Goal: Information Seeking & Learning: Find specific fact

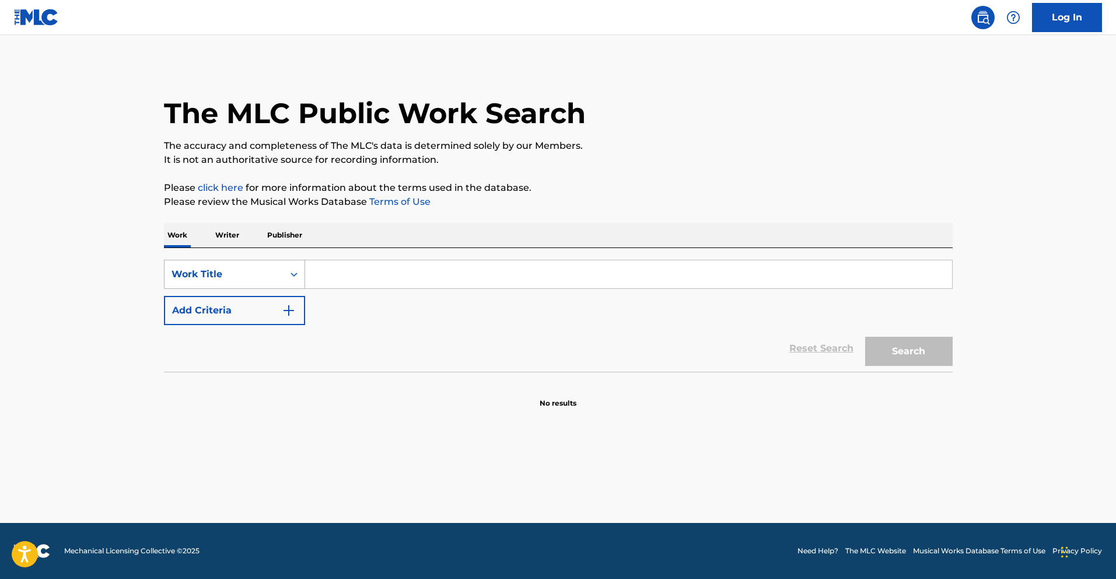
click at [284, 280] on div "Search Form" at bounding box center [294, 274] width 21 height 21
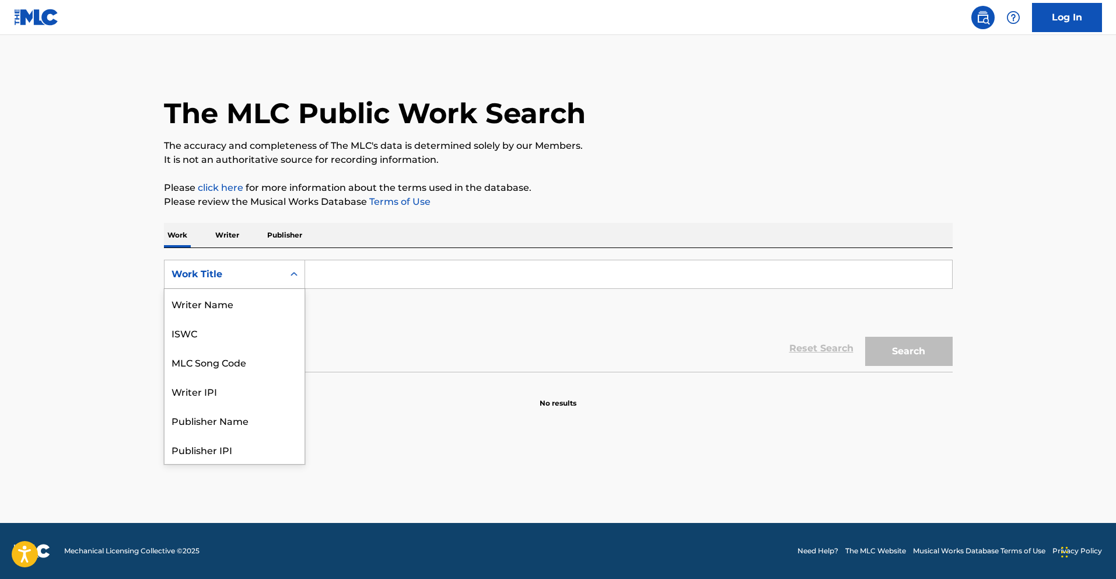
scroll to position [58, 0]
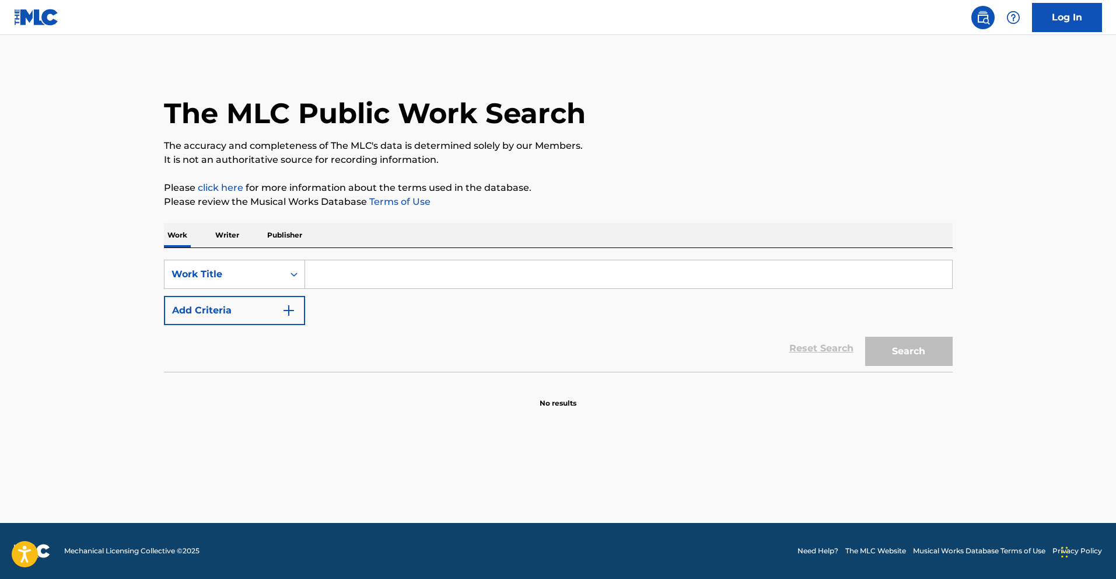
click at [215, 235] on p "Writer" at bounding box center [227, 235] width 31 height 25
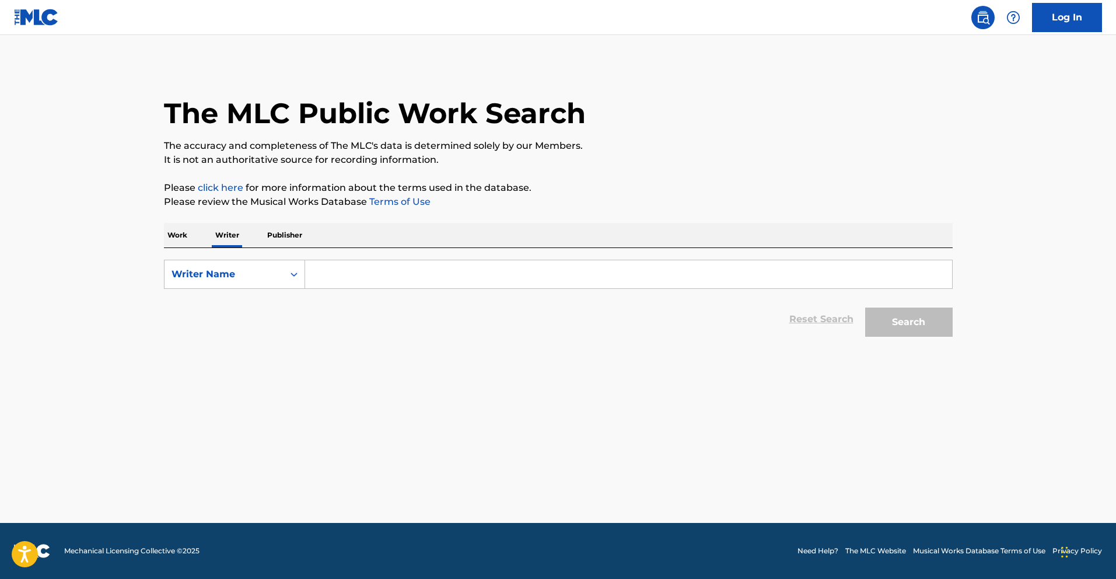
click at [345, 282] on input "Search Form" at bounding box center [628, 274] width 647 height 28
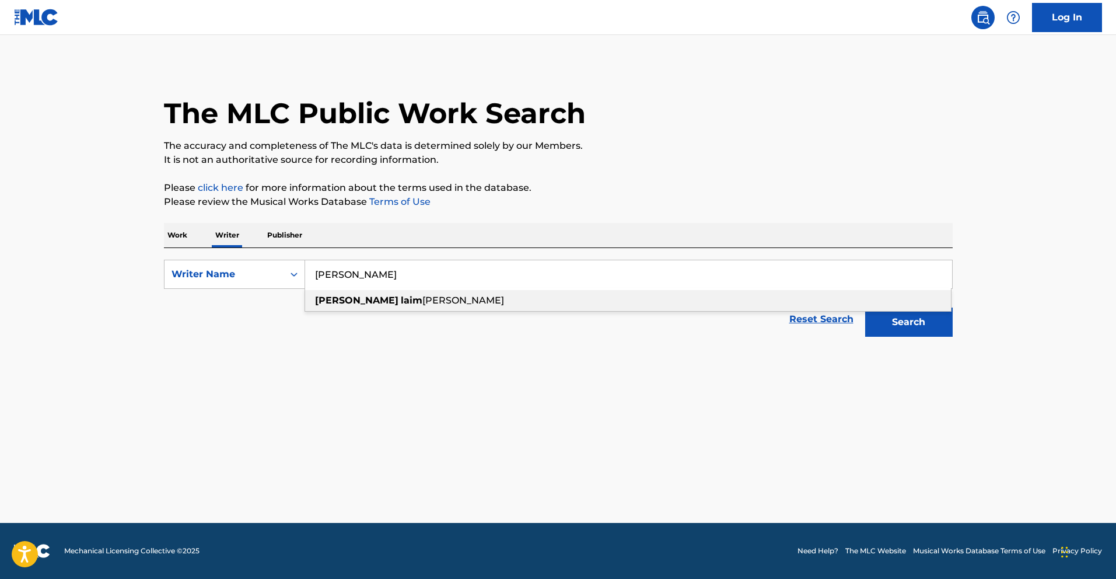
drag, startPoint x: 375, startPoint y: 298, endPoint x: 443, endPoint y: 307, distance: 68.3
click at [401, 298] on strong "laim" at bounding box center [412, 300] width 22 height 11
type input "[PERSON_NAME]"
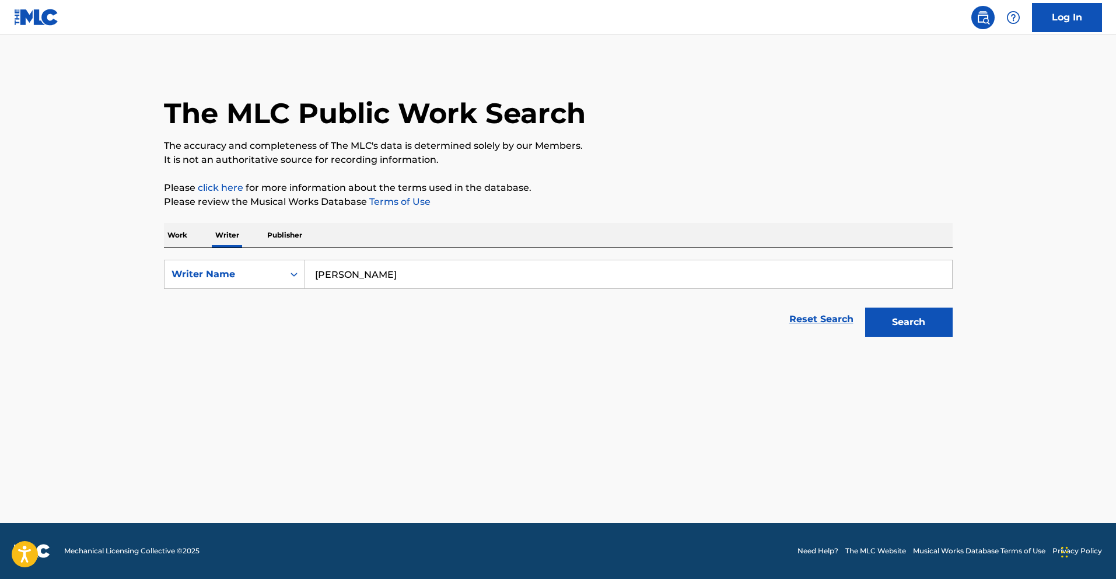
click at [902, 321] on button "Search" at bounding box center [909, 321] width 88 height 29
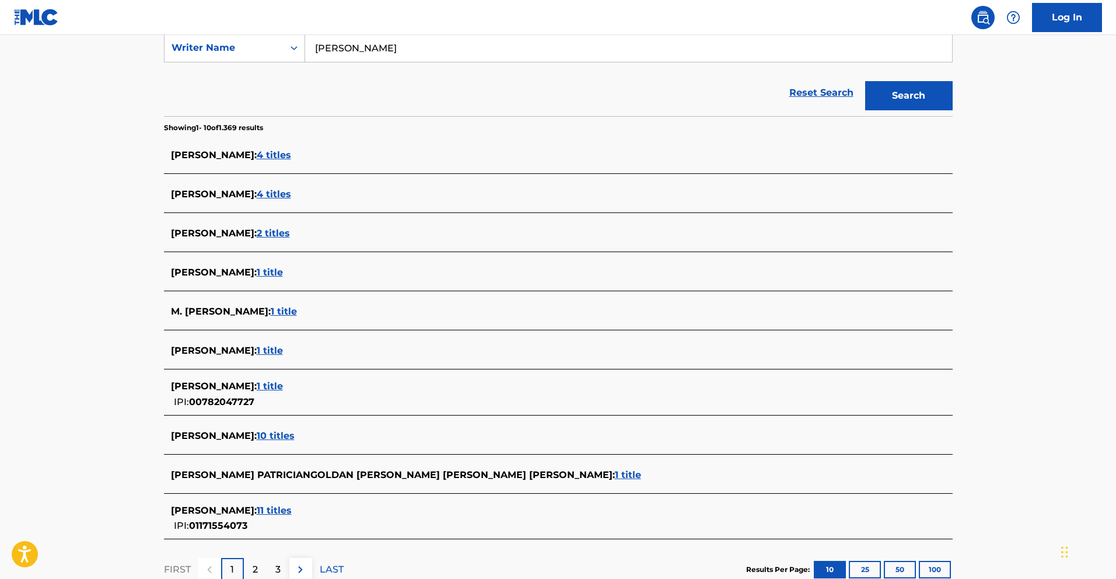
scroll to position [234, 0]
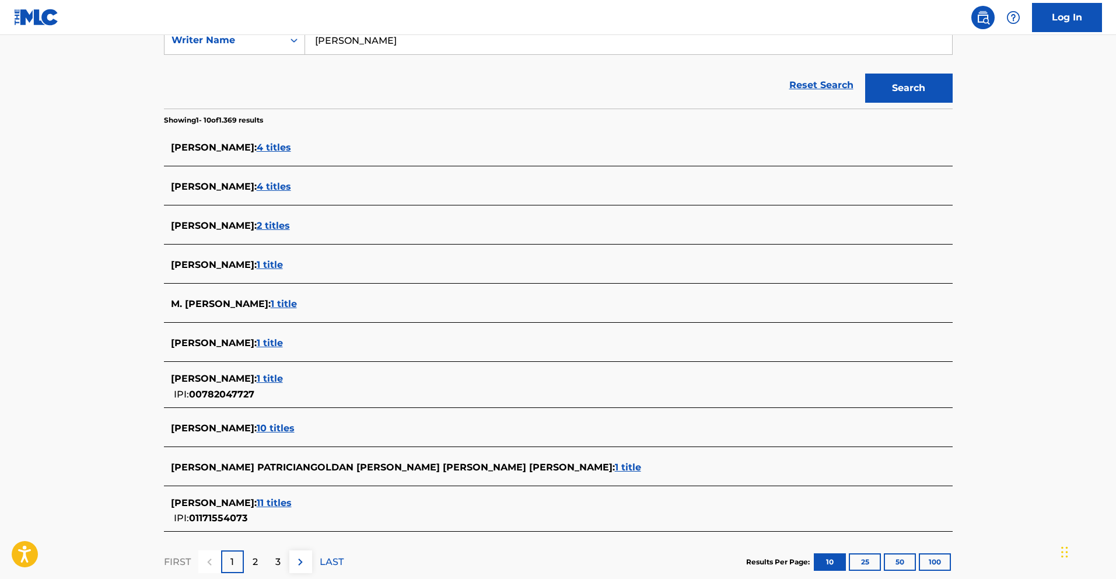
click at [257, 502] on span "[PERSON_NAME] :" at bounding box center [214, 502] width 86 height 11
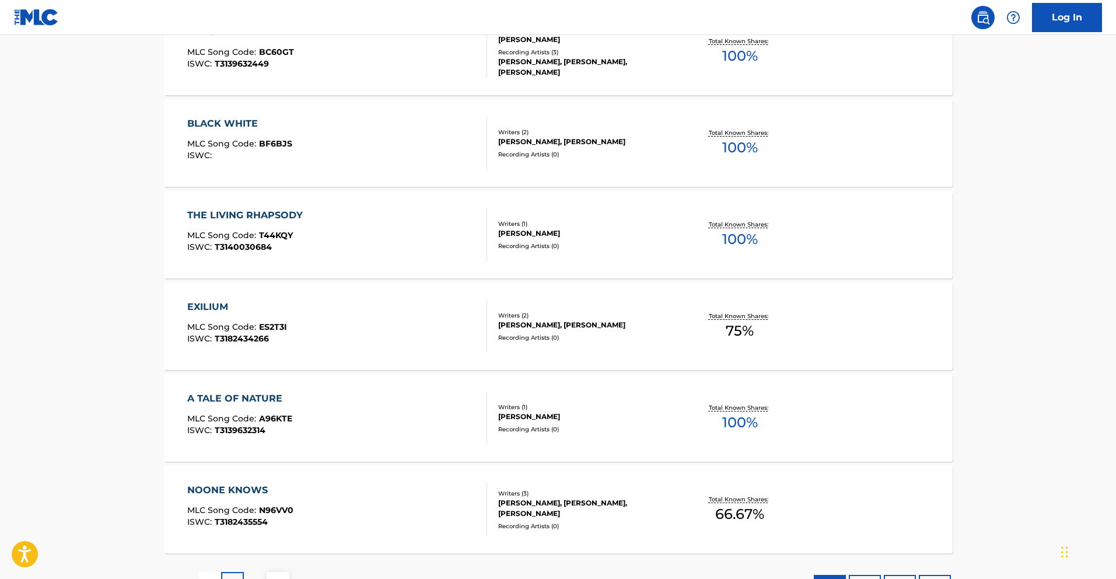
scroll to position [849, 0]
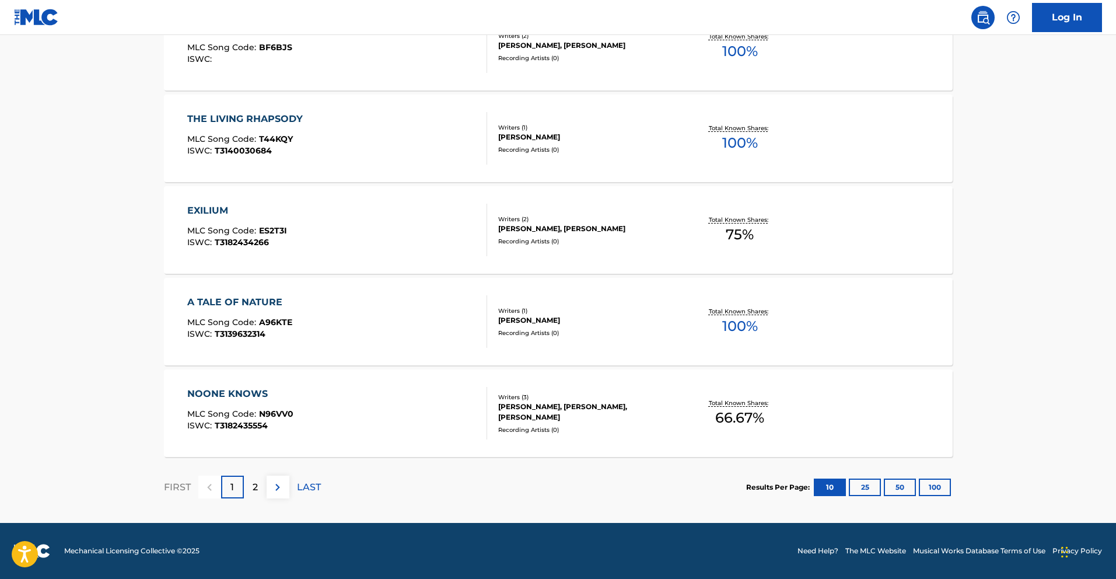
click at [253, 492] on p "2" at bounding box center [255, 487] width 5 height 14
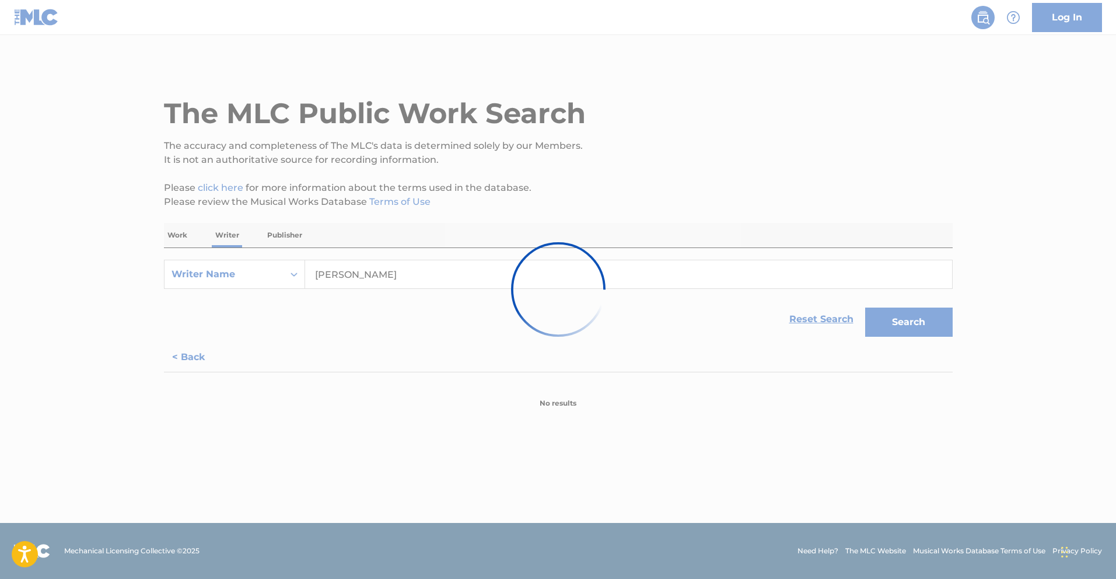
scroll to position [0, 0]
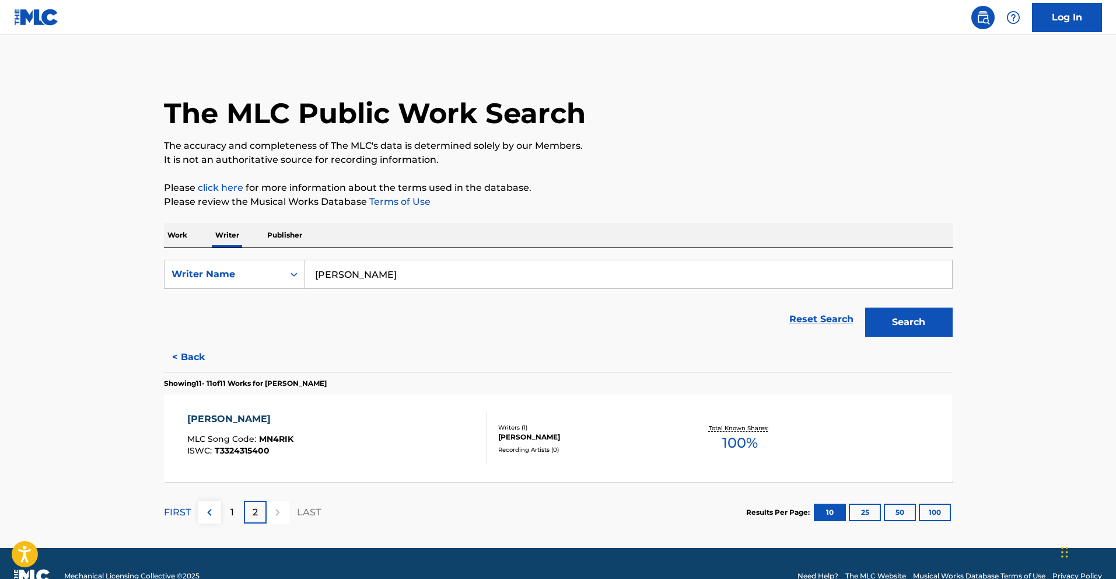
click at [362, 422] on div "[PERSON_NAME] MLC Song Code : MN4RIK ISWC : T3324315400" at bounding box center [337, 438] width 300 height 53
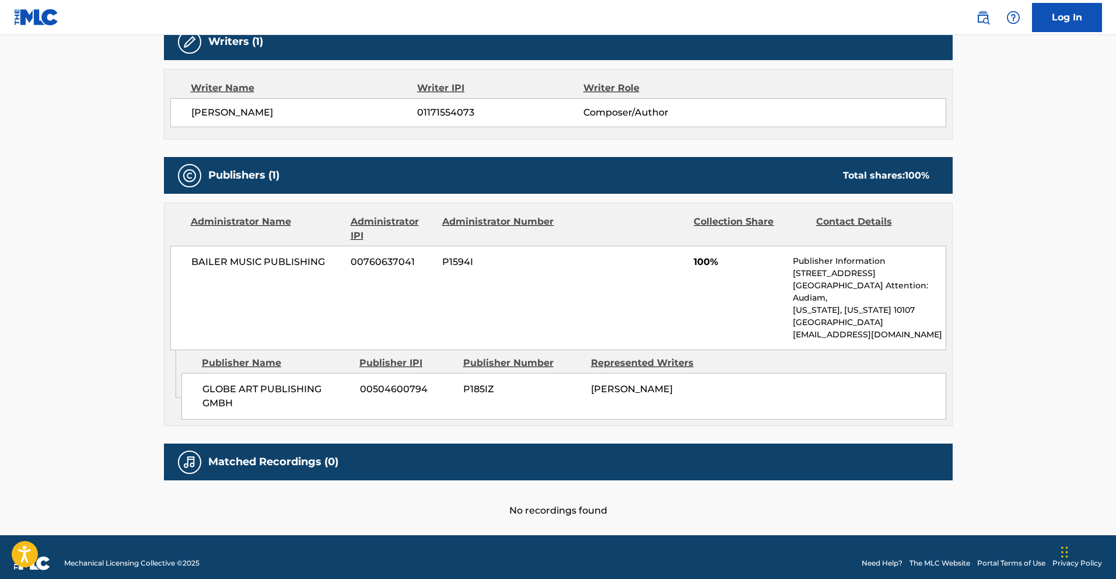
scroll to position [68, 0]
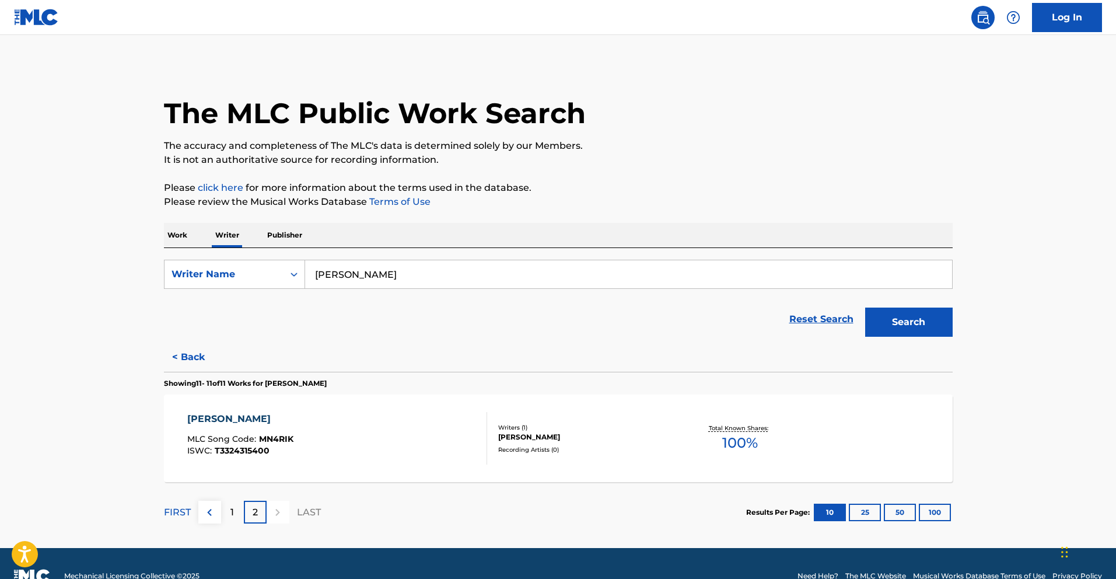
click at [176, 233] on p "Work" at bounding box center [177, 235] width 27 height 25
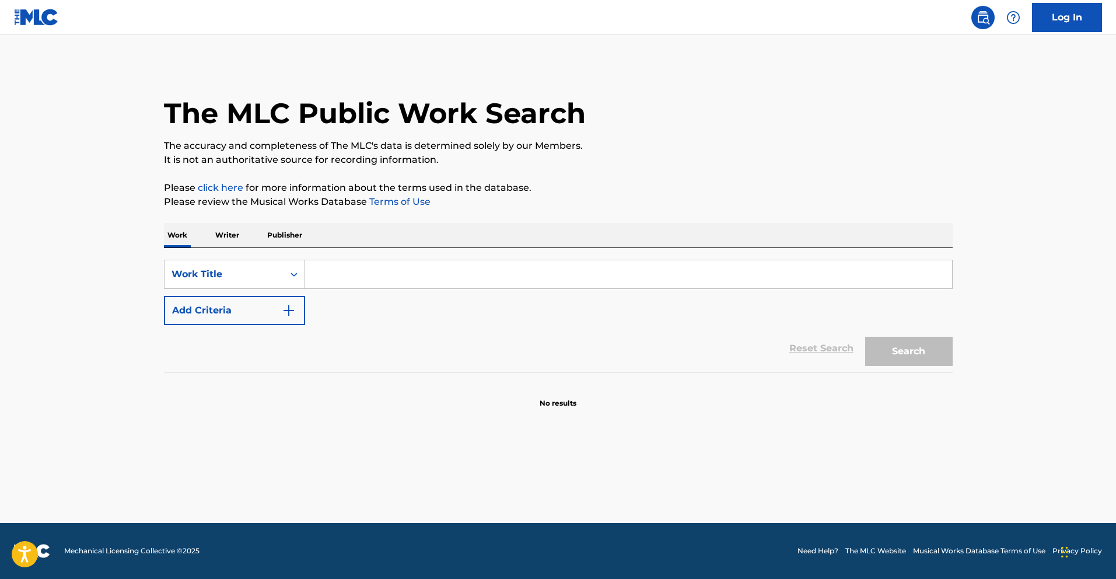
click at [265, 235] on p "Publisher" at bounding box center [285, 235] width 42 height 25
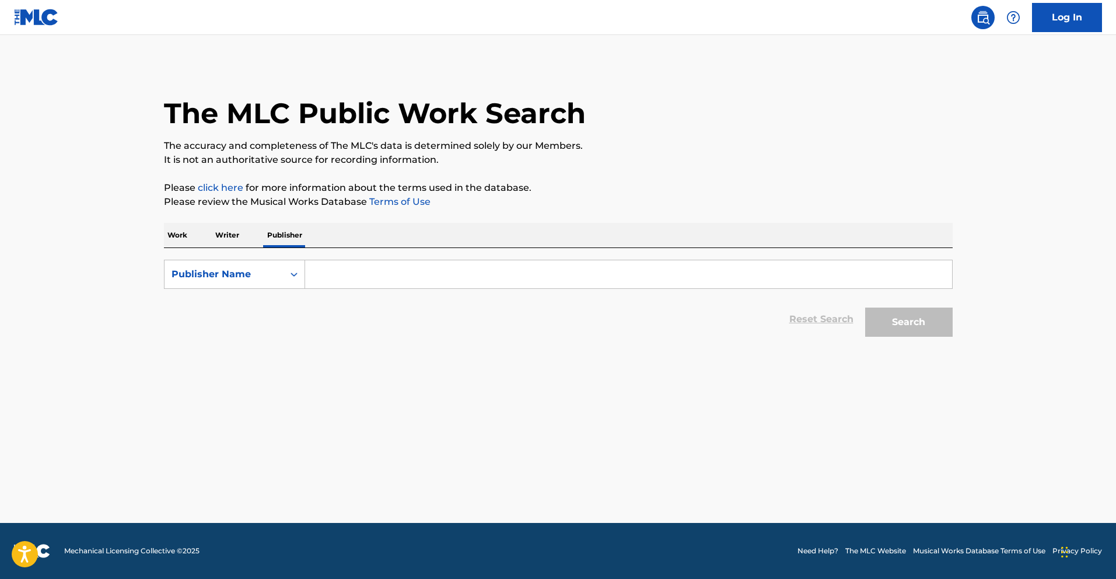
click at [364, 267] on input "Search Form" at bounding box center [628, 274] width 647 height 28
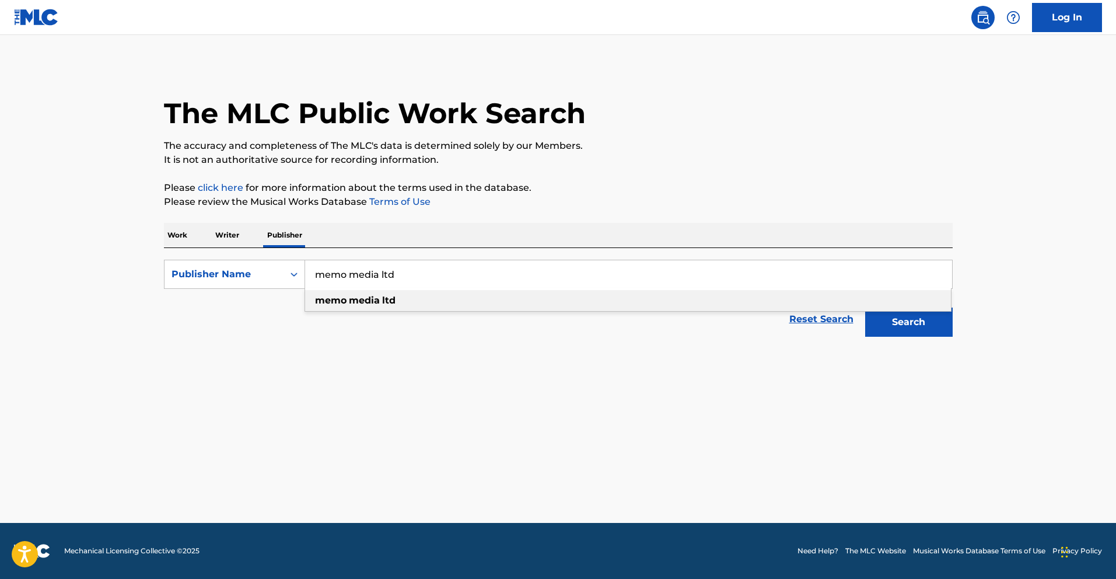
type input "memo media ltd"
click at [401, 299] on div "memo media ltd" at bounding box center [628, 300] width 646 height 21
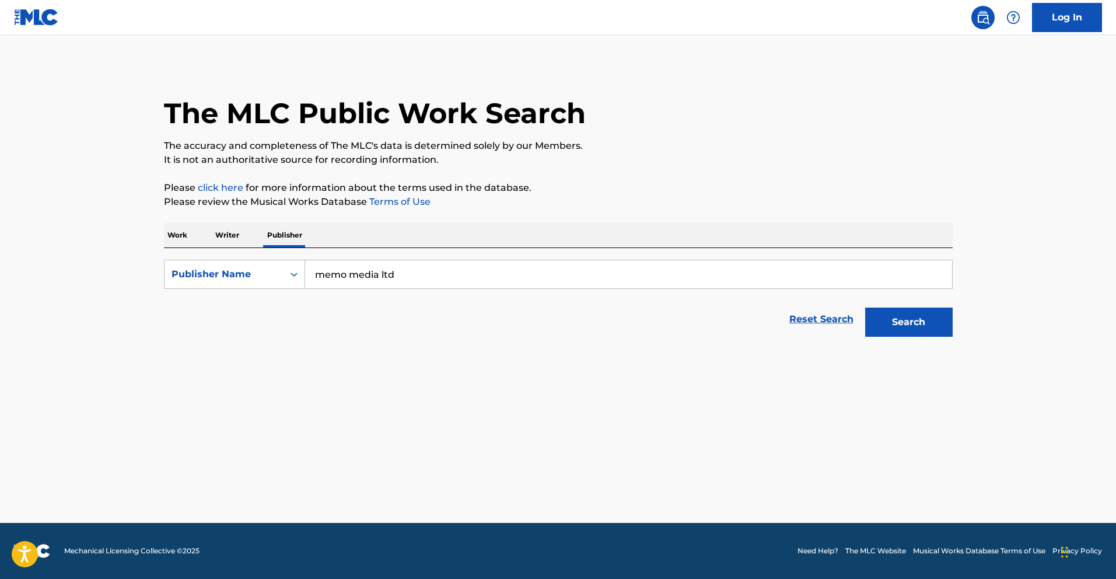
click at [926, 320] on button "Search" at bounding box center [909, 321] width 88 height 29
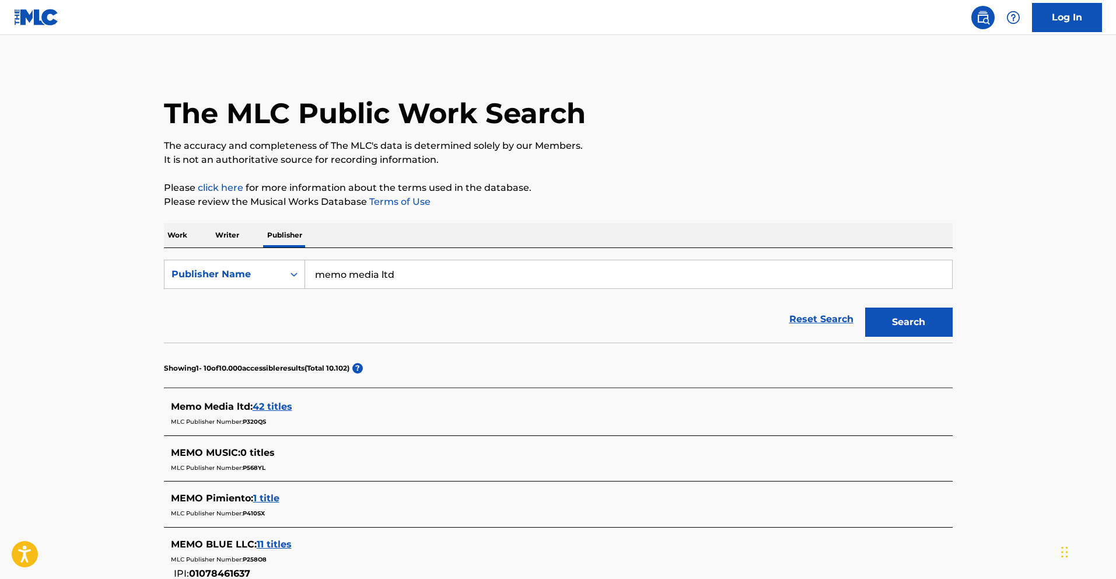
click at [230, 402] on span "Memo Media ltd :" at bounding box center [212, 406] width 82 height 11
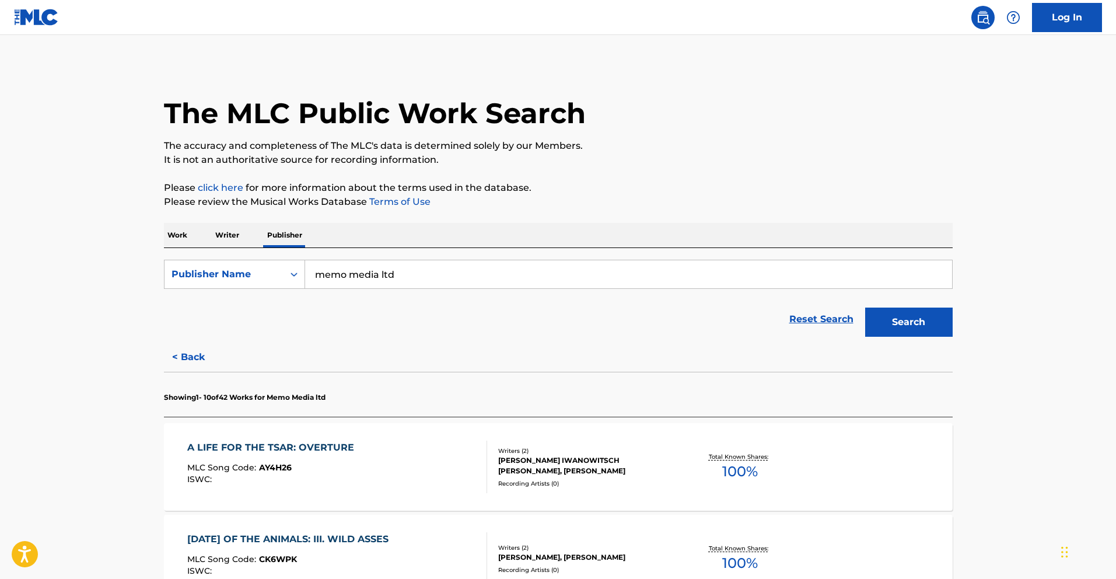
scroll to position [201, 0]
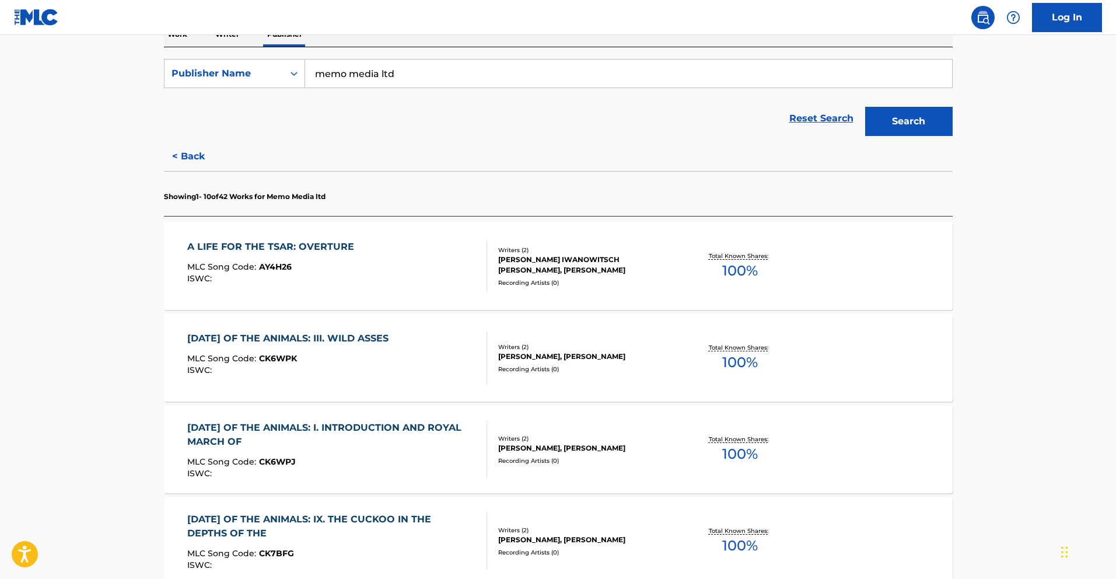
click at [449, 389] on div "[DATE] OF THE ANIMALS: III. WILD ASSES MLC Song Code : CK6WPK ISWC : Writers ( …" at bounding box center [558, 358] width 789 height 88
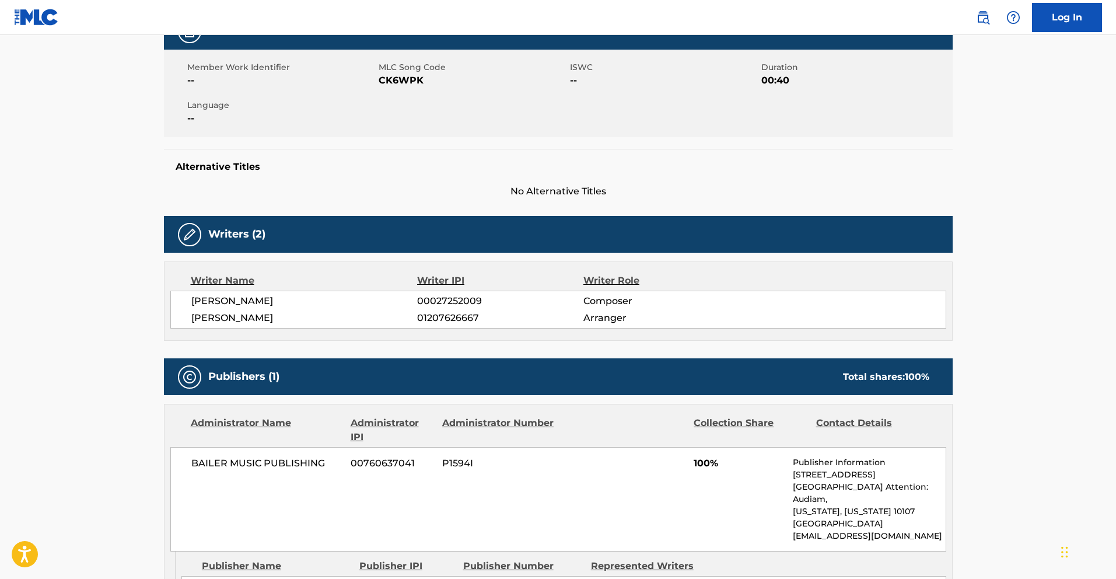
scroll to position [344, 0]
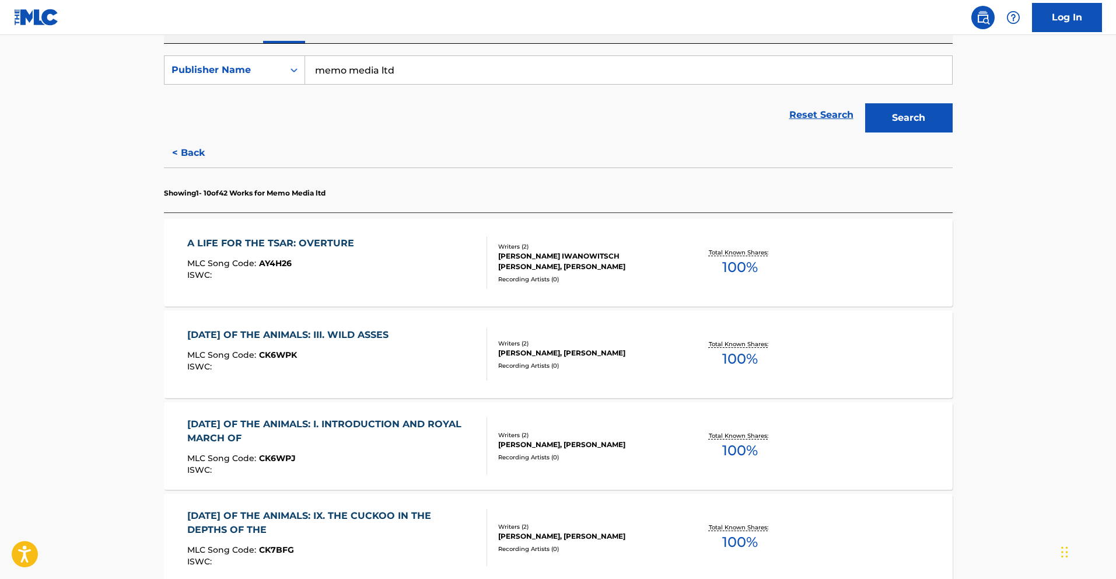
scroll to position [406, 0]
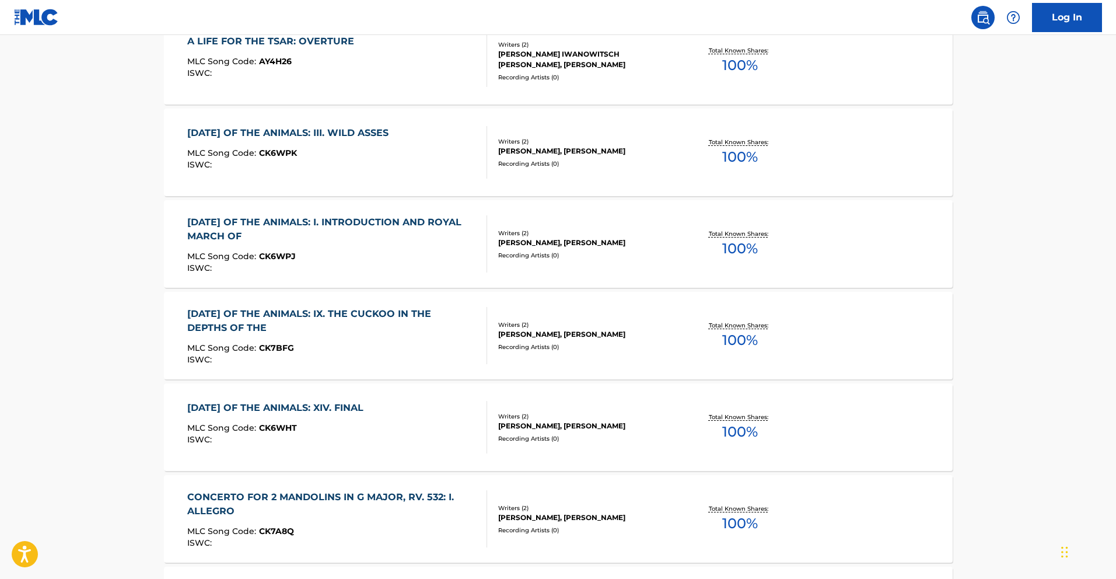
click at [433, 401] on div "[DATE] OF THE ANIMALS: XIV. FINAL MLC Song Code : CK6WHT ISWC :" at bounding box center [337, 427] width 300 height 53
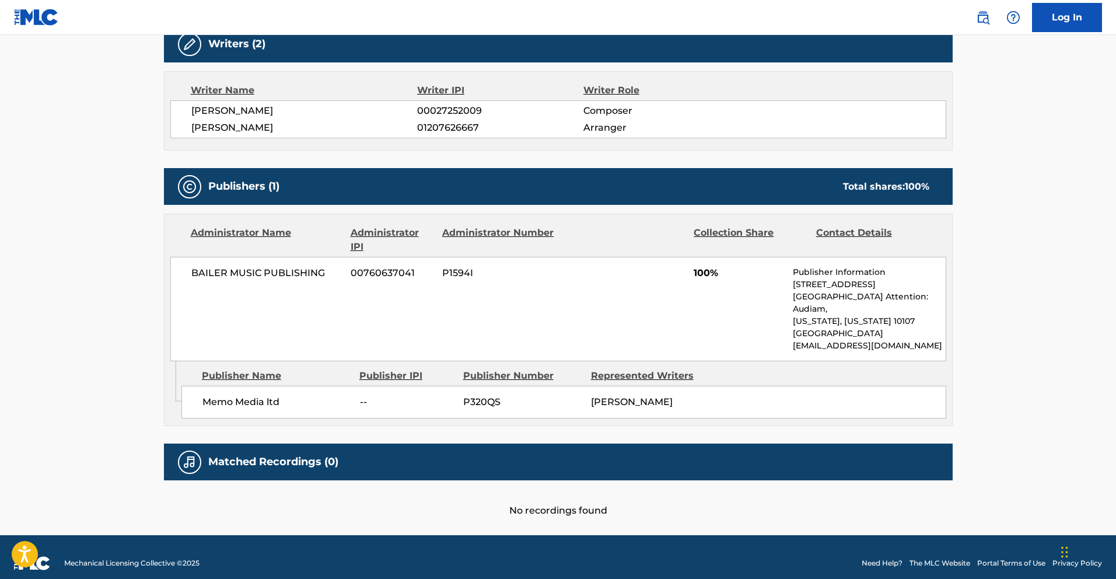
scroll to position [183, 0]
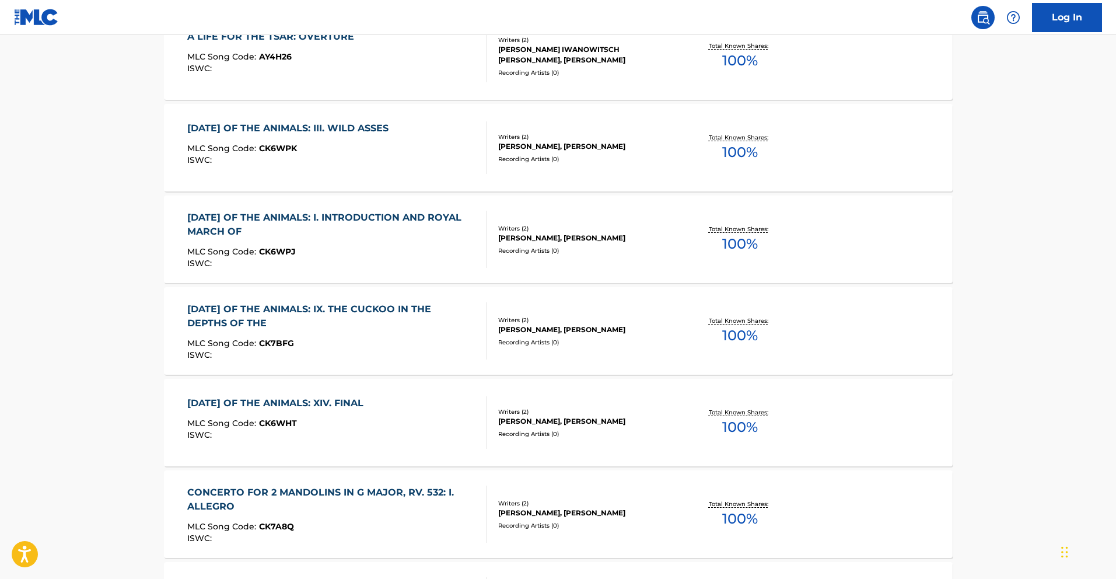
scroll to position [718, 0]
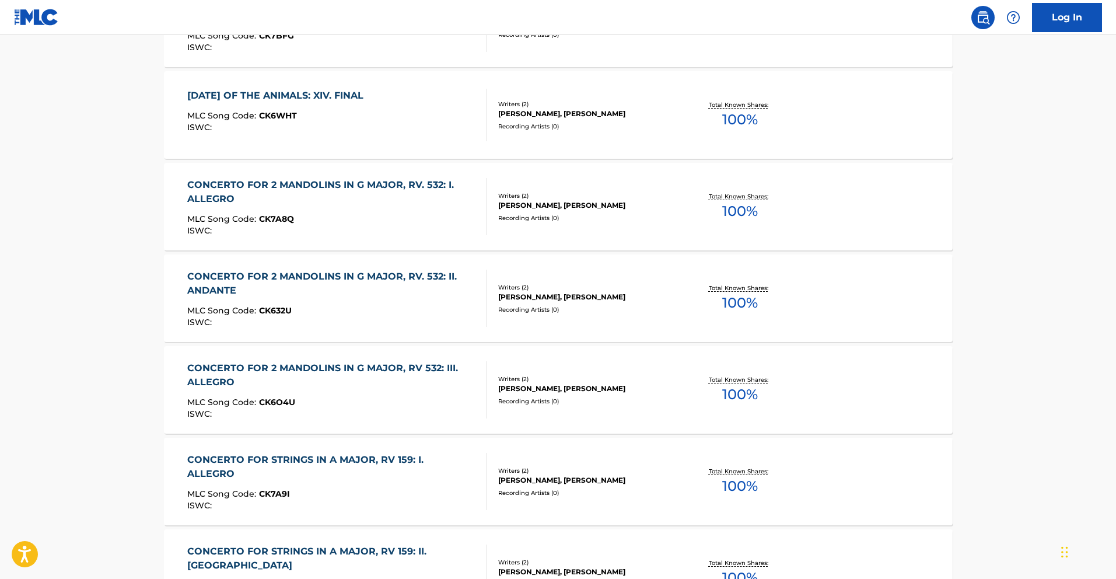
click at [398, 400] on div "MLC Song Code : CK6O4U" at bounding box center [332, 404] width 290 height 12
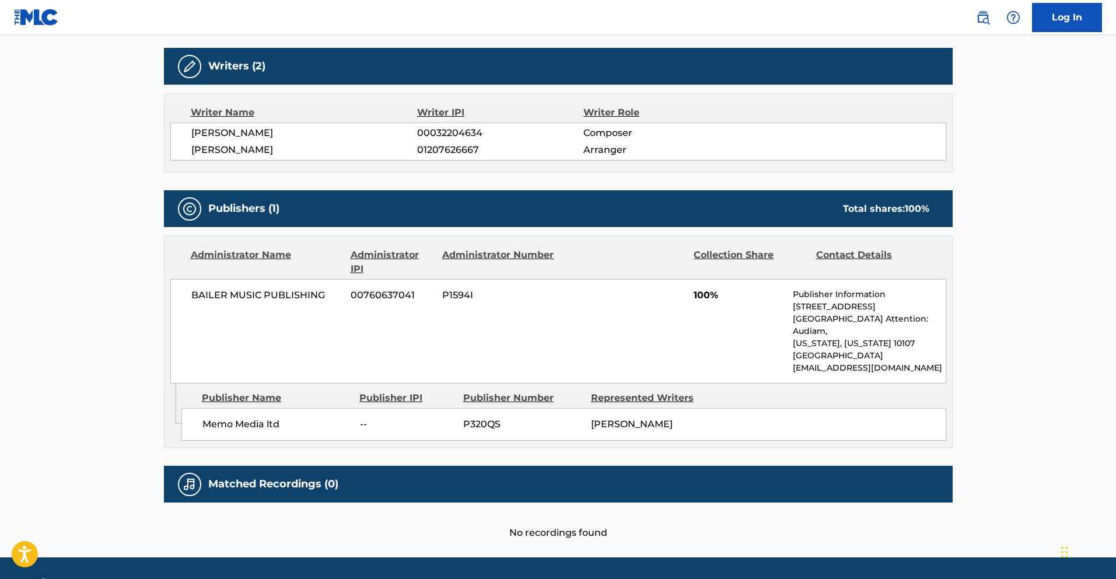
scroll to position [411, 0]
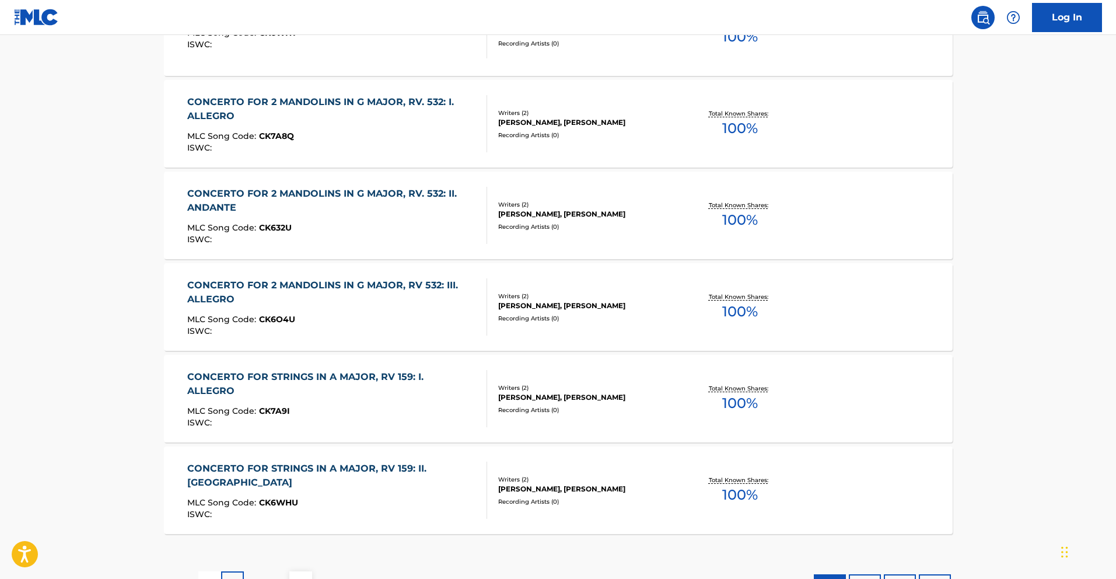
scroll to position [897, 0]
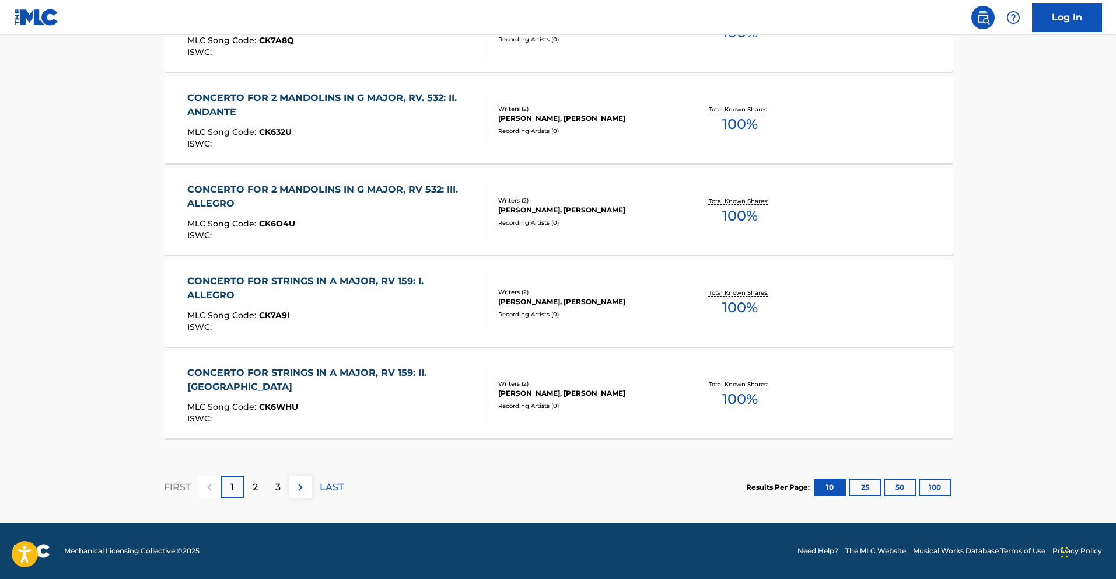
click at [447, 377] on div "CONCERTO FOR STRINGS IN A MAJOR, RV 159: II. [GEOGRAPHIC_DATA]" at bounding box center [332, 380] width 290 height 28
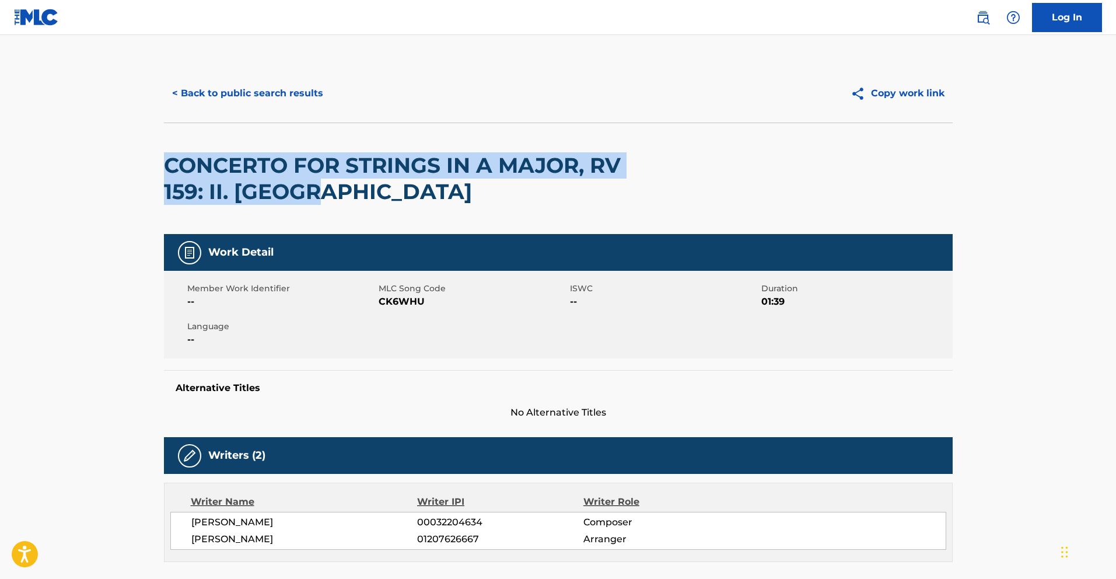
drag, startPoint x: 342, startPoint y: 194, endPoint x: 145, endPoint y: 159, distance: 200.8
click at [145, 159] on main "< Back to public search results Copy work link CONCERTO FOR STRINGS IN A MAJOR,…" at bounding box center [558, 490] width 1116 height 911
copy h2 "CONCERTO FOR STRINGS IN A MAJOR, RV 159: II. [GEOGRAPHIC_DATA]"
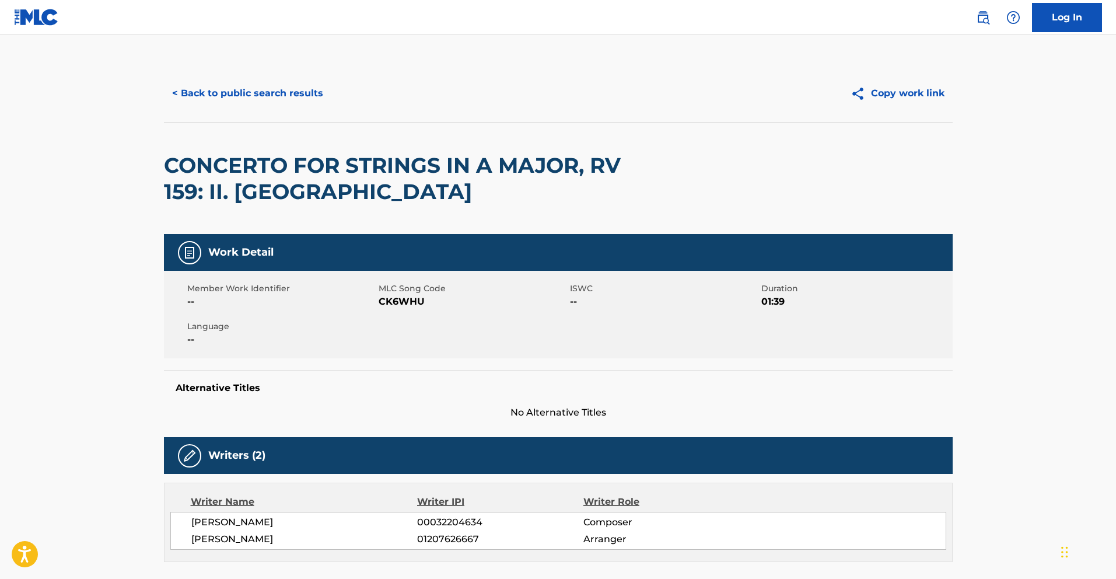
click at [670, 167] on div "CONCERTO FOR STRINGS IN A MAJOR, RV 159: II. [GEOGRAPHIC_DATA]" at bounding box center [558, 178] width 789 height 111
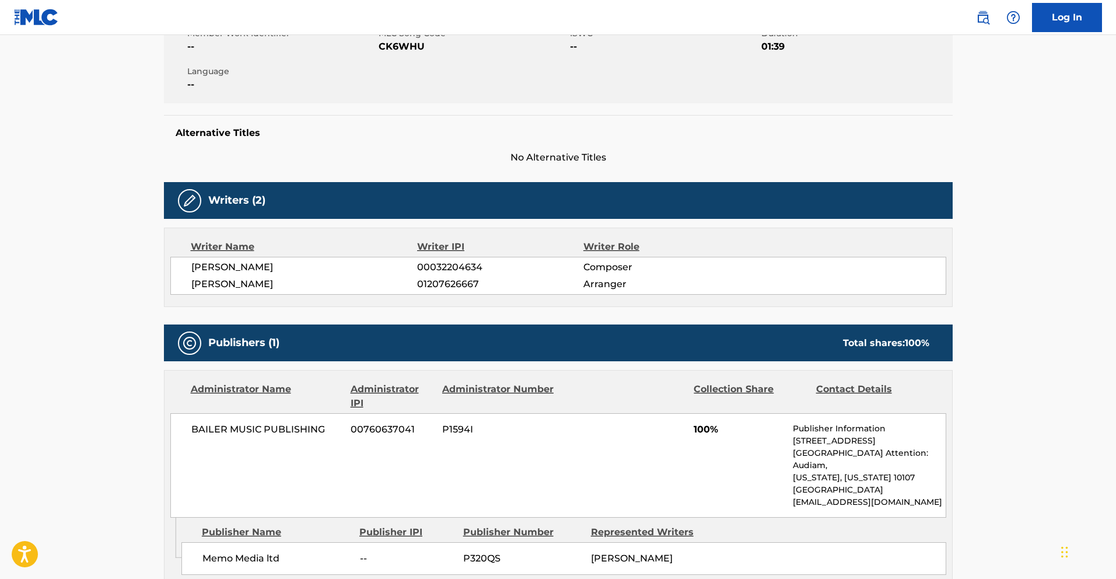
scroll to position [411, 0]
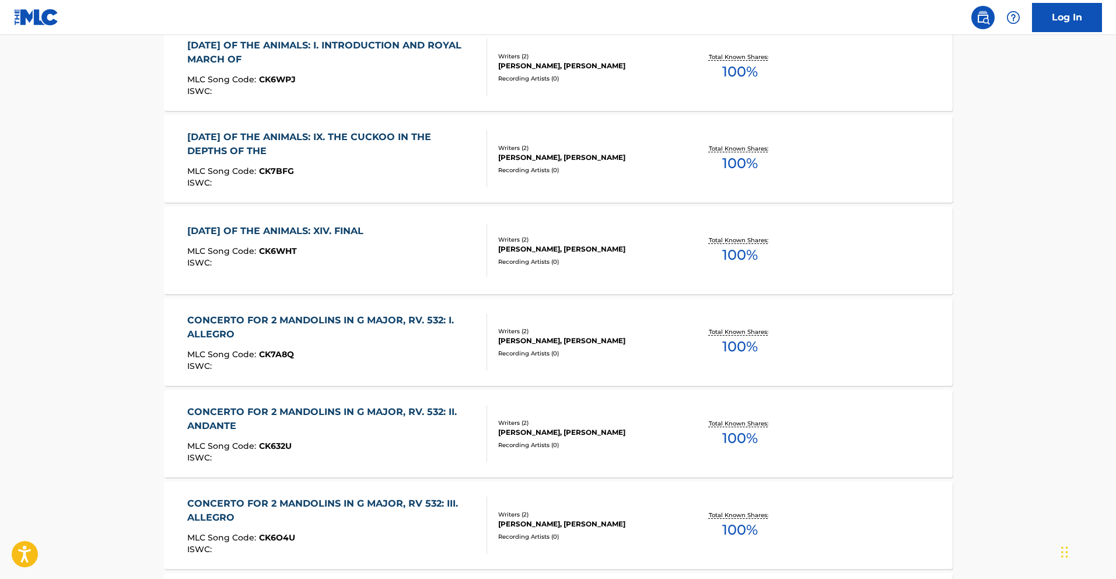
scroll to position [897, 0]
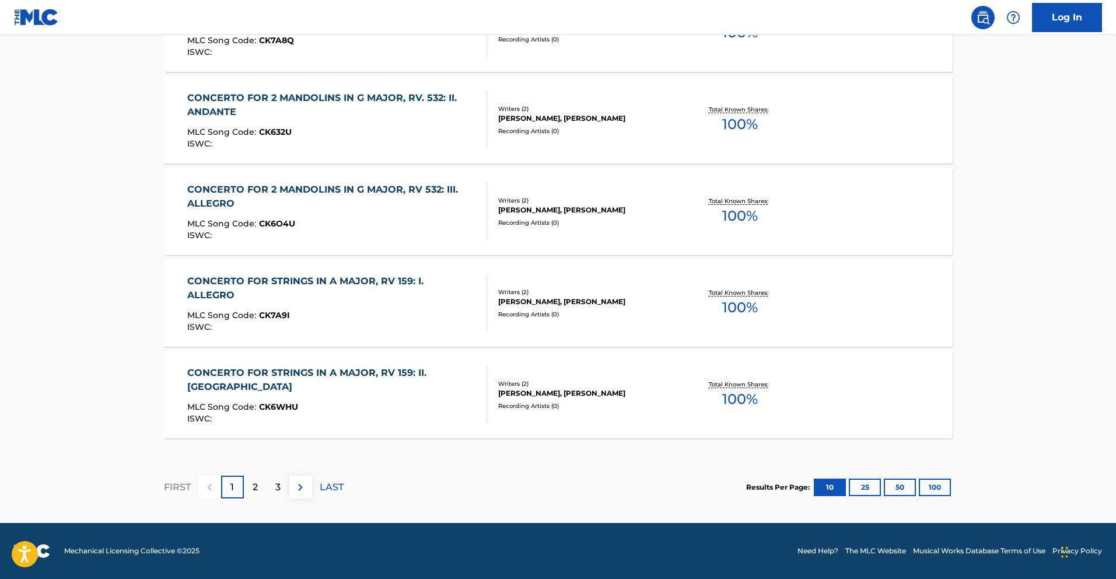
click at [409, 403] on div "MLC Song Code : CK6WHU" at bounding box center [332, 409] width 290 height 12
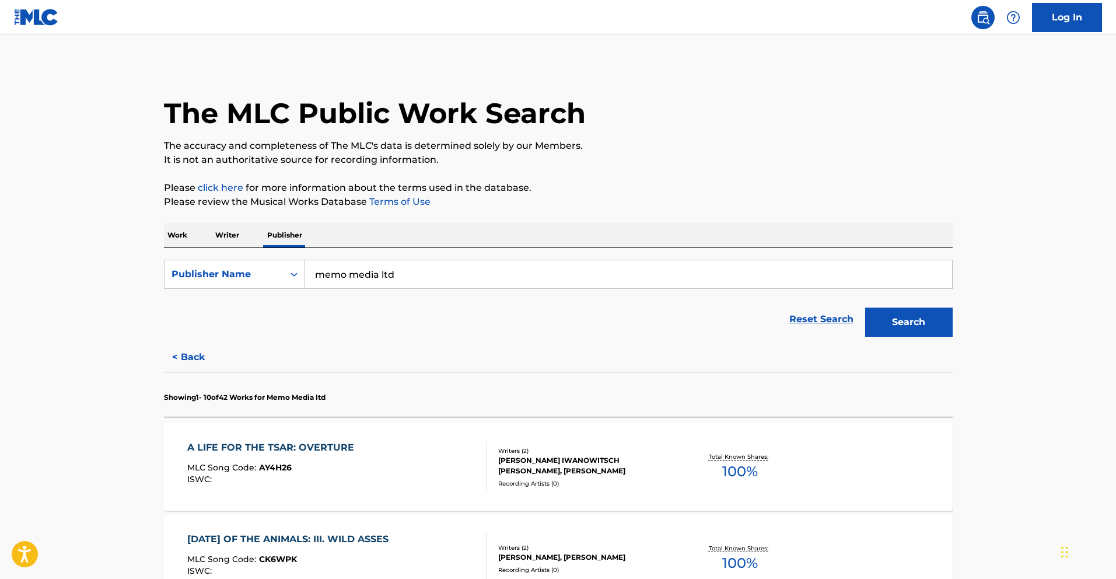
click at [351, 439] on div "A LIFE FOR THE TSAR: OVERTURE MLC Song Code : AY4H26 ISWC : Writers ( 2 ) [PERS…" at bounding box center [558, 467] width 789 height 88
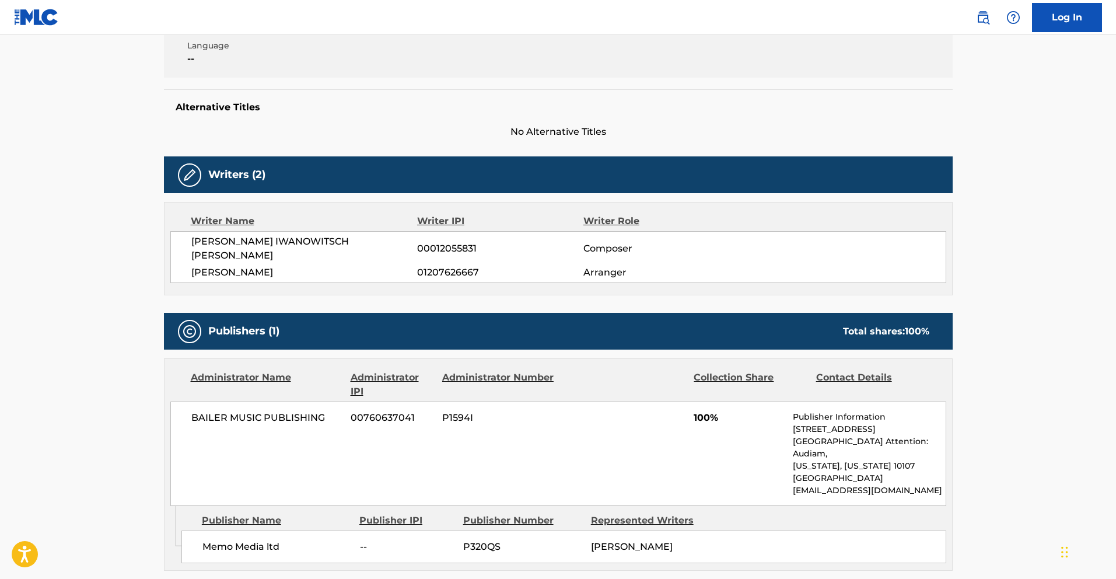
scroll to position [385, 0]
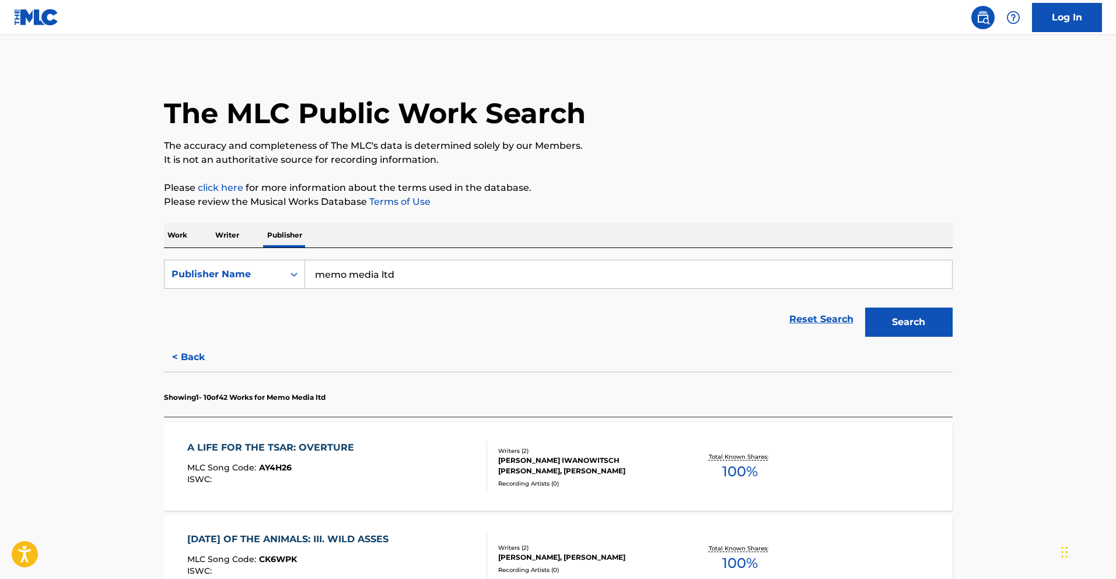
click at [334, 284] on input "memo media ltd" at bounding box center [628, 274] width 647 height 28
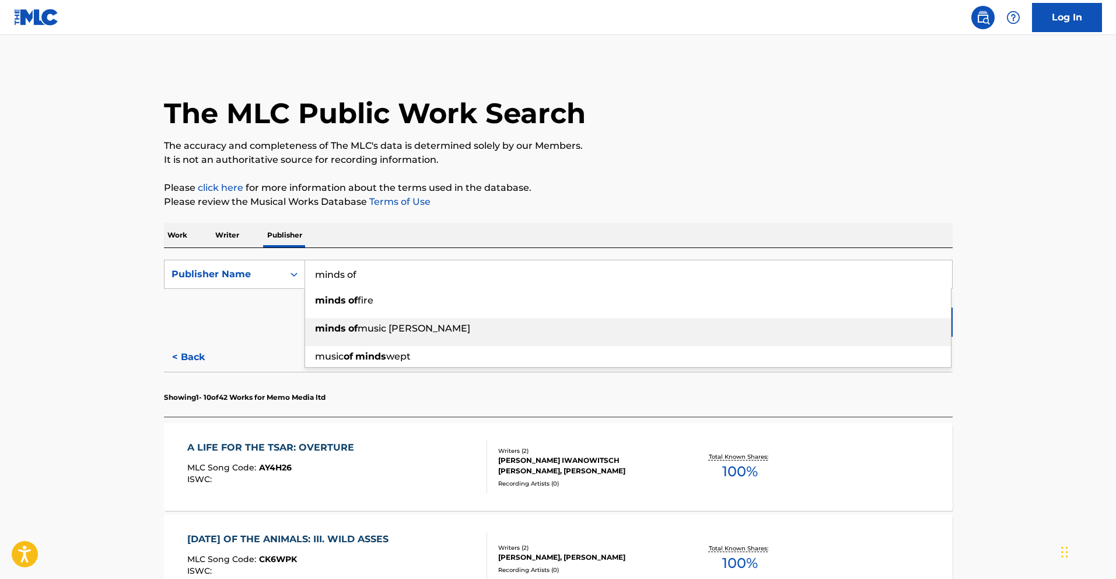
click at [401, 328] on span "music [PERSON_NAME]" at bounding box center [414, 328] width 113 height 11
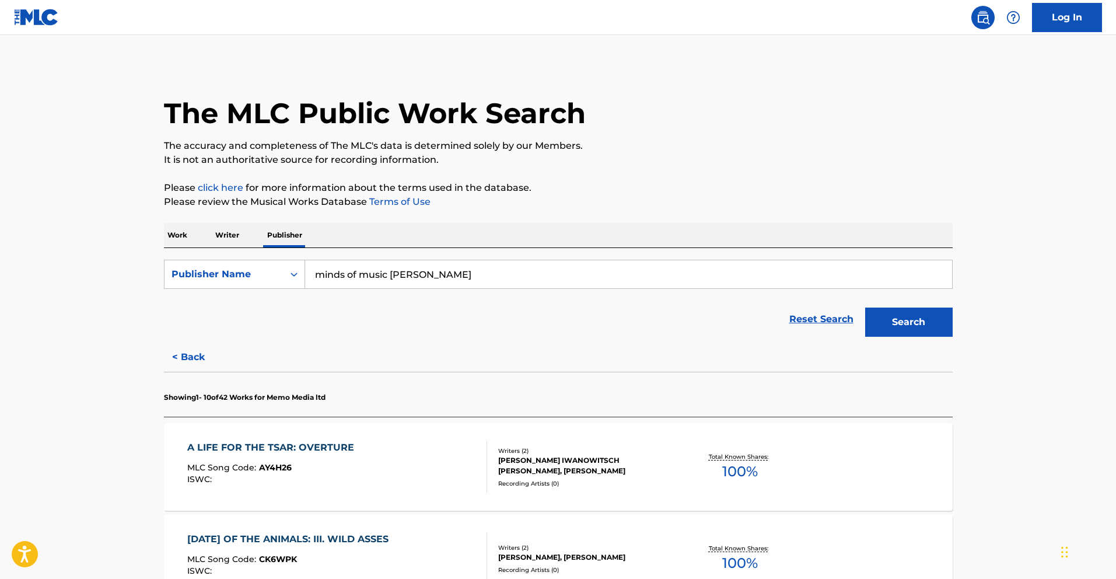
click at [923, 328] on button "Search" at bounding box center [909, 321] width 88 height 29
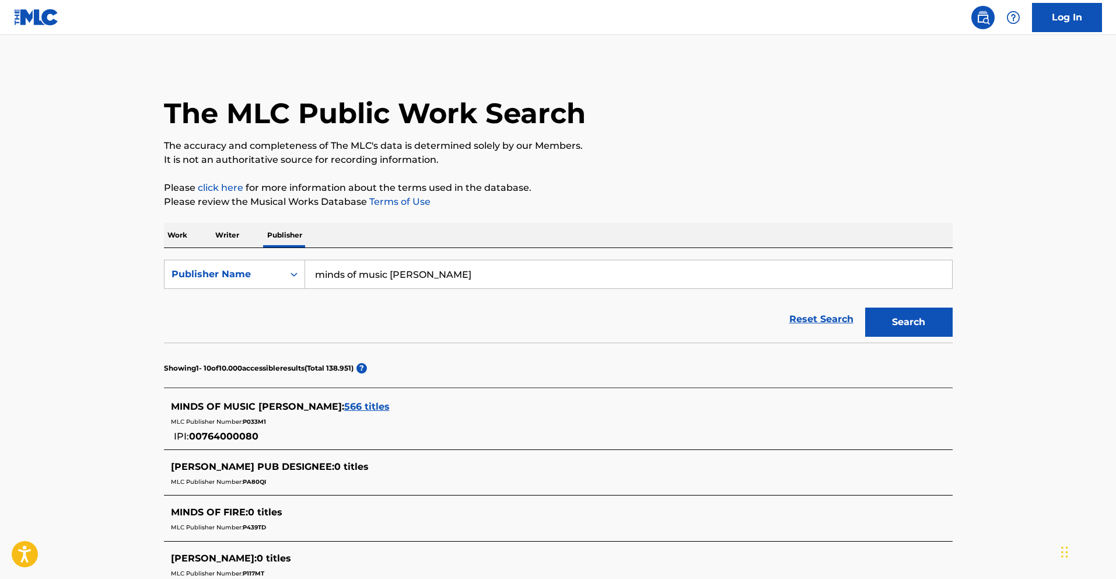
click at [381, 403] on span "566 titles" at bounding box center [367, 406] width 46 height 11
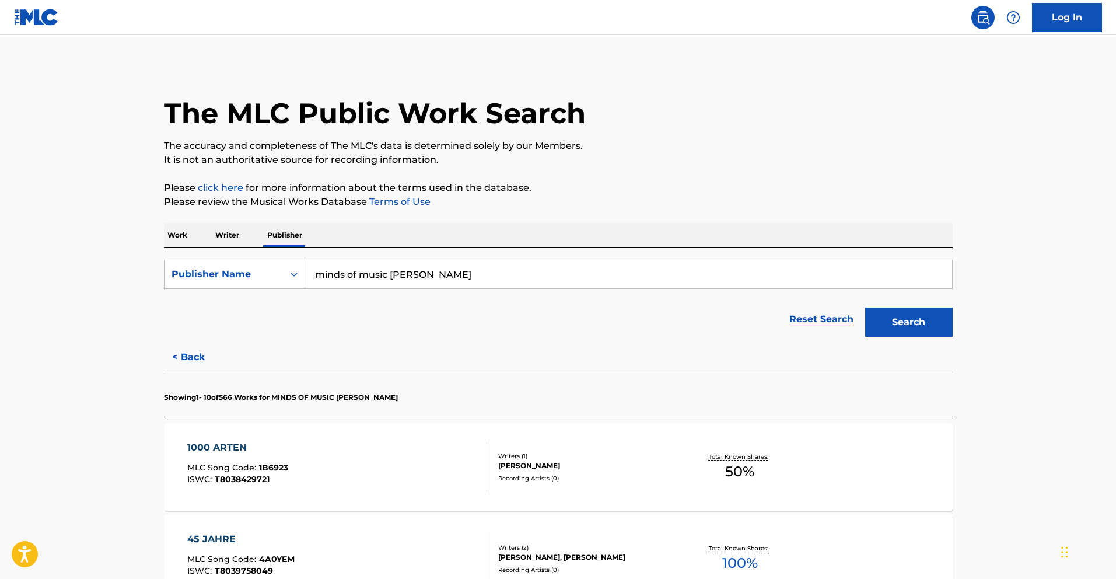
scroll to position [8, 0]
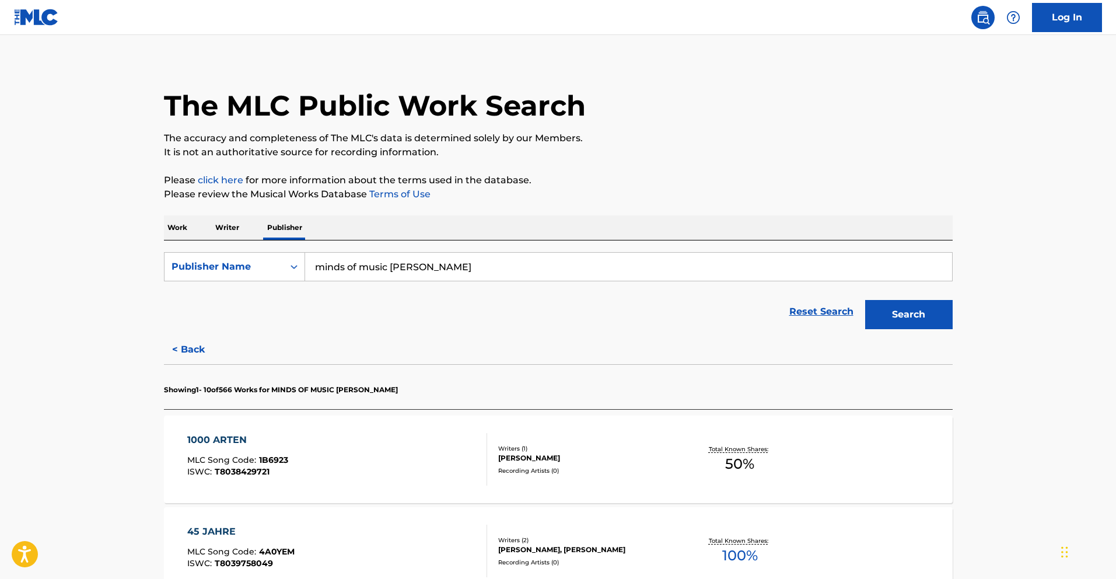
click at [480, 277] on input "minds of music [PERSON_NAME]" at bounding box center [628, 267] width 647 height 28
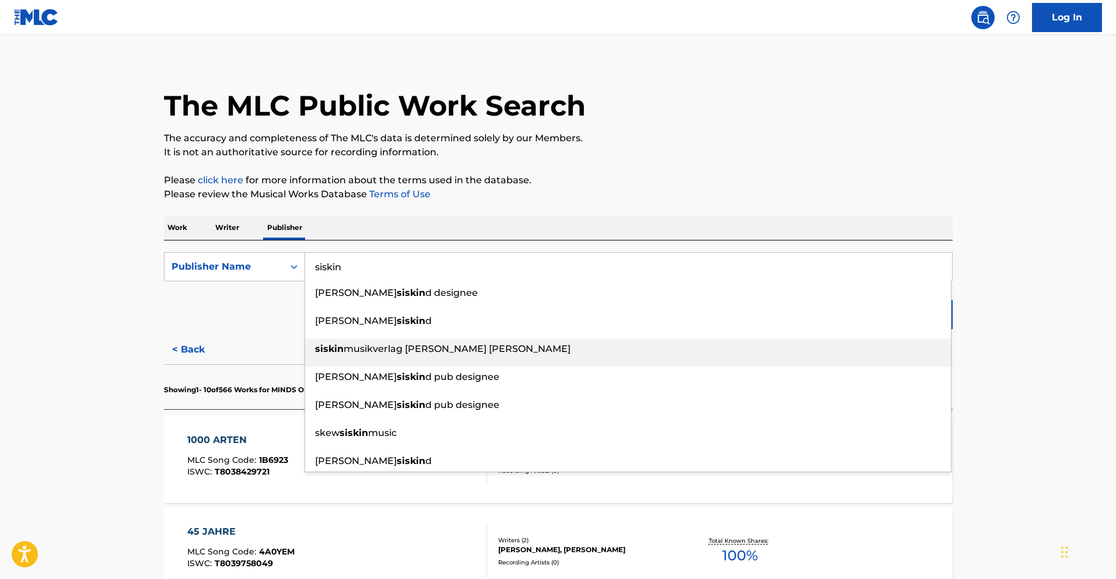
click at [549, 351] on div "siskin musikverlag [PERSON_NAME] [PERSON_NAME]" at bounding box center [628, 348] width 646 height 21
type input "siskin musikverlag [PERSON_NAME] [PERSON_NAME]"
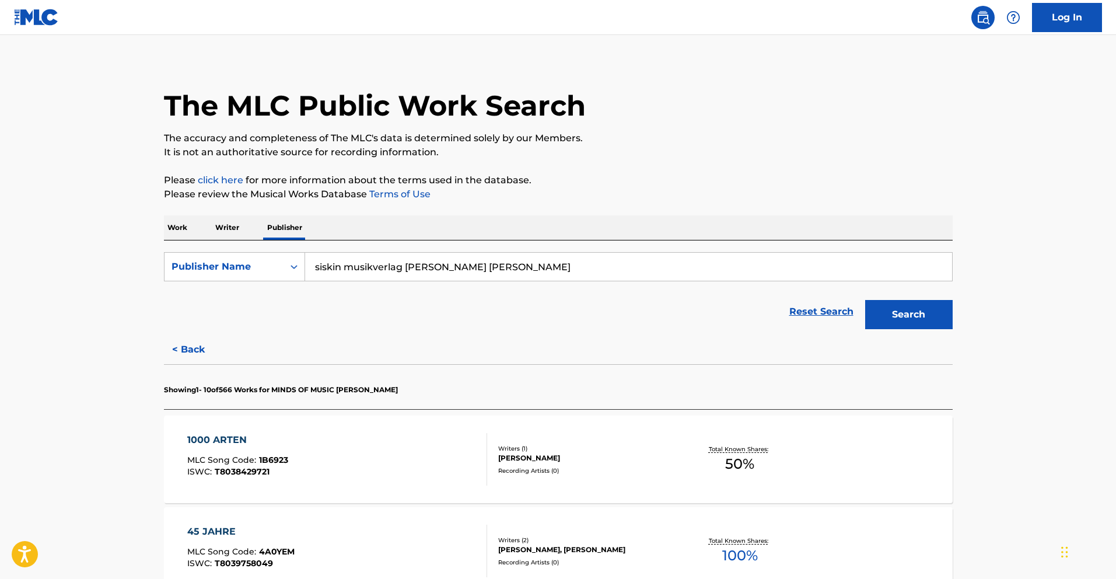
click at [901, 307] on button "Search" at bounding box center [909, 314] width 88 height 29
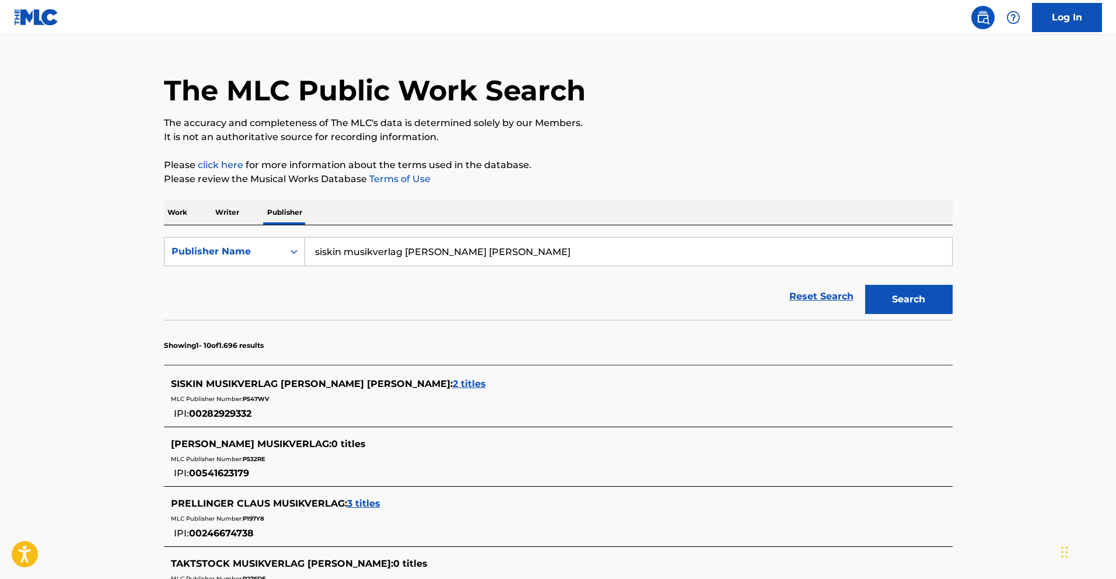
scroll to position [50, 0]
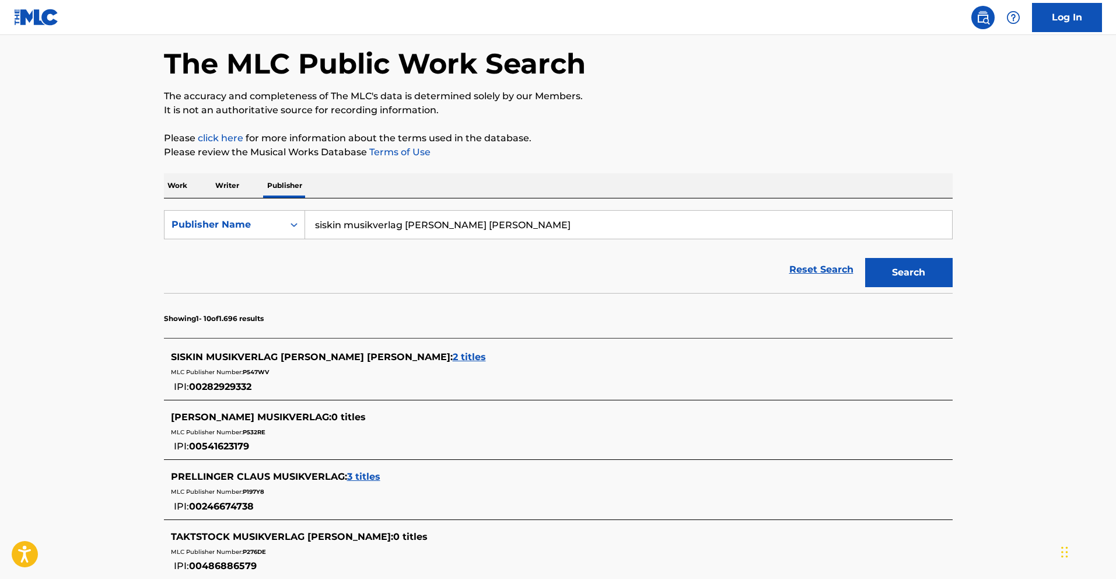
click at [470, 356] on span "2 titles" at bounding box center [469, 356] width 33 height 11
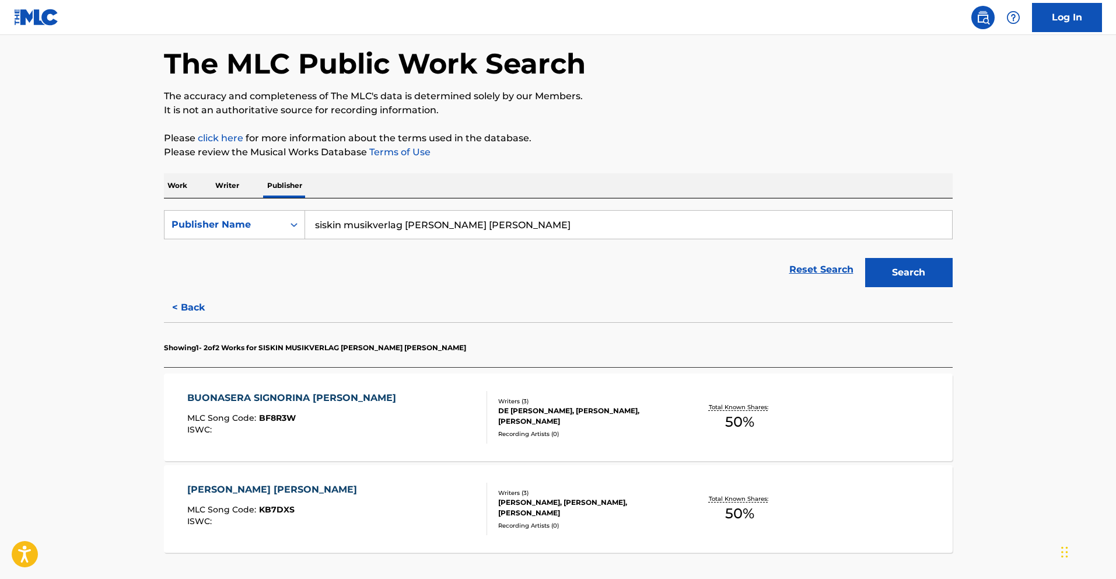
scroll to position [150, 0]
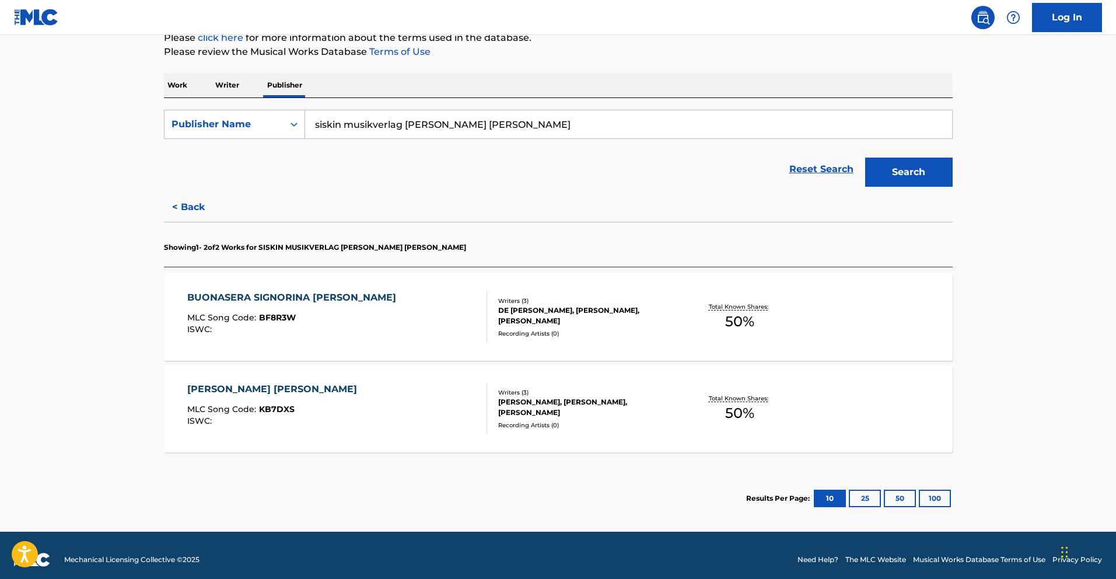
click at [383, 334] on div "BUONASERA SIGNORINA CIAO CIAO MLC Song Code : BF8R3W ISWC :" at bounding box center [337, 317] width 300 height 53
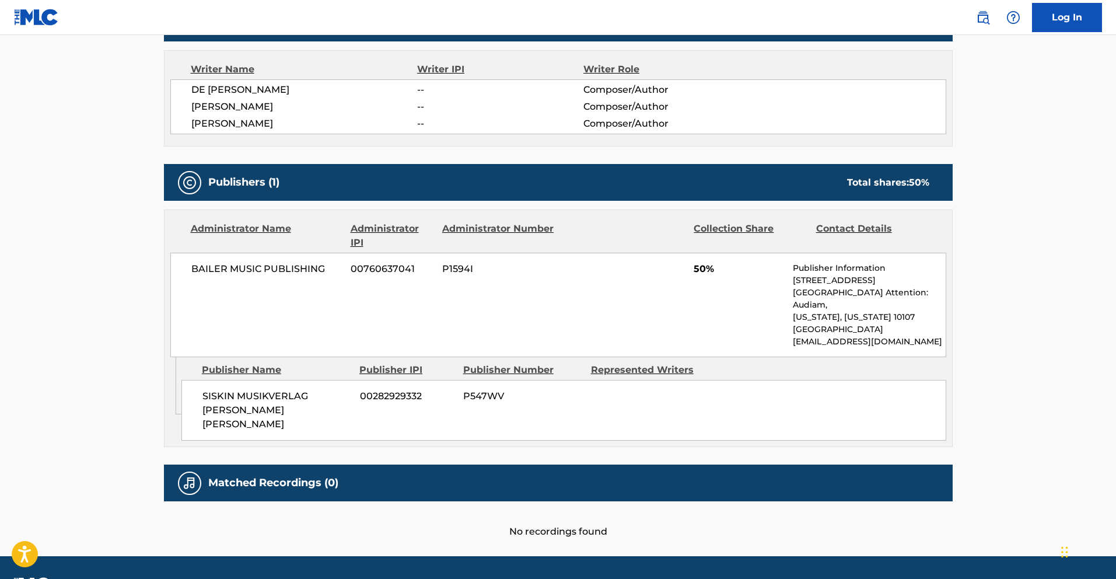
scroll to position [128, 0]
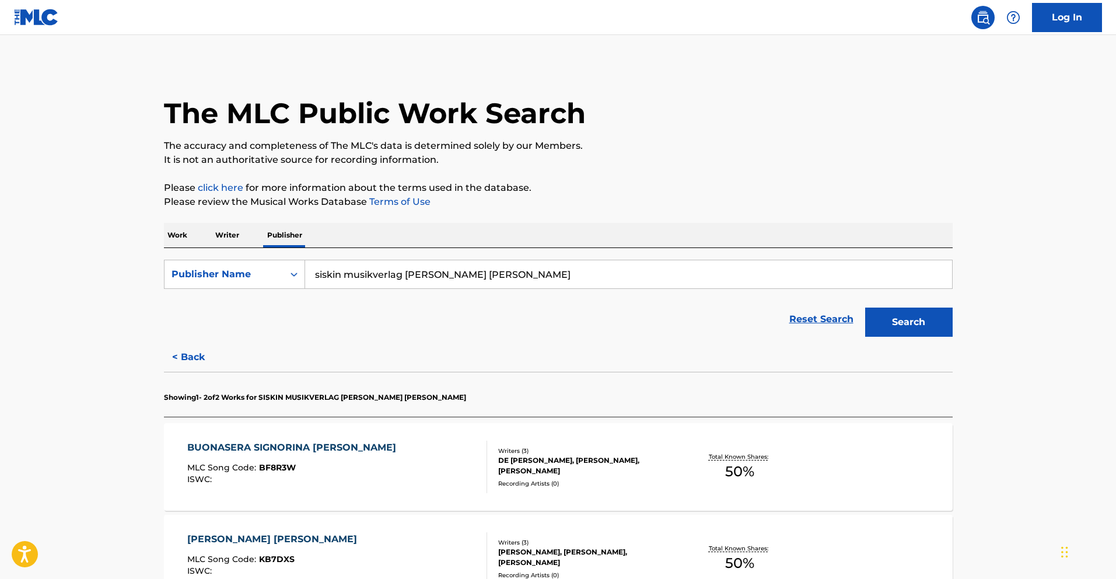
scroll to position [150, 0]
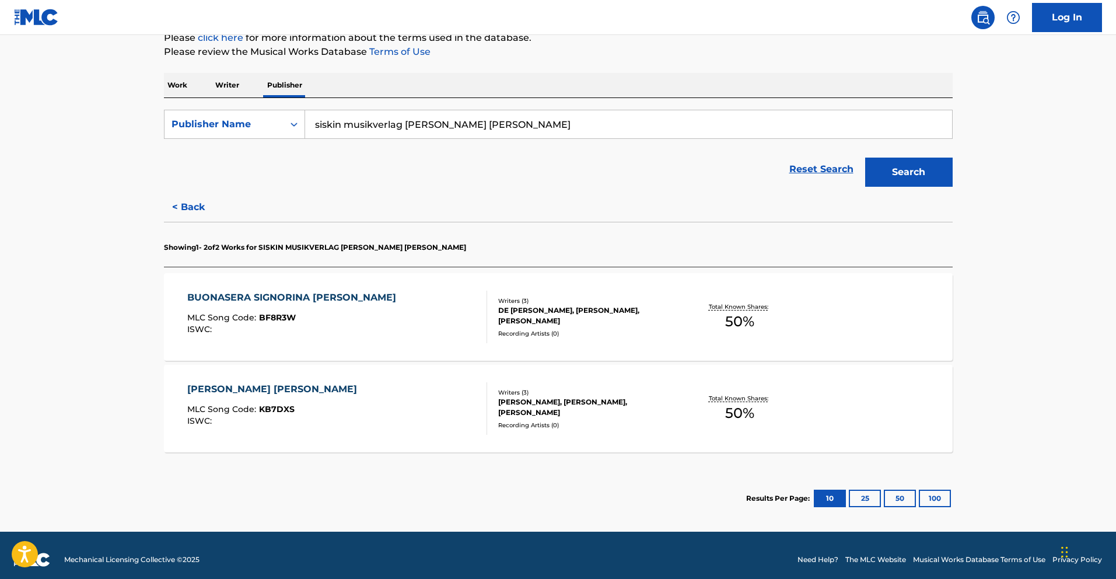
click at [380, 435] on div "[PERSON_NAME] [PERSON_NAME] MLC Song Code : KB7DXS ISWC : Writers ( 3 ) [PERSON…" at bounding box center [558, 409] width 789 height 88
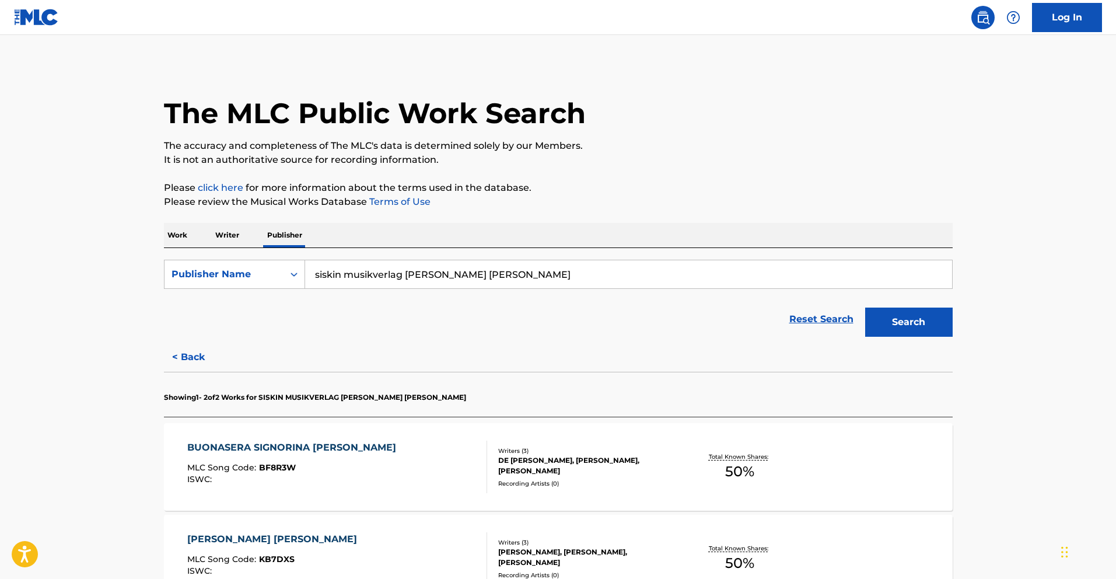
click at [370, 284] on input "siskin musikverlag [PERSON_NAME] [PERSON_NAME]" at bounding box center [628, 274] width 647 height 28
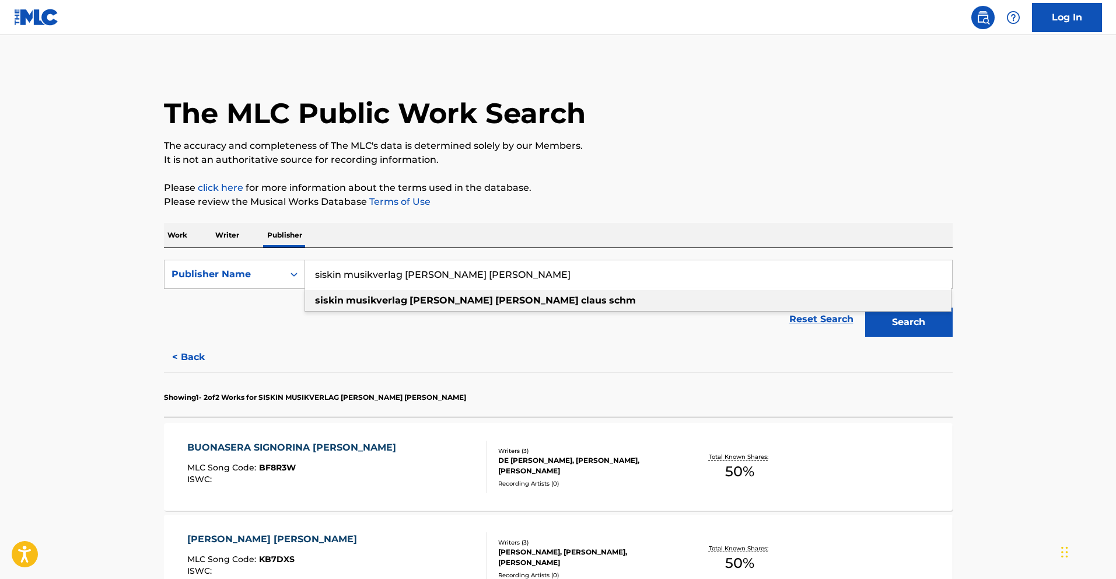
click at [228, 232] on p "Writer" at bounding box center [227, 235] width 31 height 25
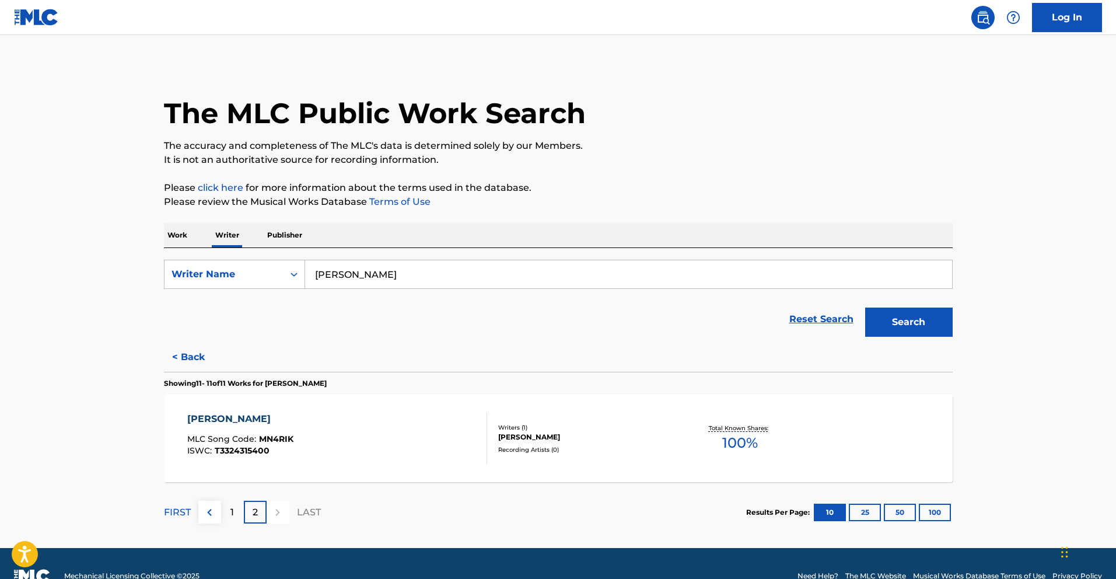
click at [354, 271] on input "[PERSON_NAME]" at bounding box center [628, 274] width 647 height 28
type input "[PERSON_NAME]"
click at [922, 314] on button "Search" at bounding box center [909, 321] width 88 height 29
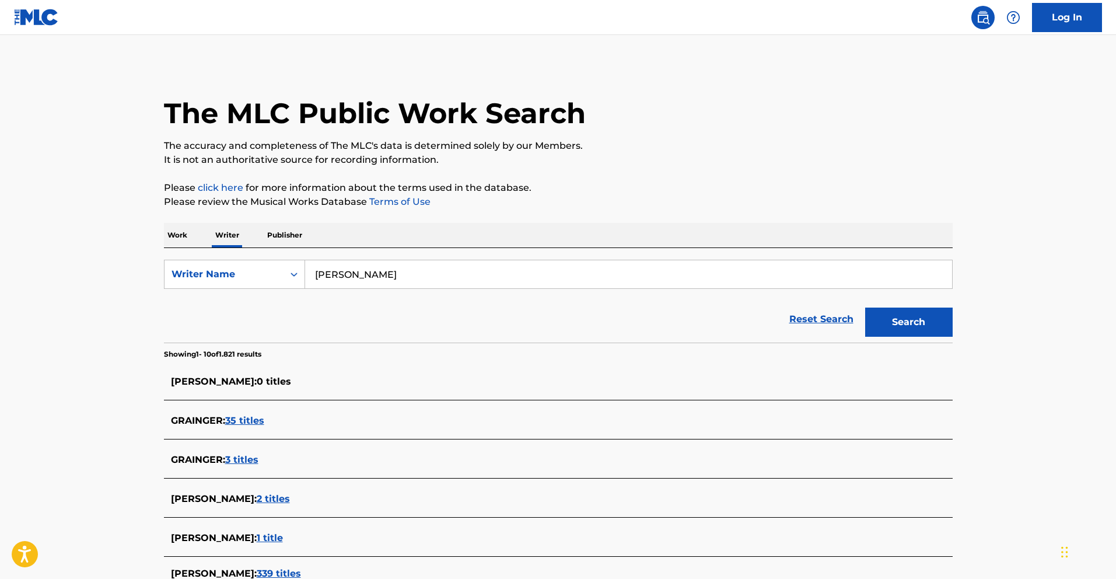
scroll to position [156, 0]
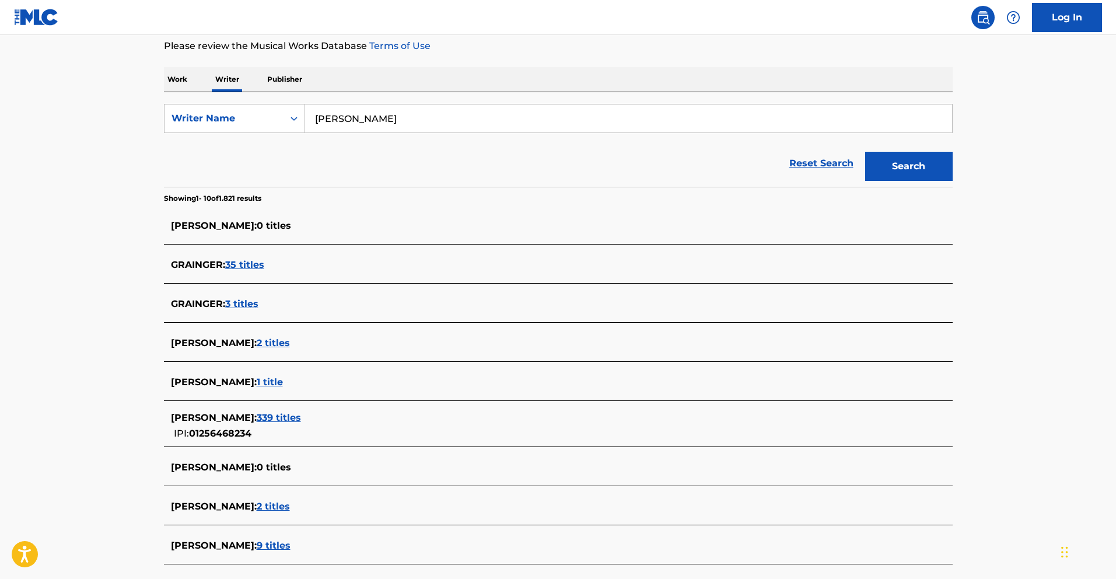
click at [257, 417] on span "[PERSON_NAME] :" at bounding box center [214, 417] width 86 height 11
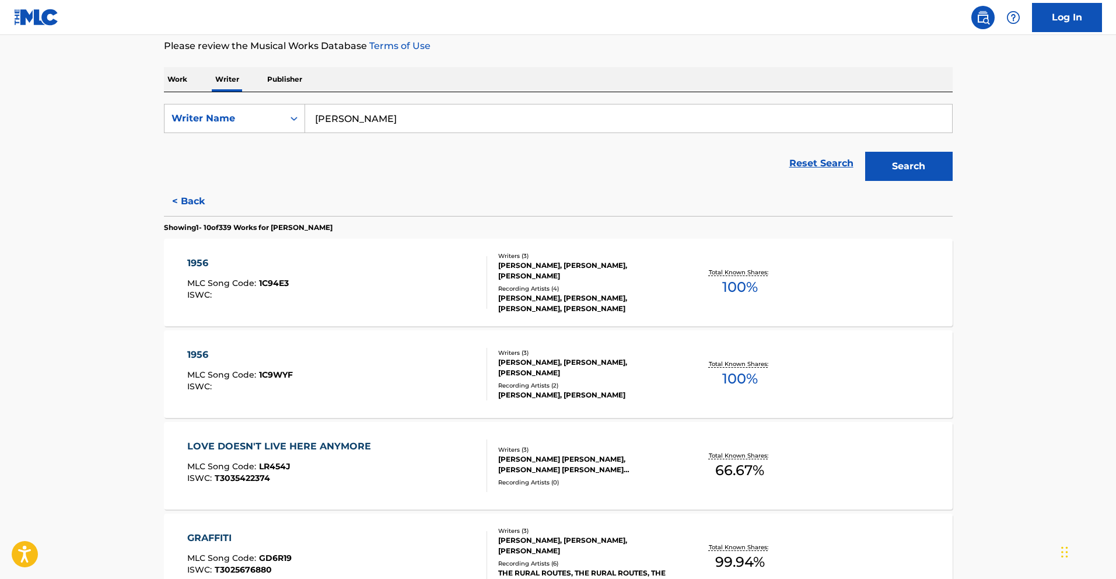
click at [421, 289] on div "1956 MLC Song Code : 1C94E3 ISWC :" at bounding box center [337, 282] width 300 height 53
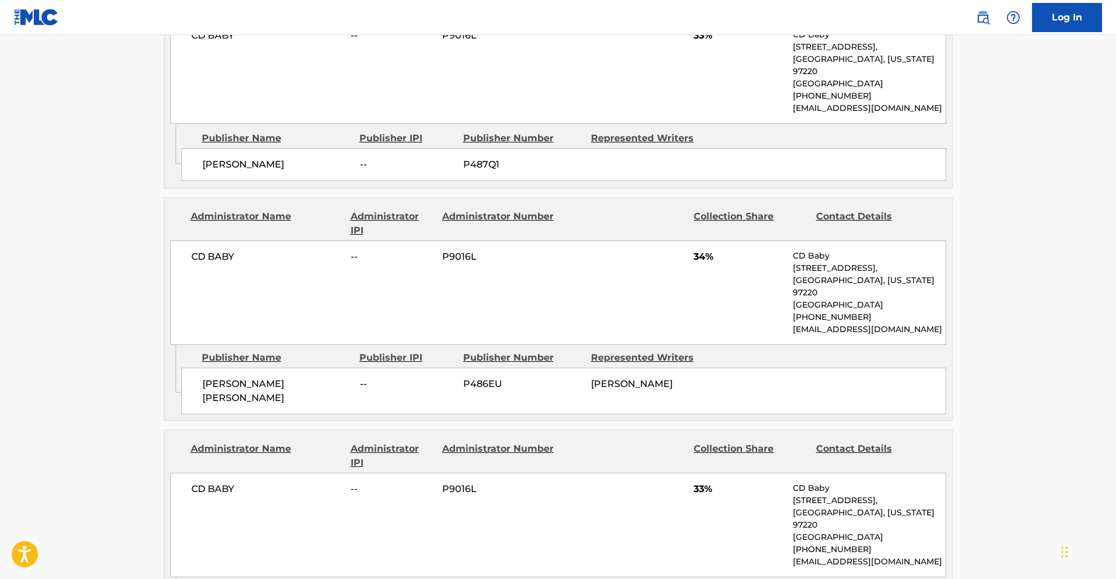
scroll to position [587, 0]
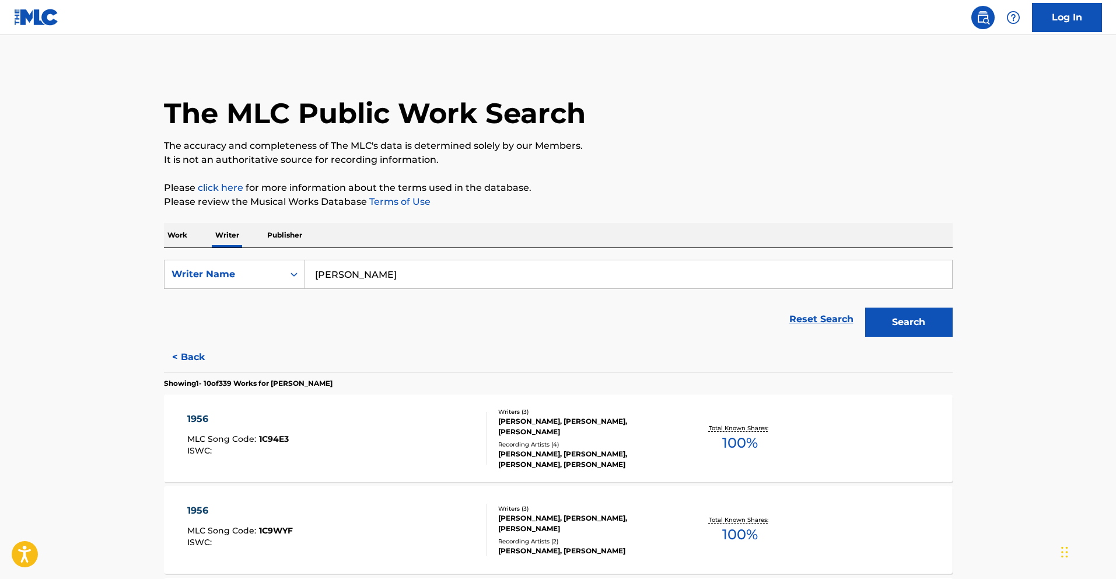
click at [410, 522] on div "1956 MLC Song Code : 1C9WYF ISWC :" at bounding box center [337, 529] width 300 height 53
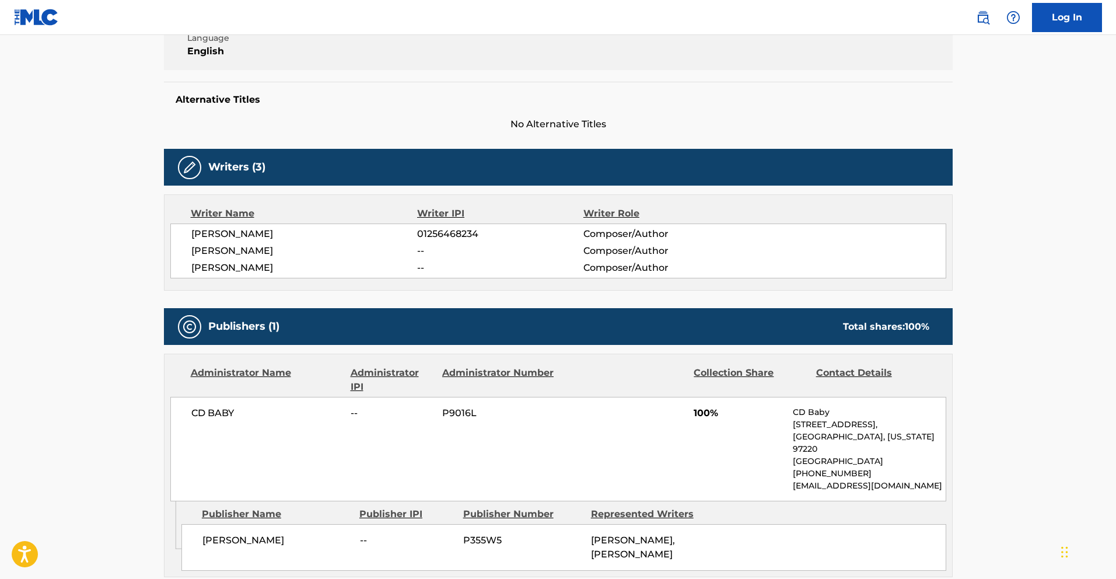
scroll to position [493, 0]
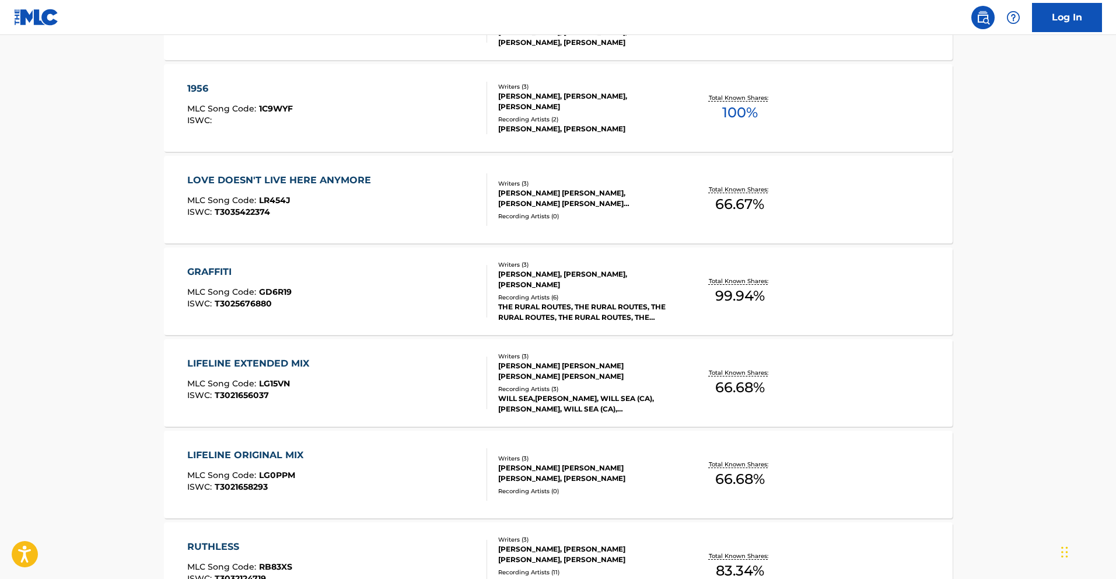
scroll to position [220, 0]
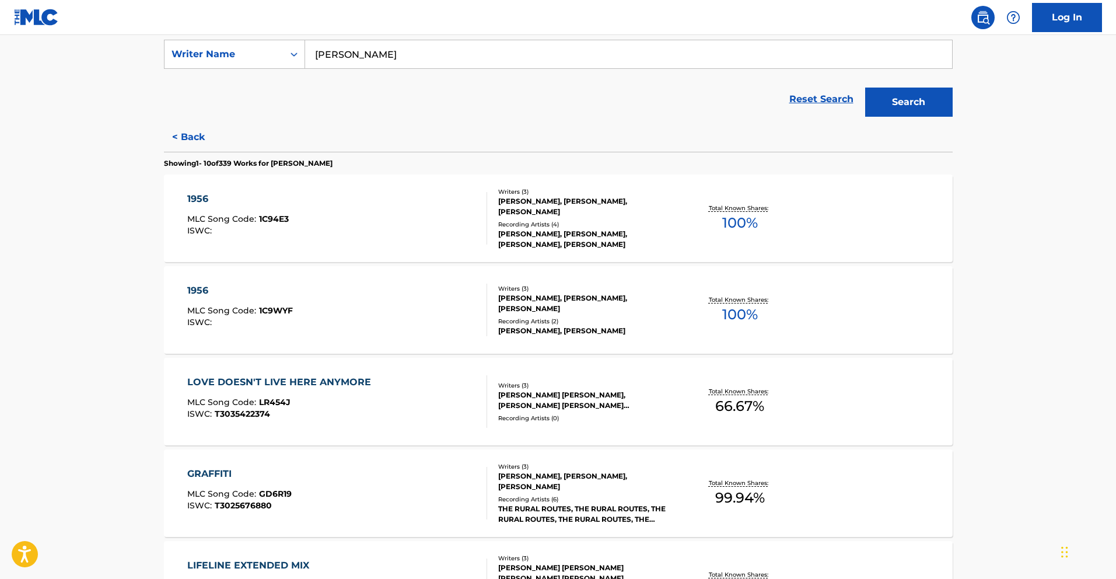
click at [421, 415] on div "LOVE DOESN'T LIVE HERE ANYMORE MLC Song Code : LR454J ISWC : T3035422374" at bounding box center [337, 401] width 300 height 53
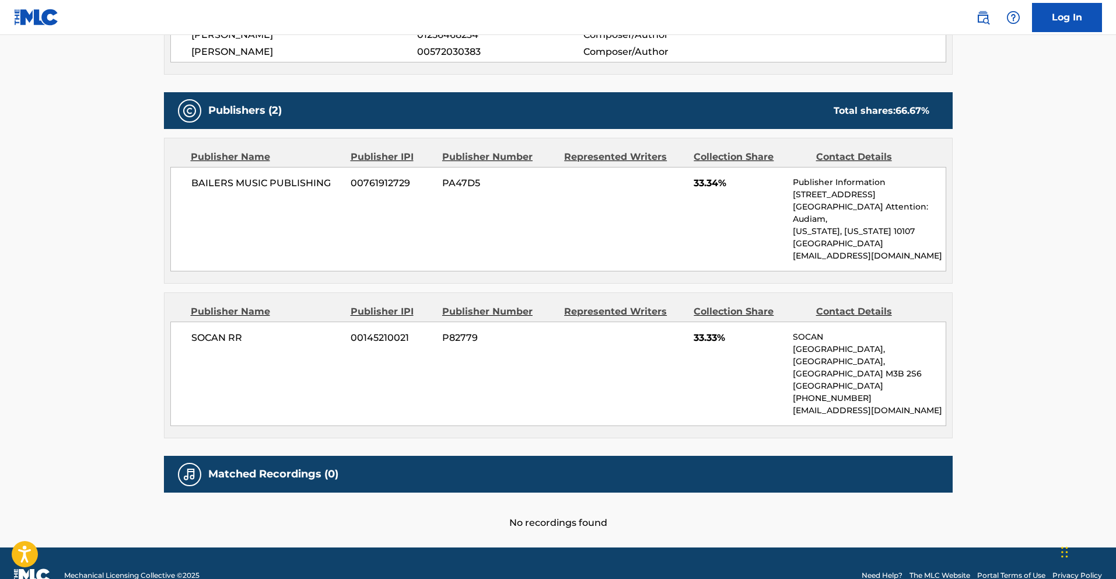
scroll to position [340, 0]
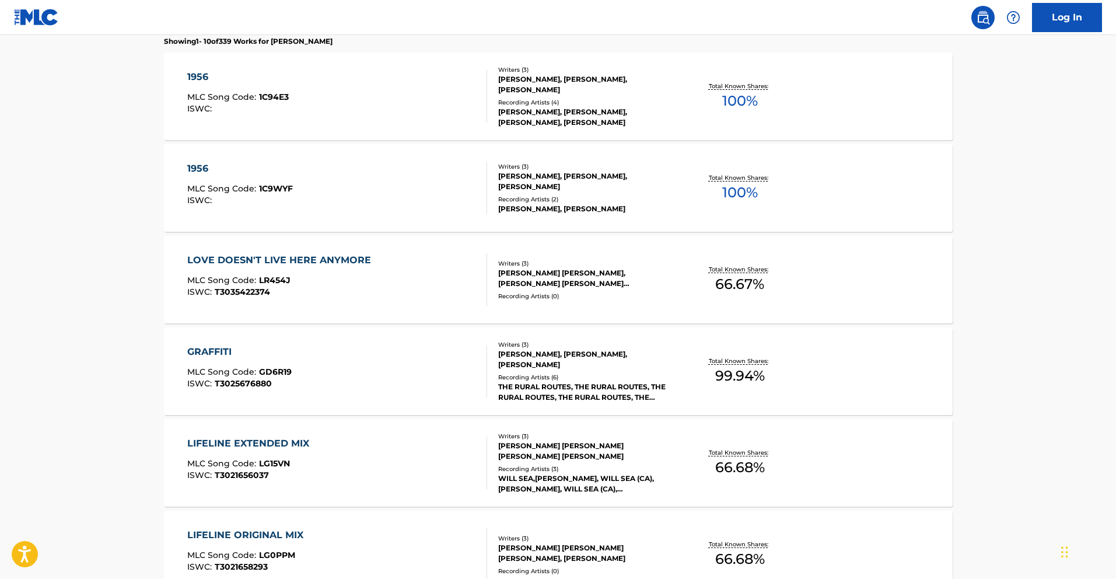
scroll to position [401, 0]
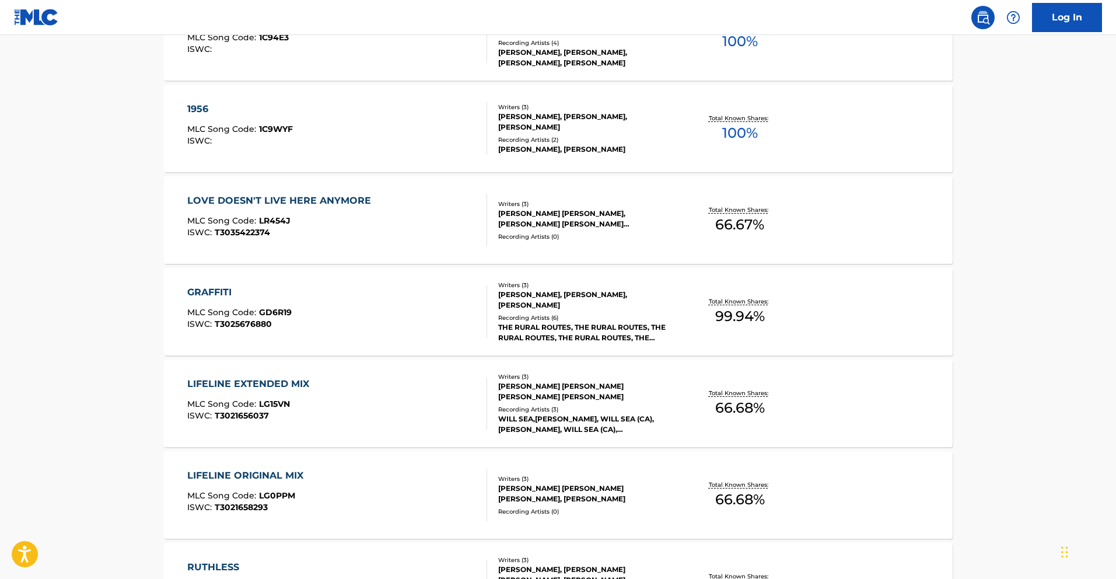
click at [347, 303] on div "GRAFFITI MLC Song Code : GD6R19 ISWC : T3025676880" at bounding box center [337, 311] width 300 height 53
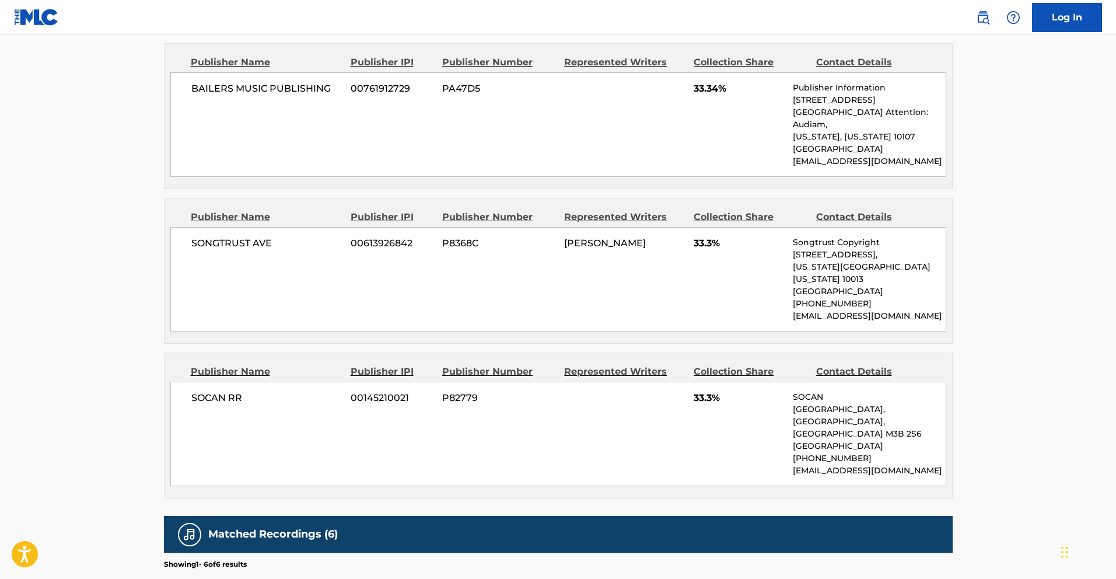
scroll to position [587, 0]
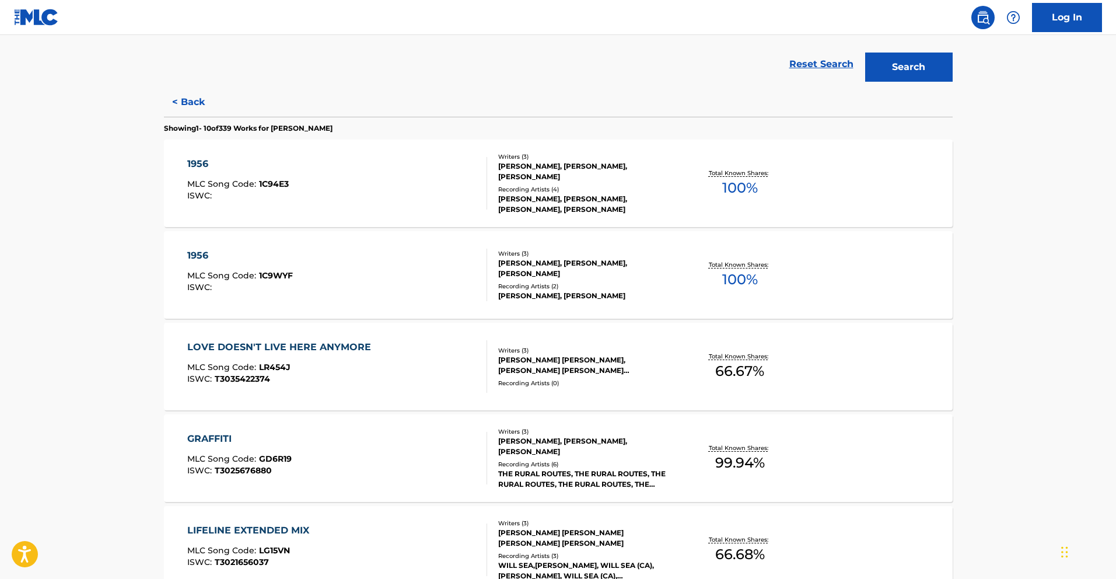
scroll to position [315, 0]
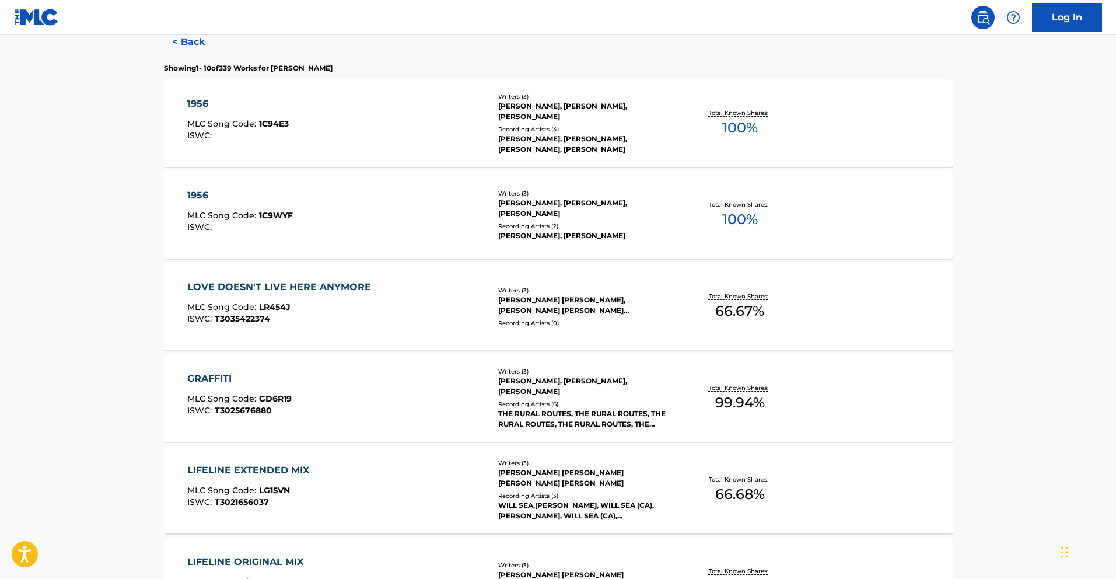
click at [358, 476] on div "LIFELINE EXTENDED MIX MLC Song Code : LG15VN ISWC : T3021656037" at bounding box center [337, 489] width 300 height 53
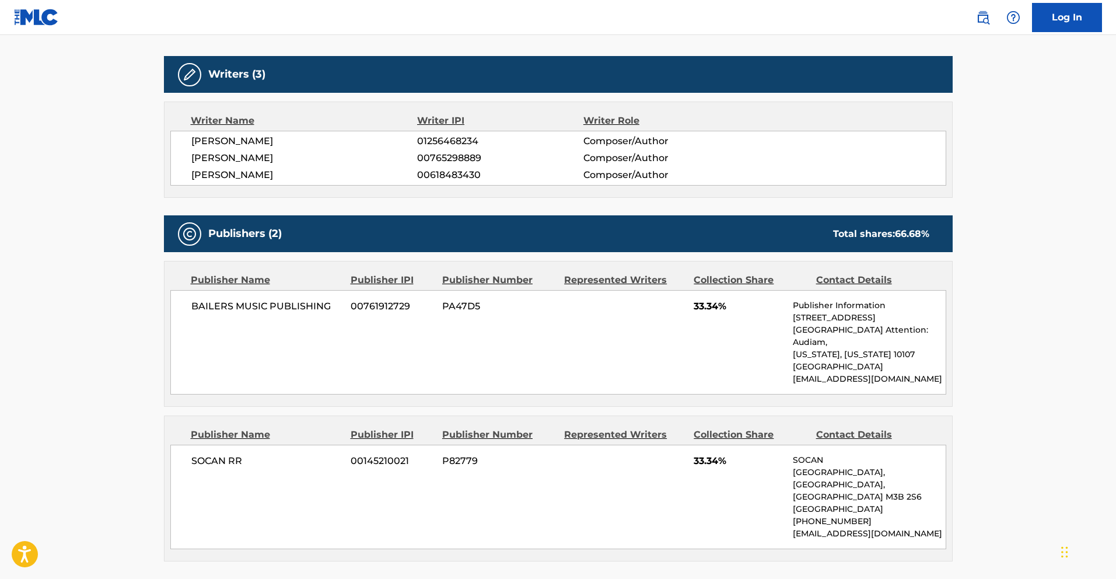
scroll to position [482, 0]
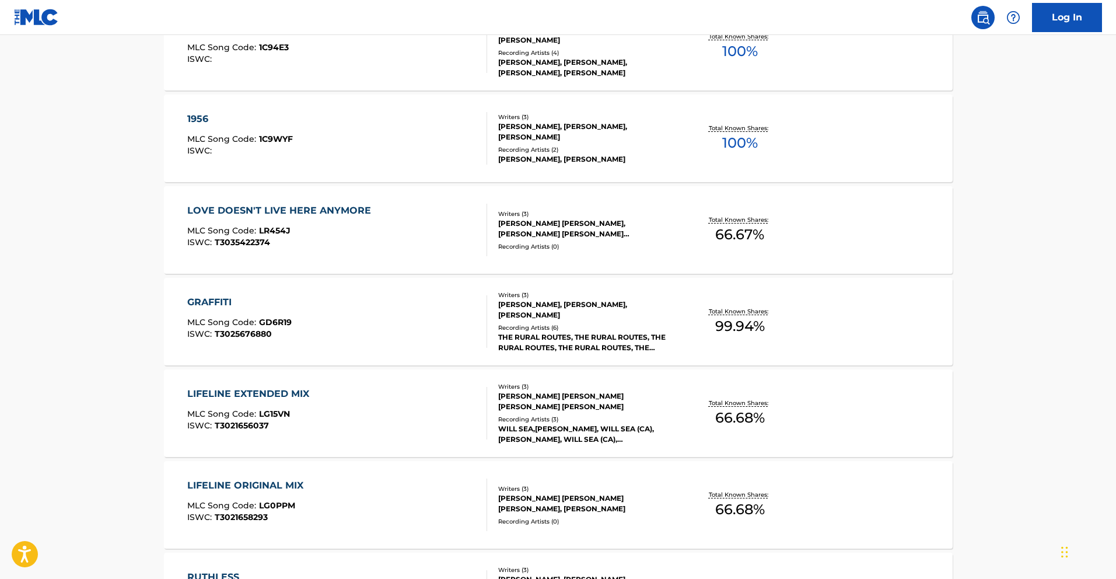
scroll to position [699, 0]
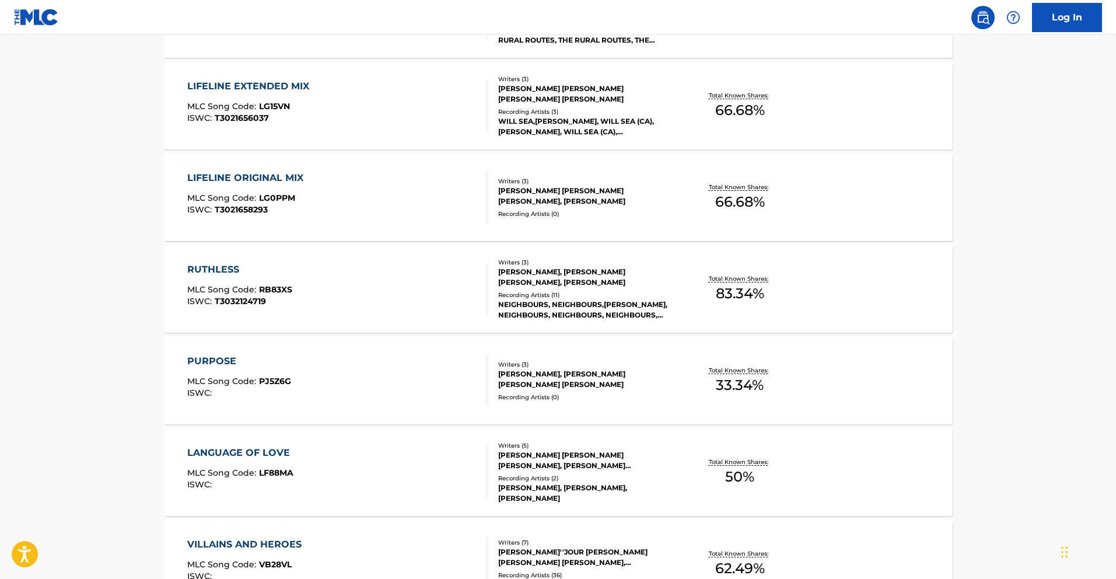
click at [356, 355] on div "PURPOSE MLC Song Code : PJ5Z6G ISWC :" at bounding box center [337, 380] width 300 height 53
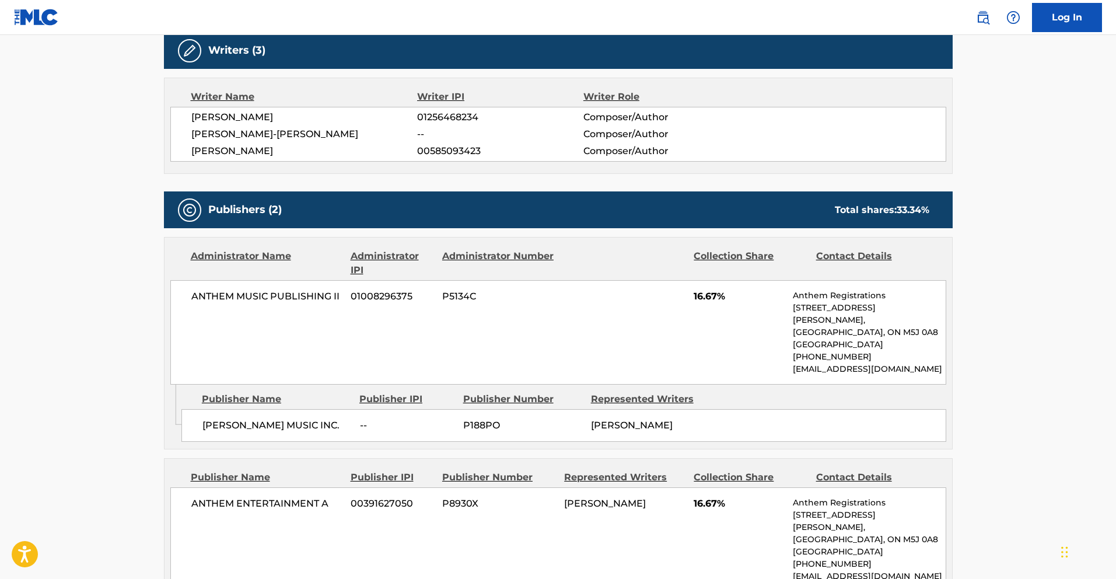
scroll to position [604, 0]
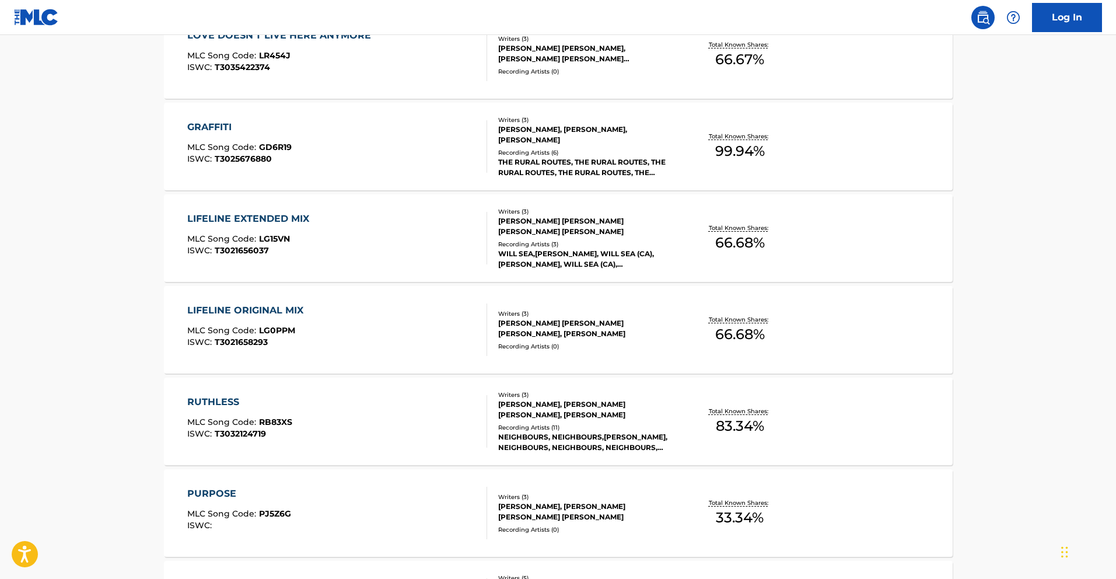
scroll to position [750, 0]
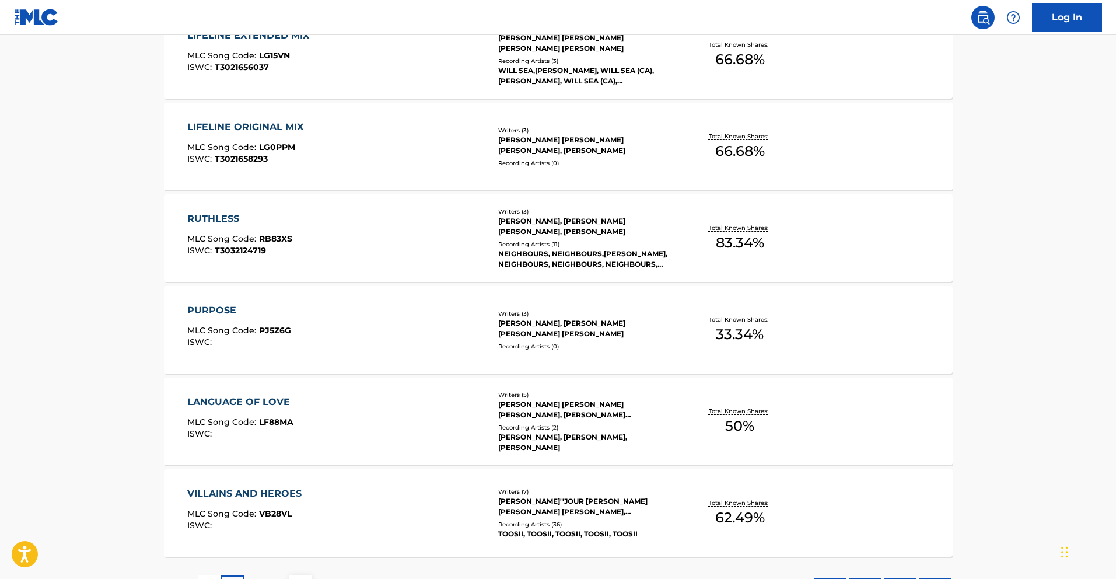
click at [374, 429] on div "LANGUAGE OF LOVE MLC Song Code : LF88MA ISWC :" at bounding box center [337, 421] width 300 height 53
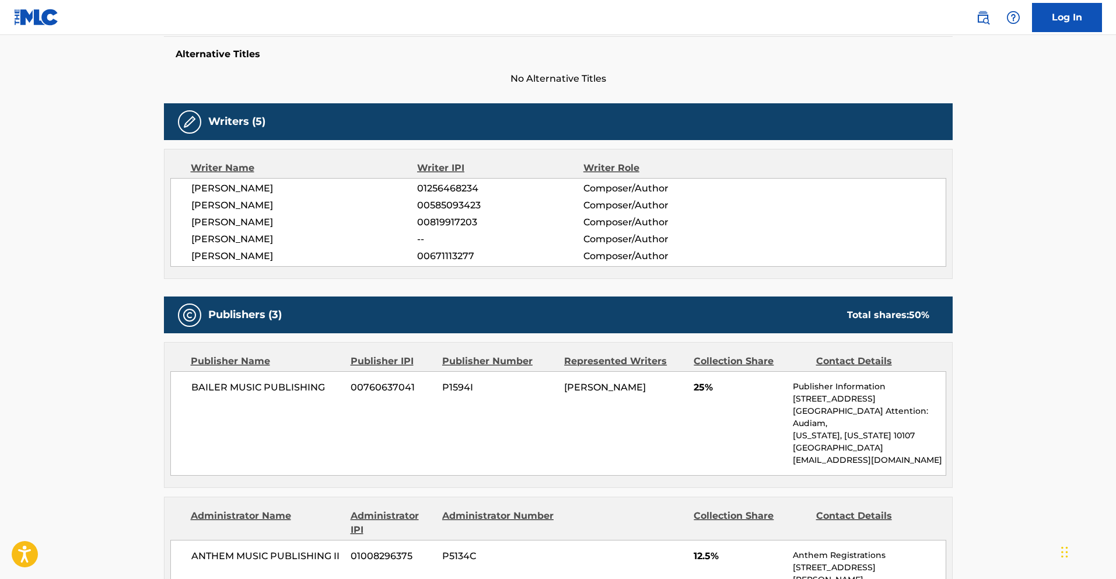
scroll to position [495, 0]
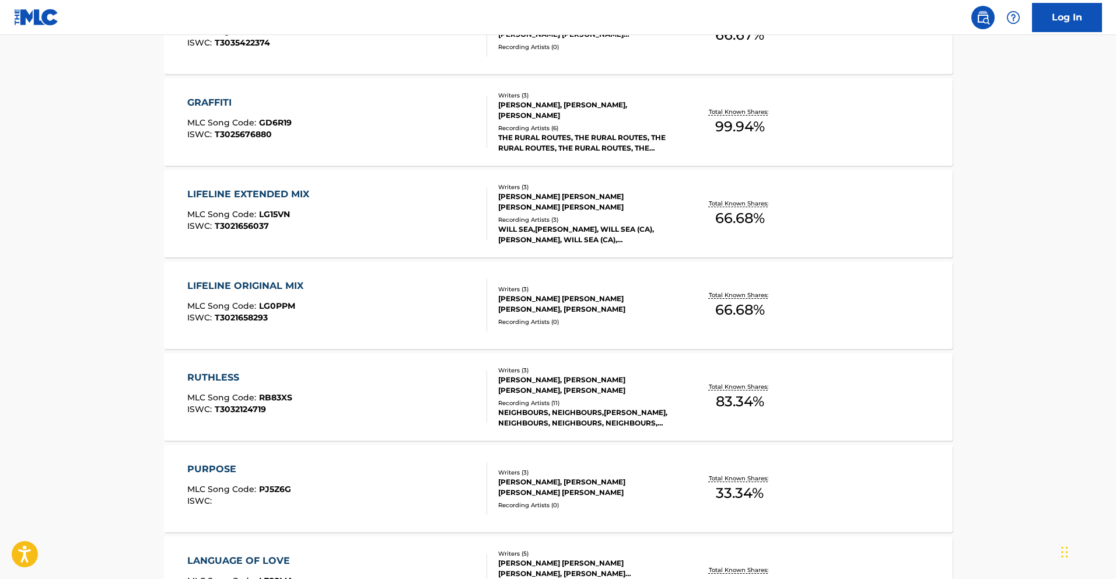
scroll to position [779, 0]
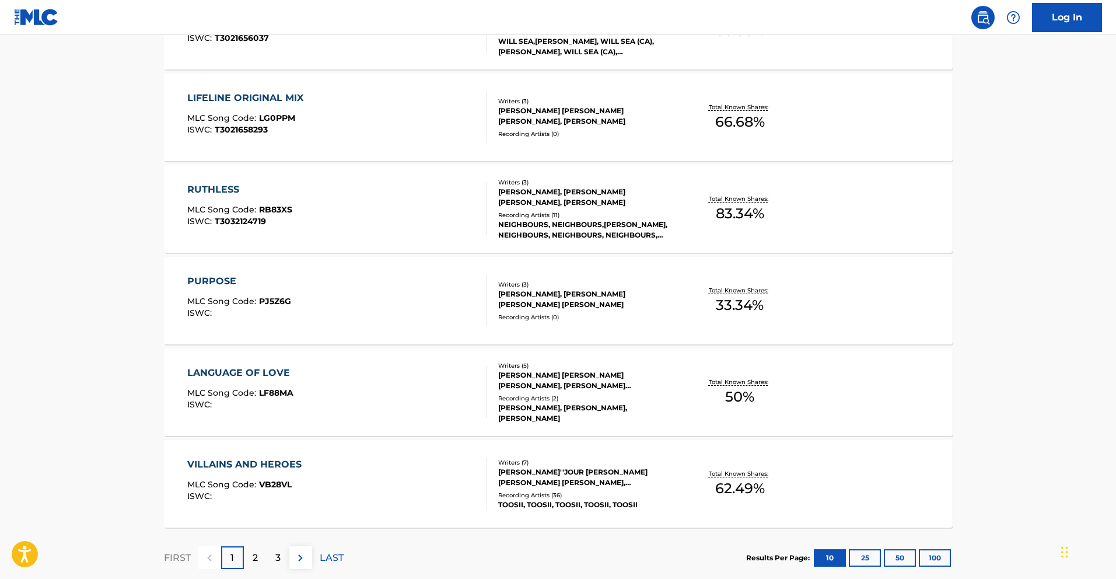
click at [398, 482] on div "VILLAINS AND HEROES MLC Song Code : VB28VL ISWC :" at bounding box center [337, 483] width 300 height 53
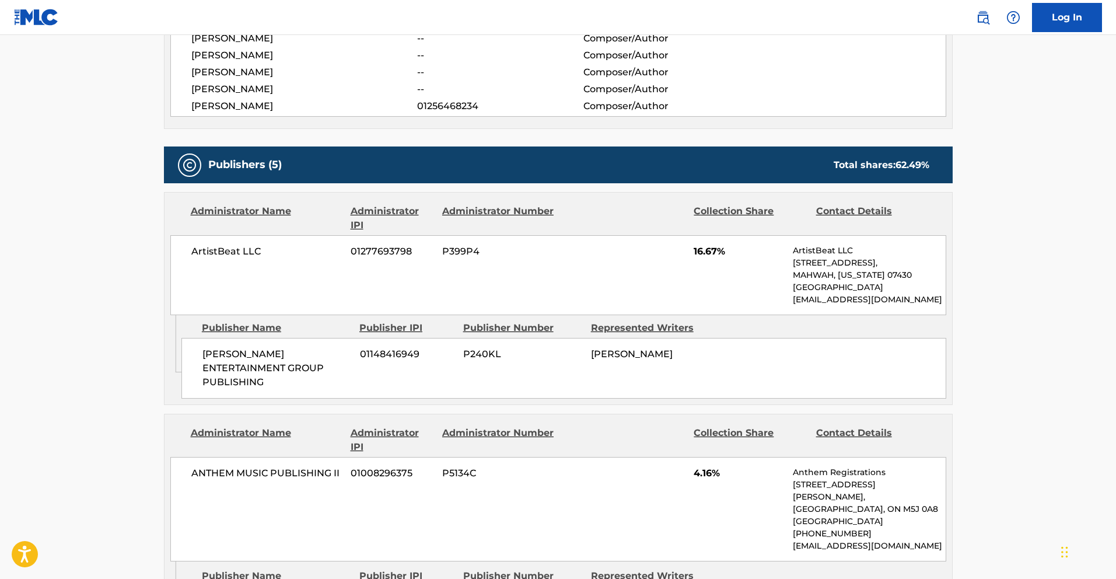
scroll to position [489, 0]
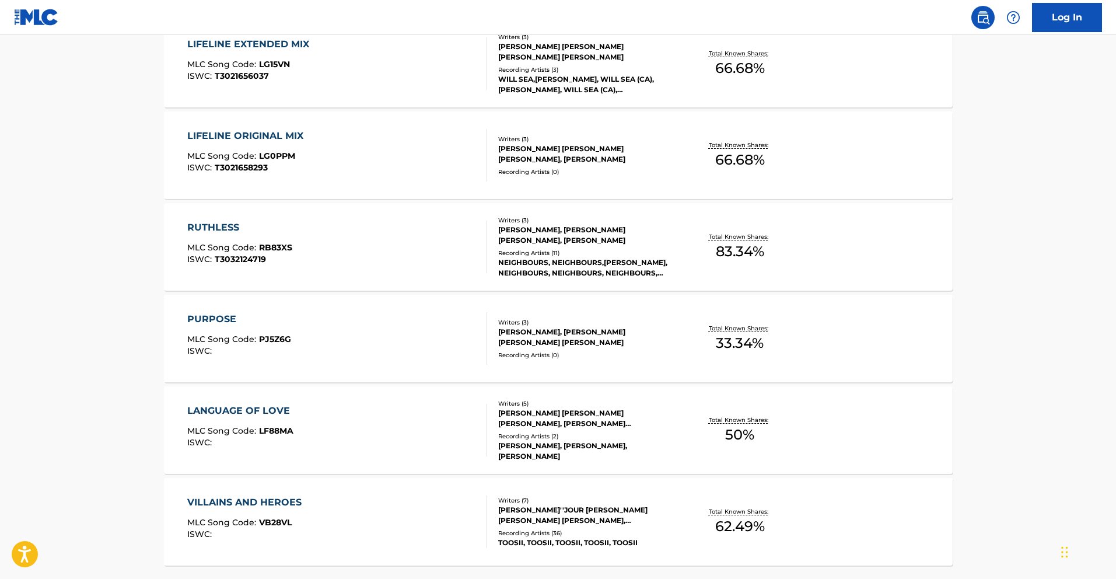
scroll to position [849, 0]
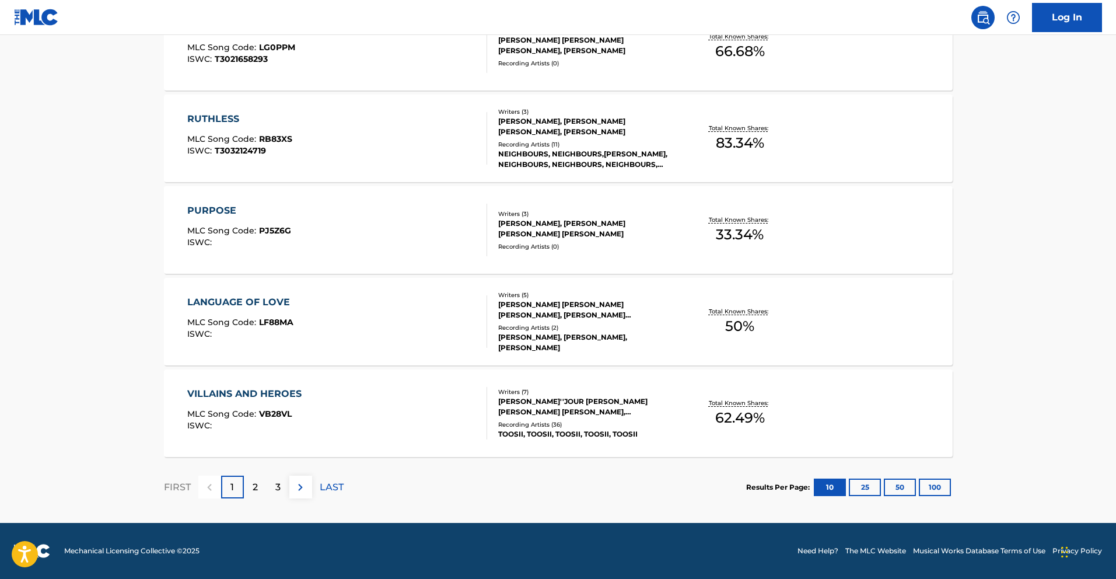
click at [262, 493] on div "2" at bounding box center [255, 486] width 23 height 23
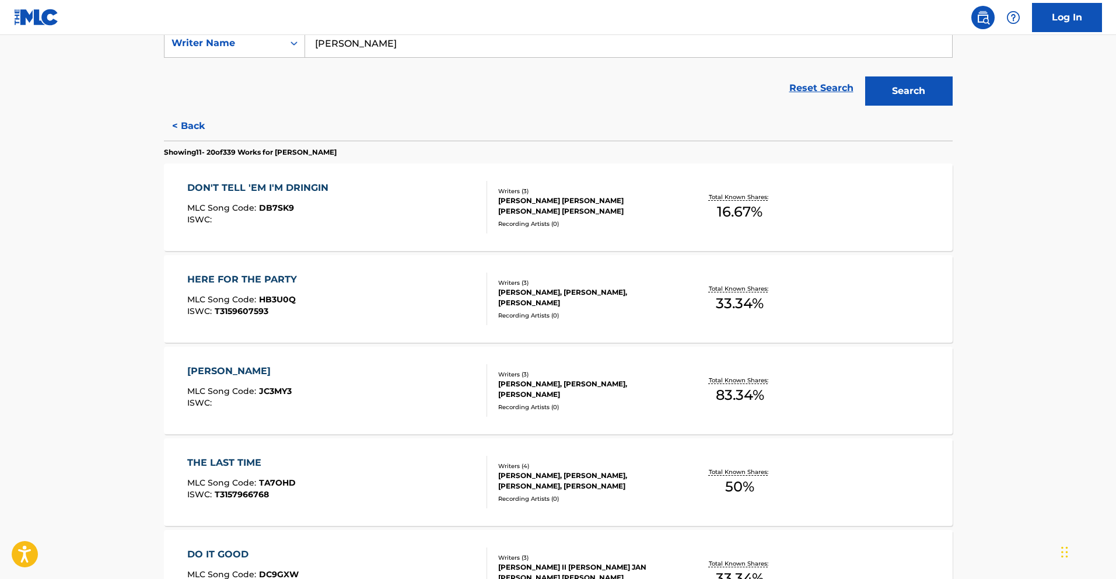
scroll to position [224, 0]
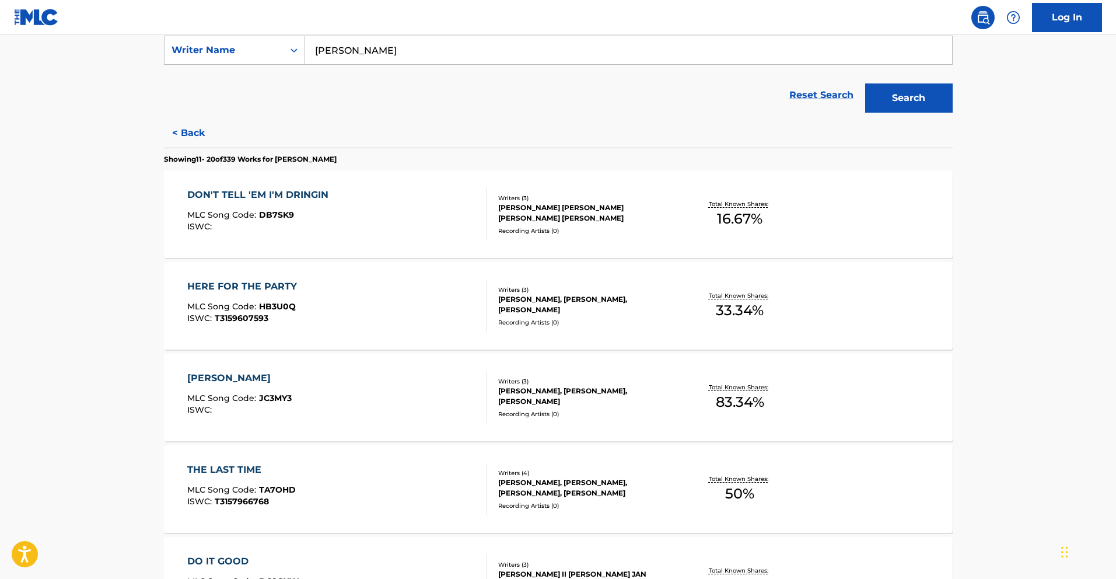
click at [433, 319] on div "HERE FOR THE PARTY MLC Song Code : HB3U0Q ISWC : T3159607593" at bounding box center [337, 305] width 300 height 53
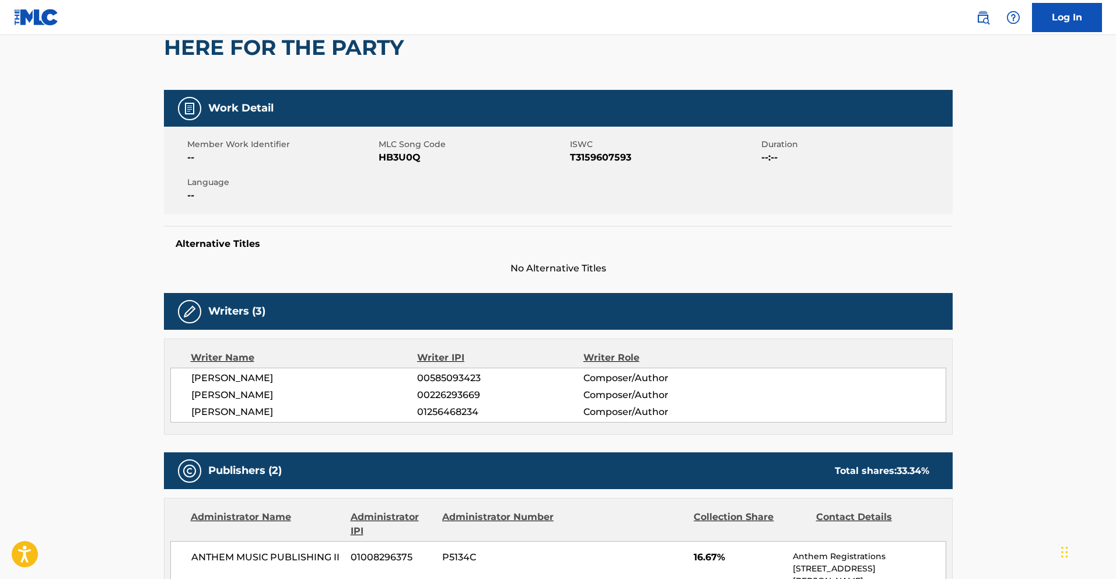
scroll to position [58, 0]
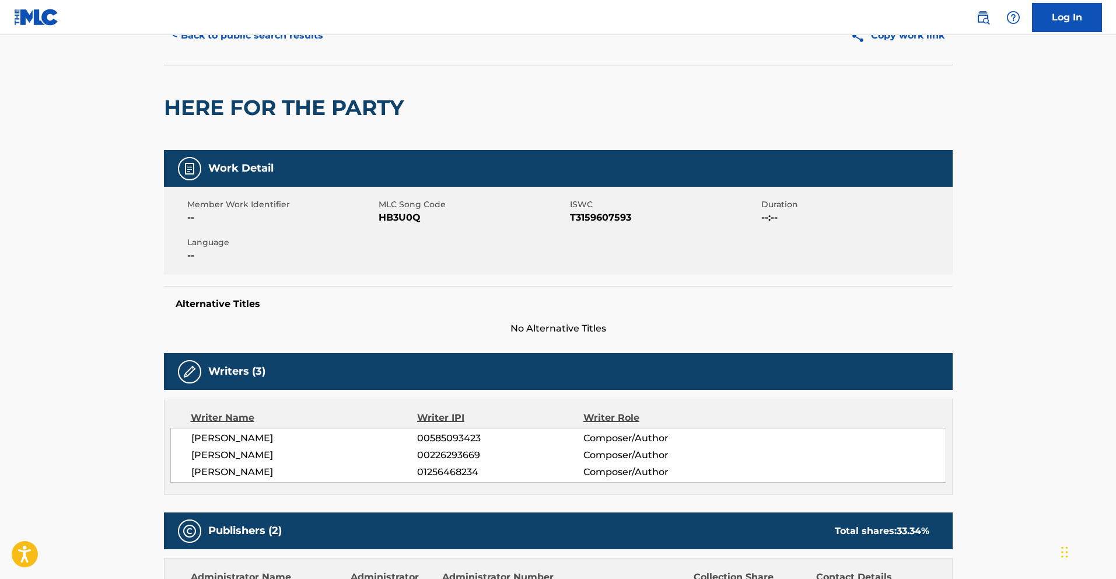
click at [235, 37] on button "< Back to public search results" at bounding box center [247, 35] width 167 height 29
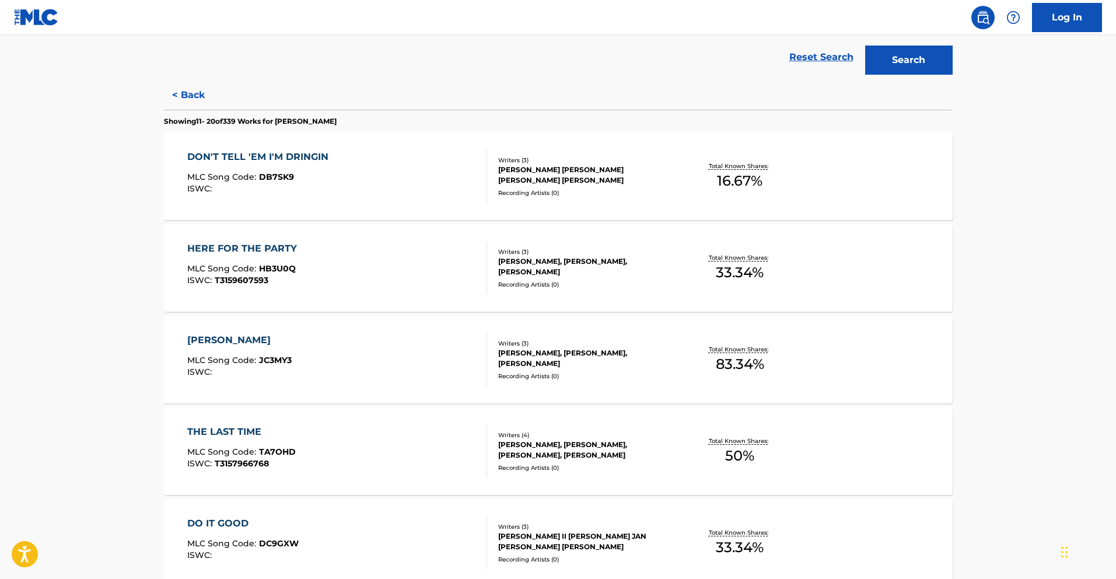
scroll to position [387, 0]
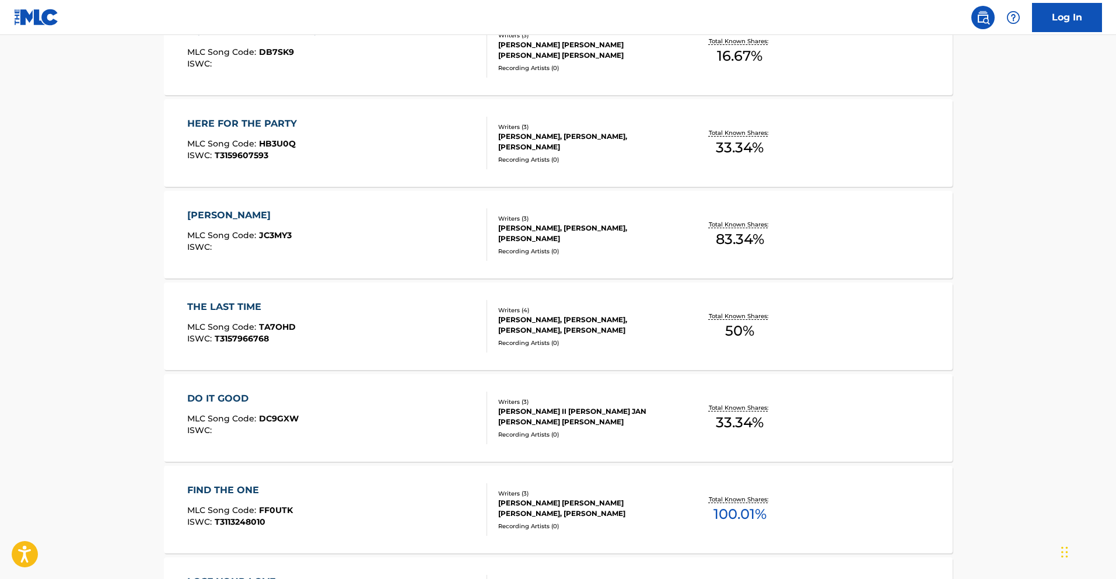
click at [420, 328] on div "THE LAST TIME MLC Song Code : TA7OHD ISWC : T3157966768" at bounding box center [337, 326] width 300 height 53
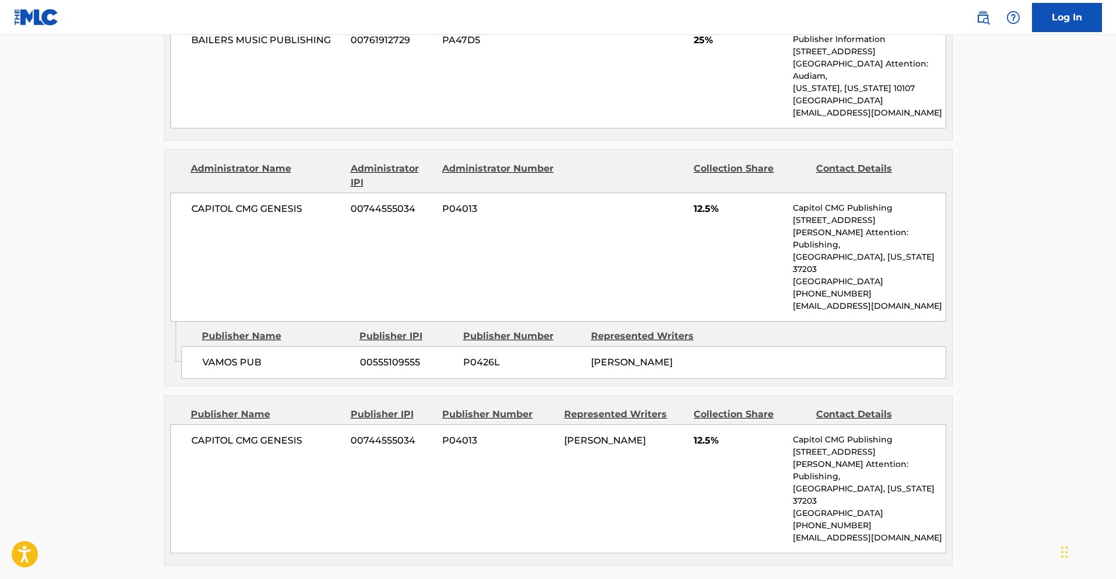
scroll to position [436, 0]
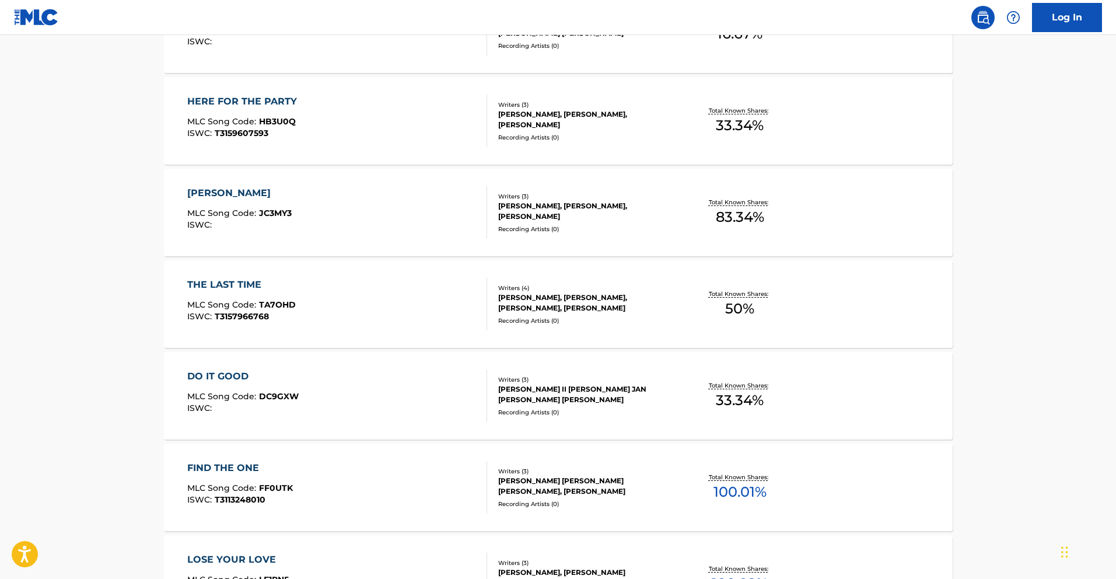
scroll to position [776, 0]
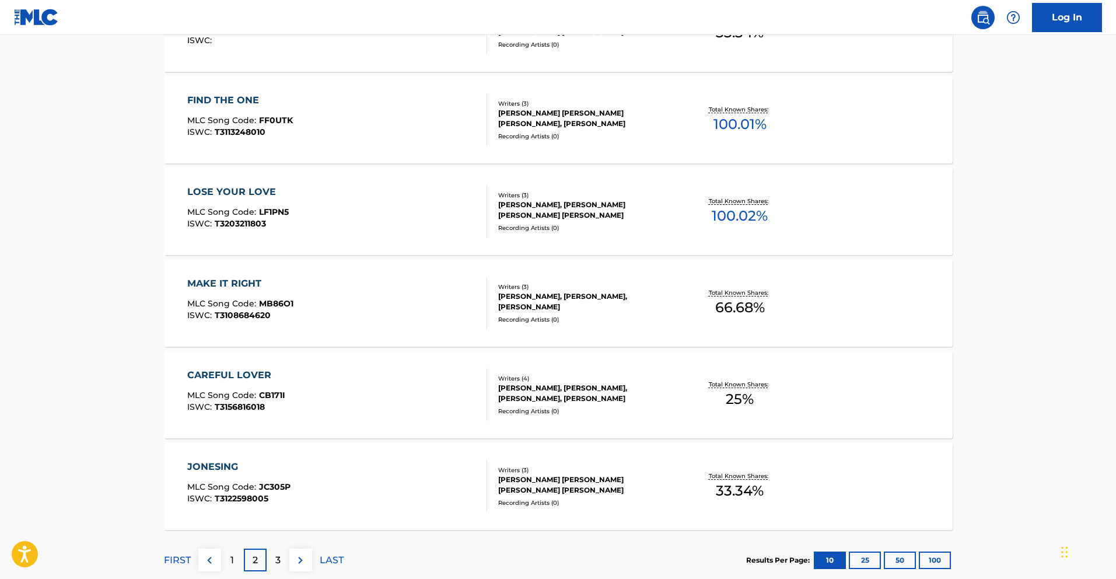
click at [438, 397] on div "CAREFUL LOVER MLC Song Code : CB171I ISWC : T3156816018" at bounding box center [337, 394] width 300 height 53
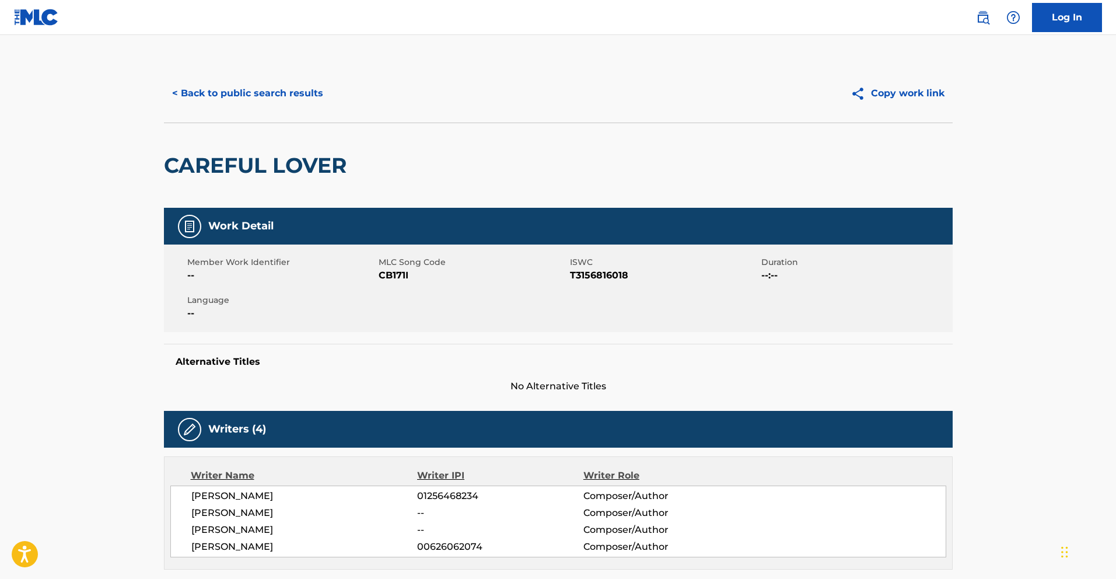
click at [183, 95] on button "< Back to public search results" at bounding box center [247, 93] width 167 height 29
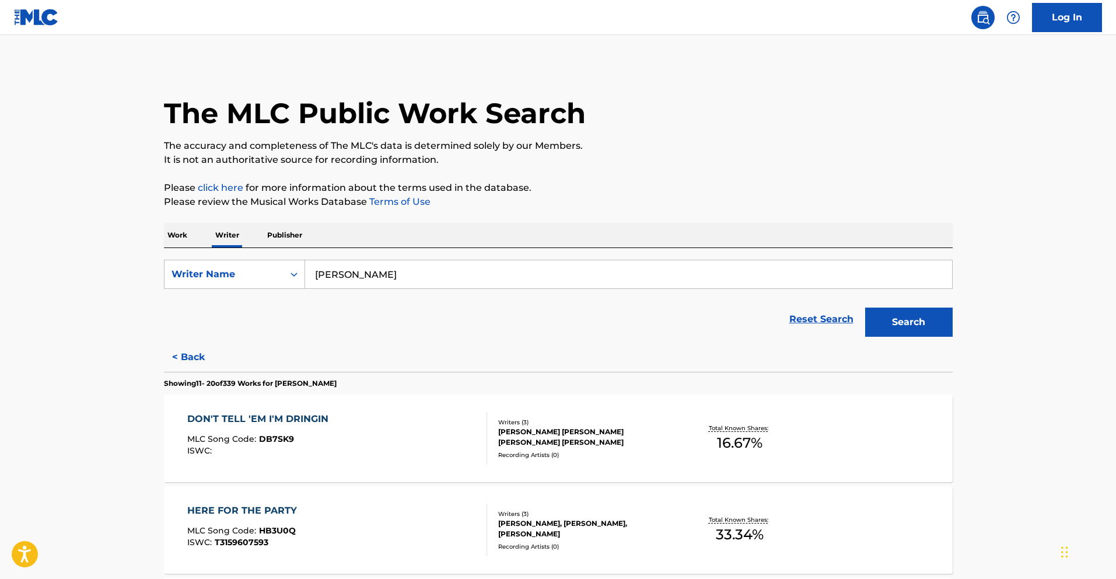
click at [201, 238] on div "Work Writer Publisher" at bounding box center [558, 235] width 789 height 25
click at [182, 237] on p "Work" at bounding box center [177, 235] width 27 height 25
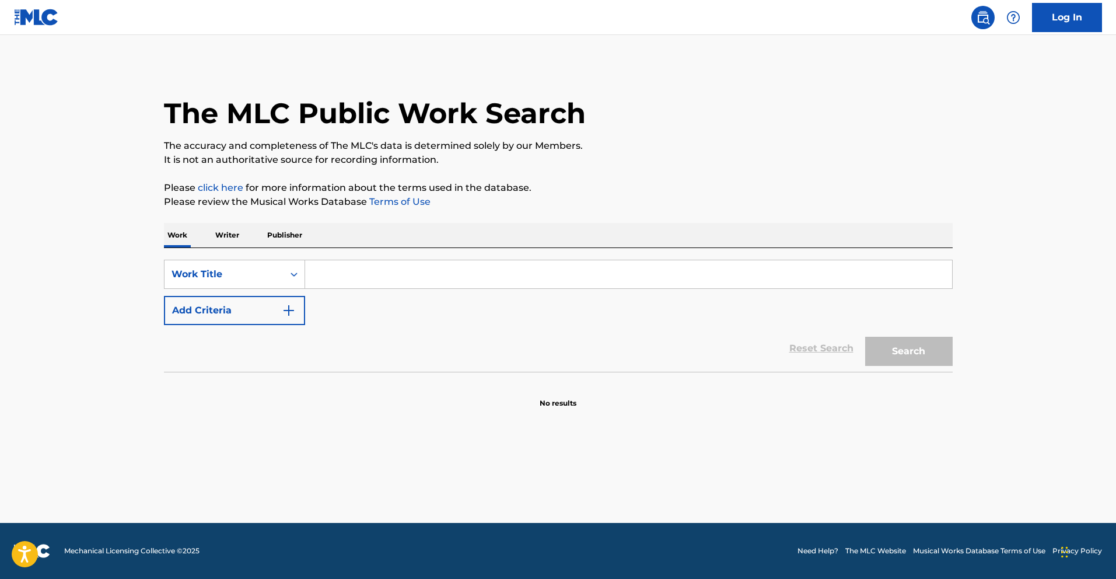
click at [340, 272] on input "Search Form" at bounding box center [628, 274] width 647 height 28
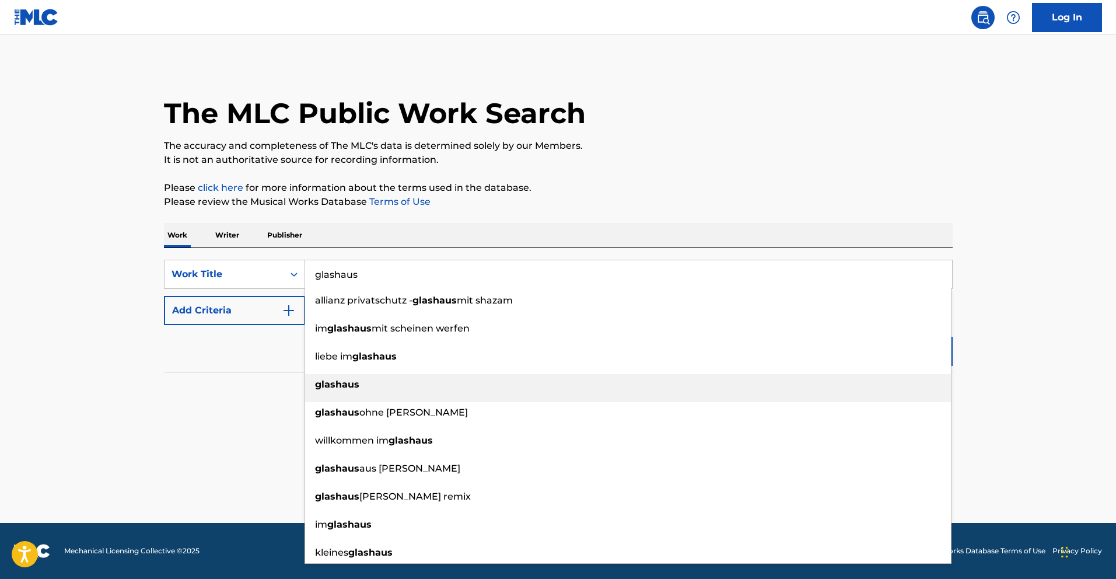
type input "glashaus"
click at [327, 387] on strong "glashaus" at bounding box center [337, 384] width 44 height 11
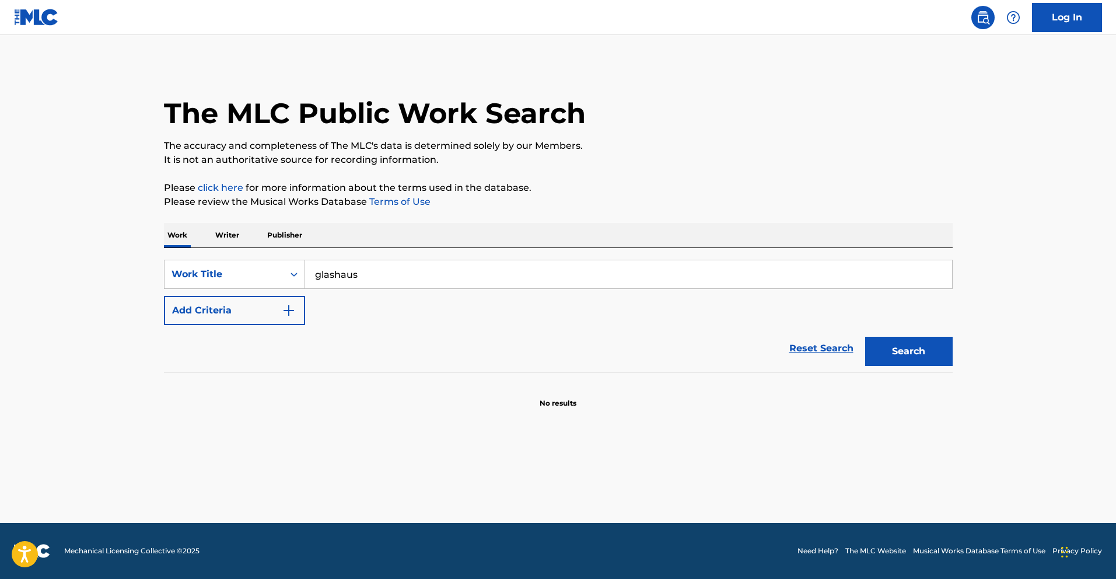
click at [905, 354] on button "Search" at bounding box center [909, 351] width 88 height 29
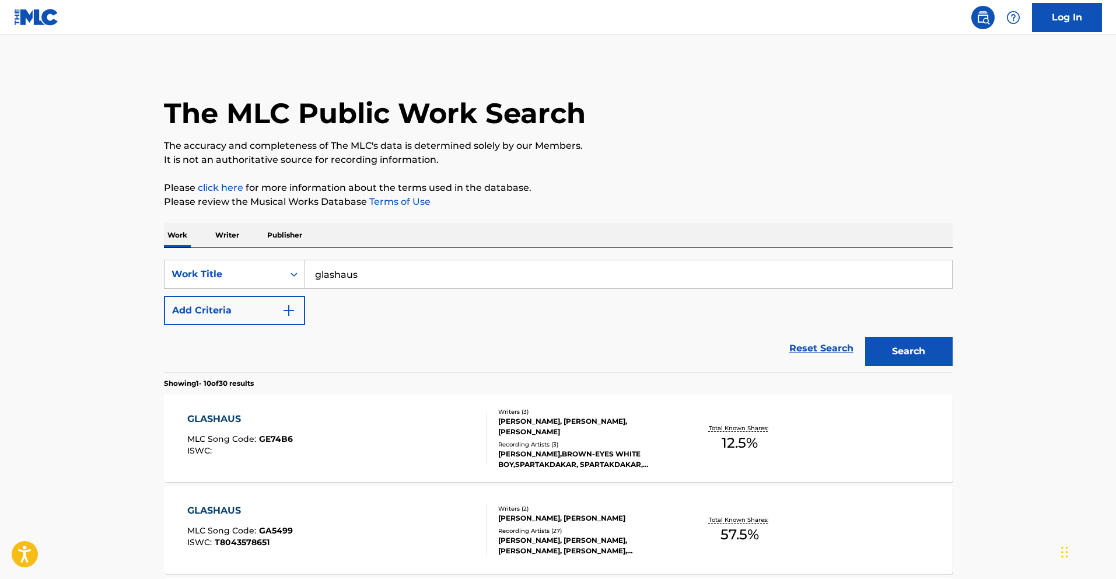
click at [213, 313] on button "Add Criteria" at bounding box center [234, 310] width 141 height 29
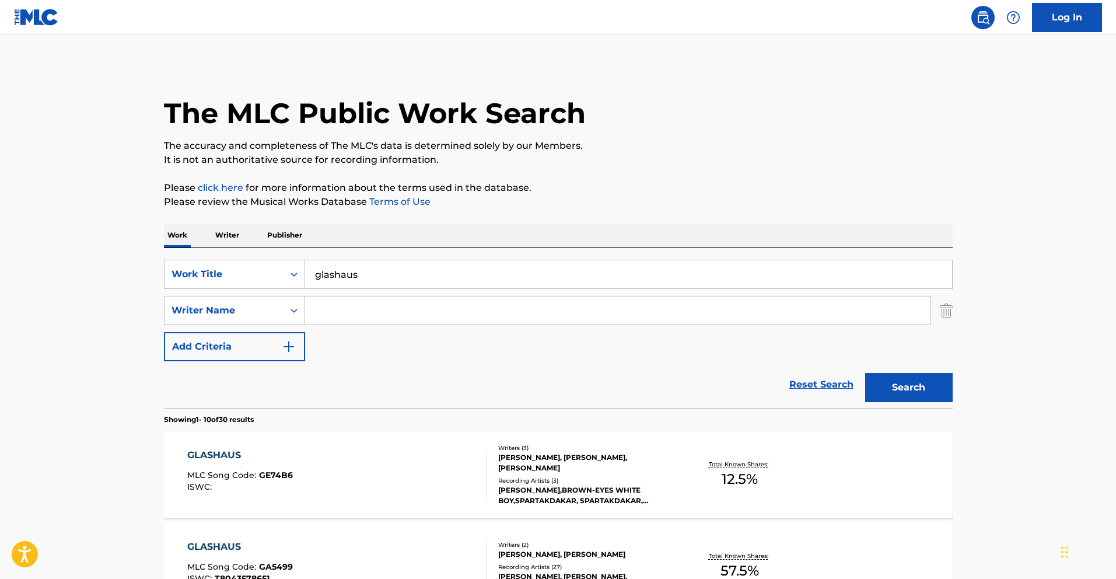
click at [338, 316] on input "Search Form" at bounding box center [617, 310] width 625 height 28
type input "r"
type input "[PERSON_NAME]"
click at [865, 373] on button "Search" at bounding box center [909, 387] width 88 height 29
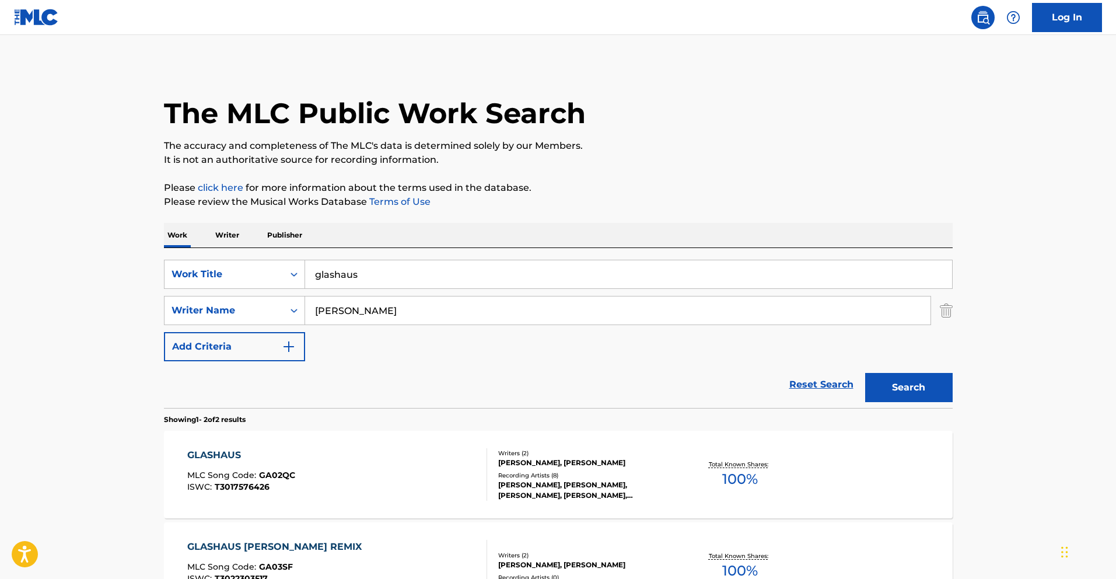
scroll to position [74, 0]
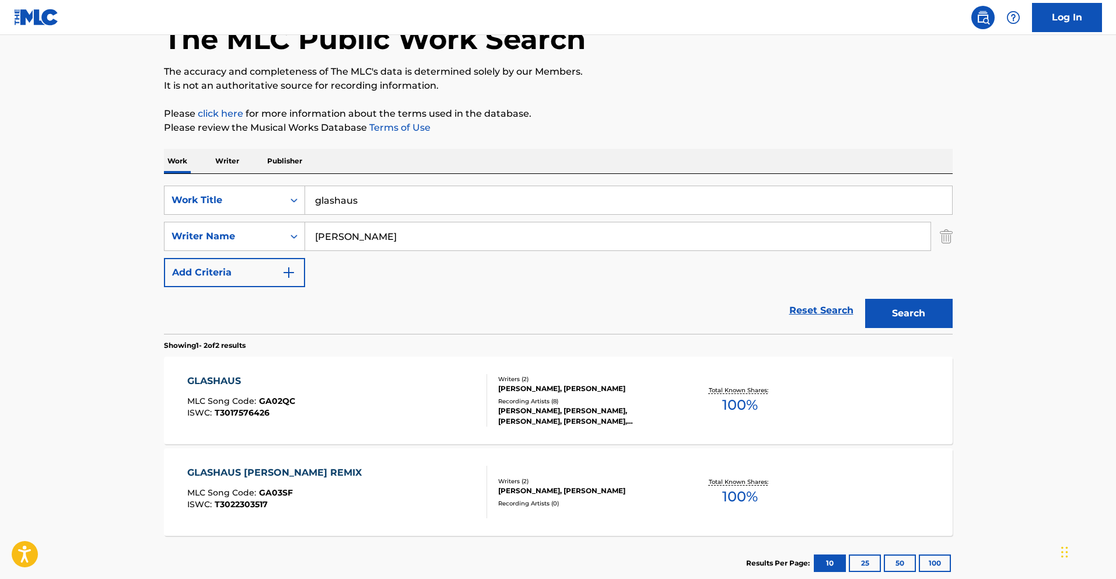
click at [386, 408] on div "GLASHAUS MLC Song Code : GA02QC ISWC : T3017576426" at bounding box center [337, 400] width 300 height 53
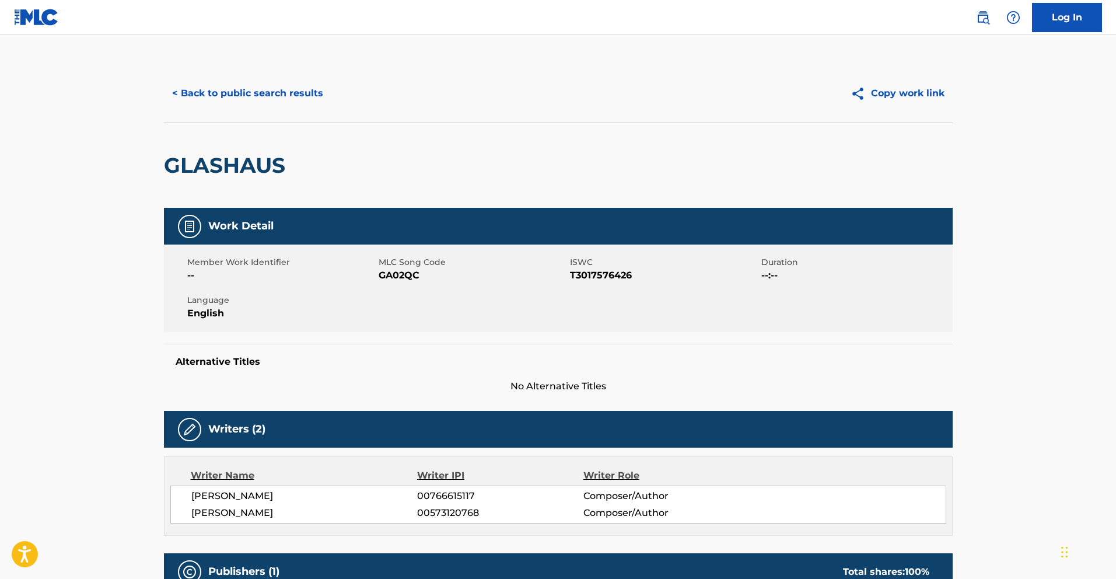
click at [247, 89] on button "< Back to public search results" at bounding box center [247, 93] width 167 height 29
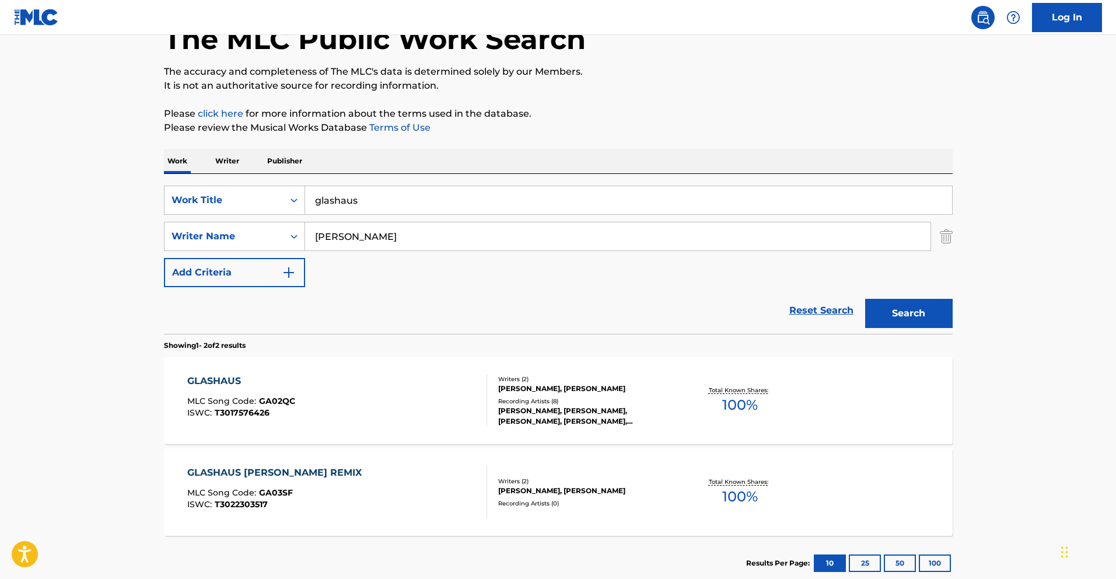
click at [236, 157] on p "Writer" at bounding box center [227, 161] width 31 height 25
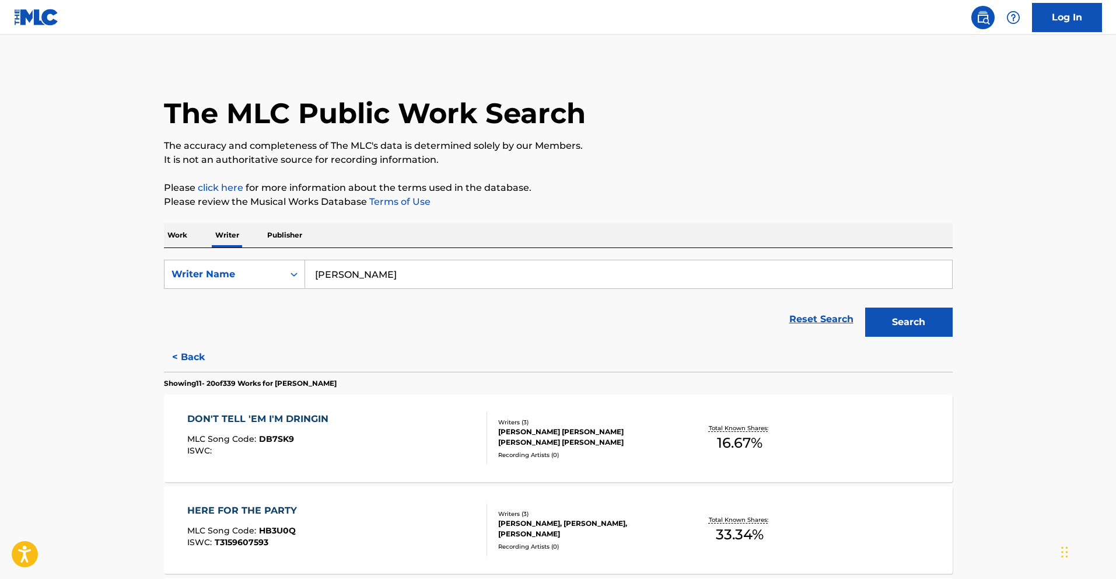
click at [415, 277] on input "[PERSON_NAME]" at bounding box center [628, 274] width 647 height 28
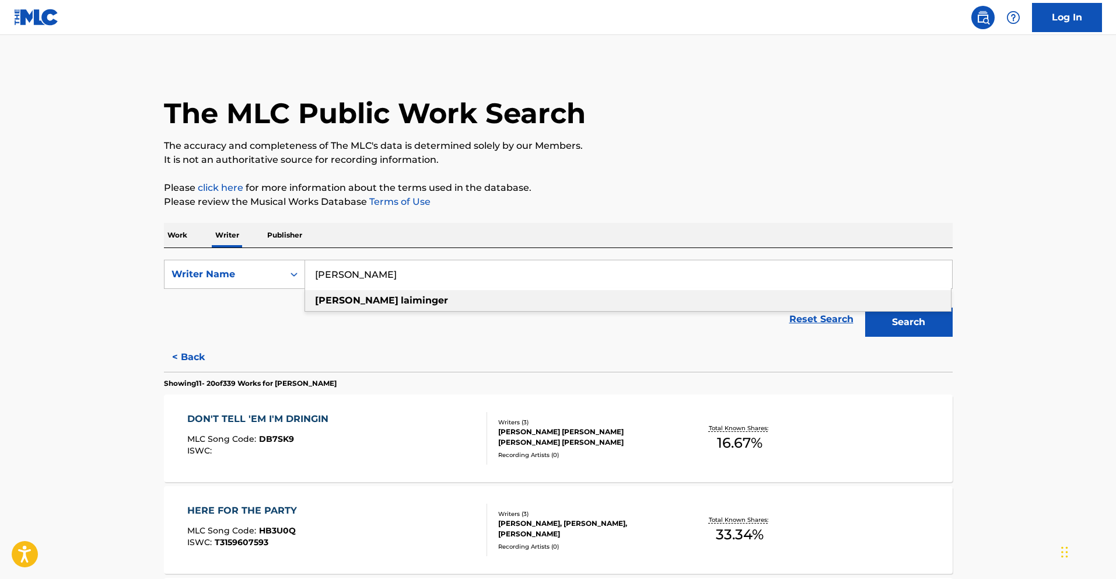
type input "[PERSON_NAME]"
click at [452, 298] on div "[PERSON_NAME]" at bounding box center [628, 300] width 646 height 21
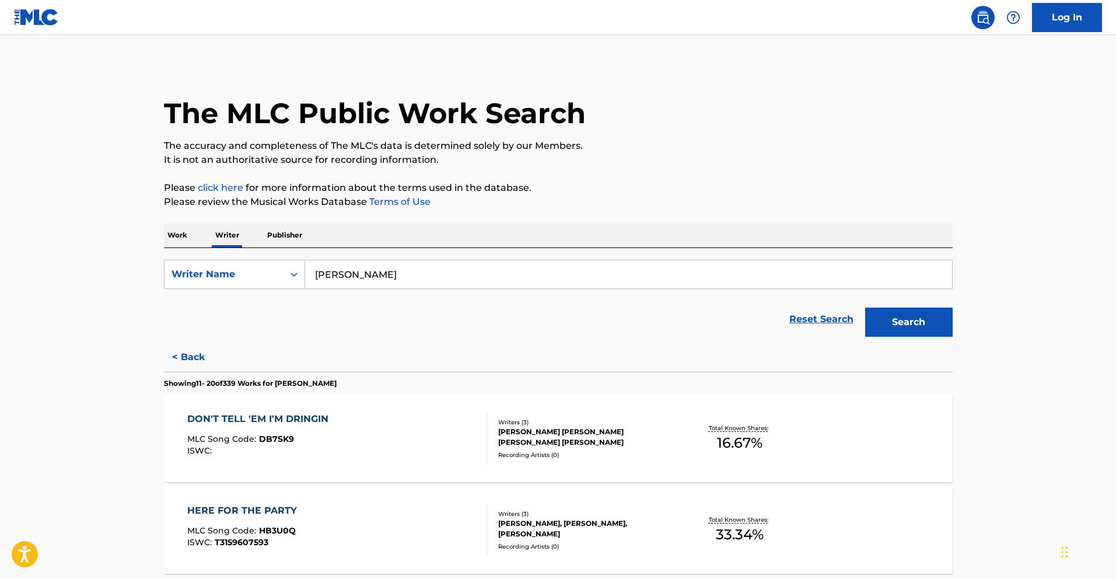
click at [896, 312] on button "Search" at bounding box center [909, 321] width 88 height 29
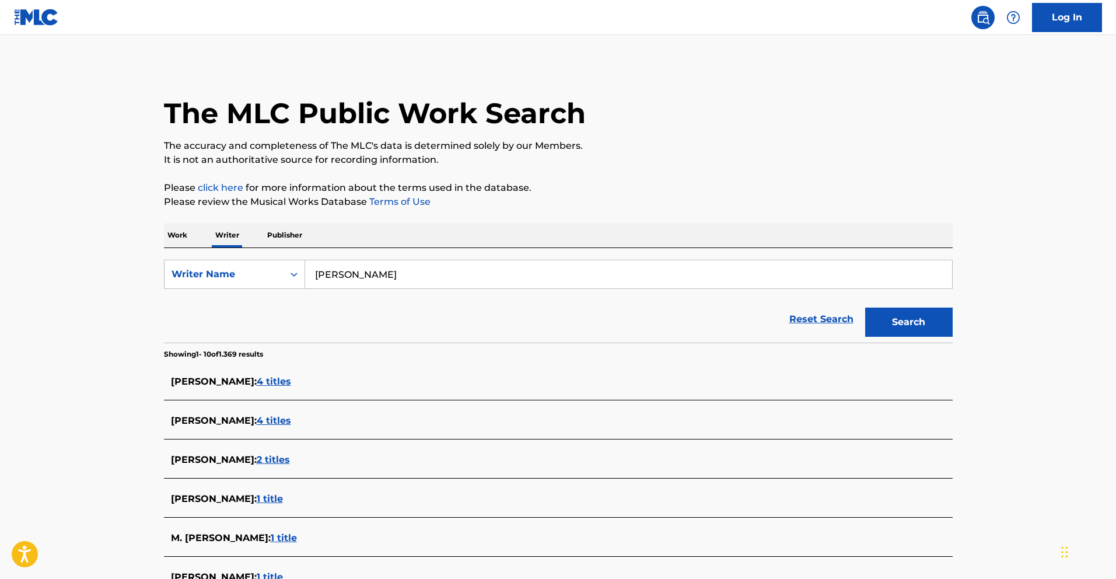
scroll to position [309, 0]
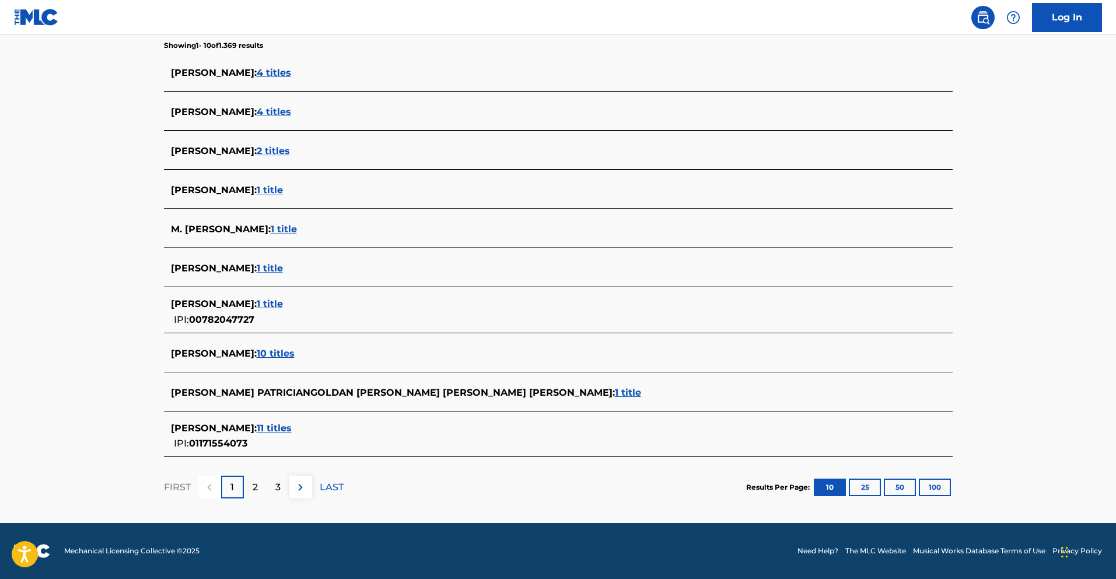
click at [292, 429] on span "11 titles" at bounding box center [274, 427] width 35 height 11
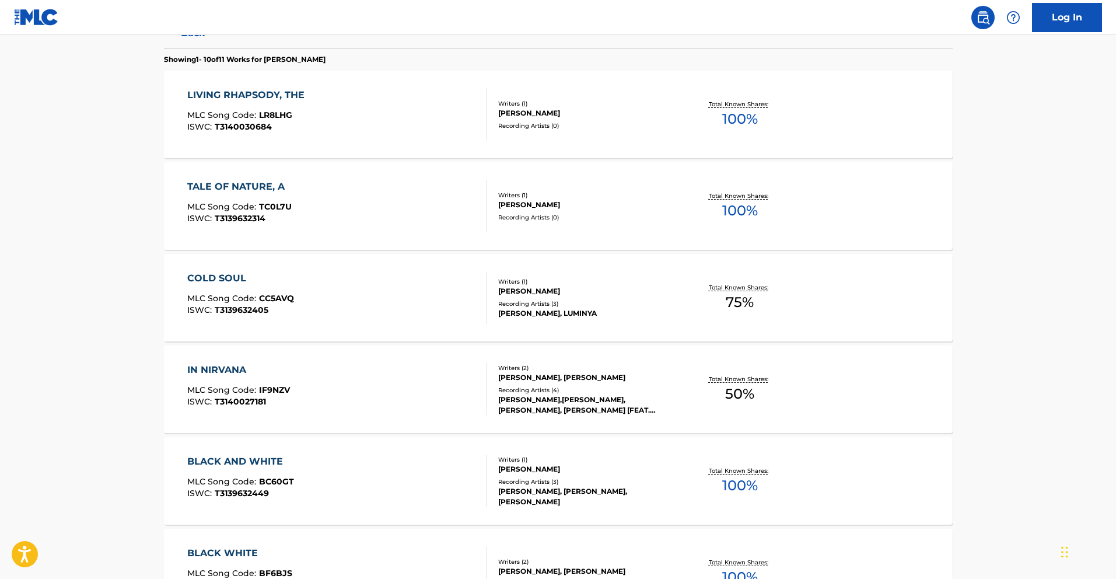
scroll to position [339, 0]
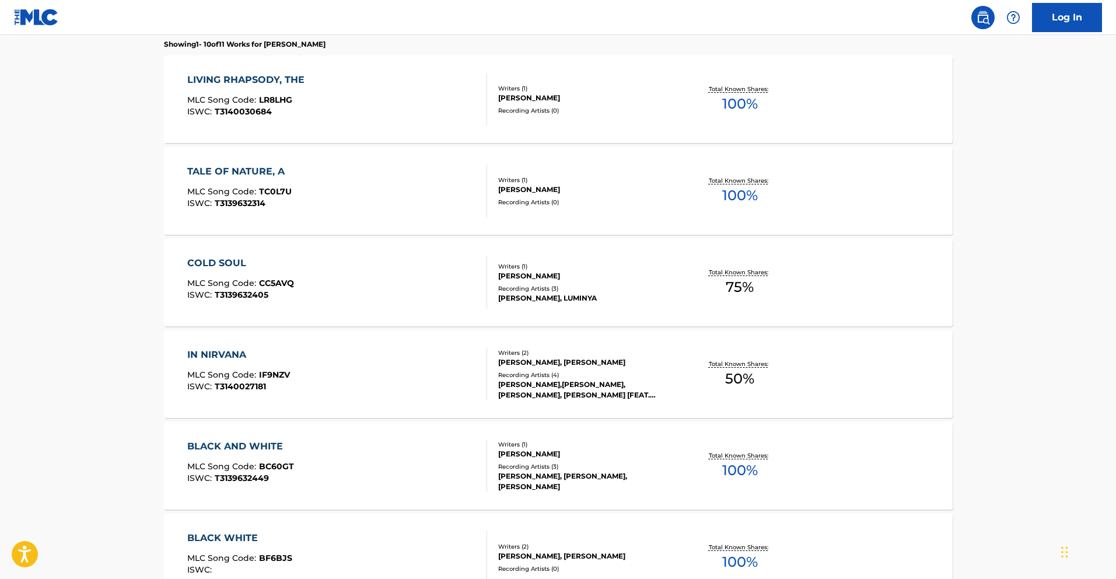
click at [419, 363] on div "IN NIRVANA MLC Song Code : IF9NZV ISWC : T3140027181" at bounding box center [337, 374] width 300 height 53
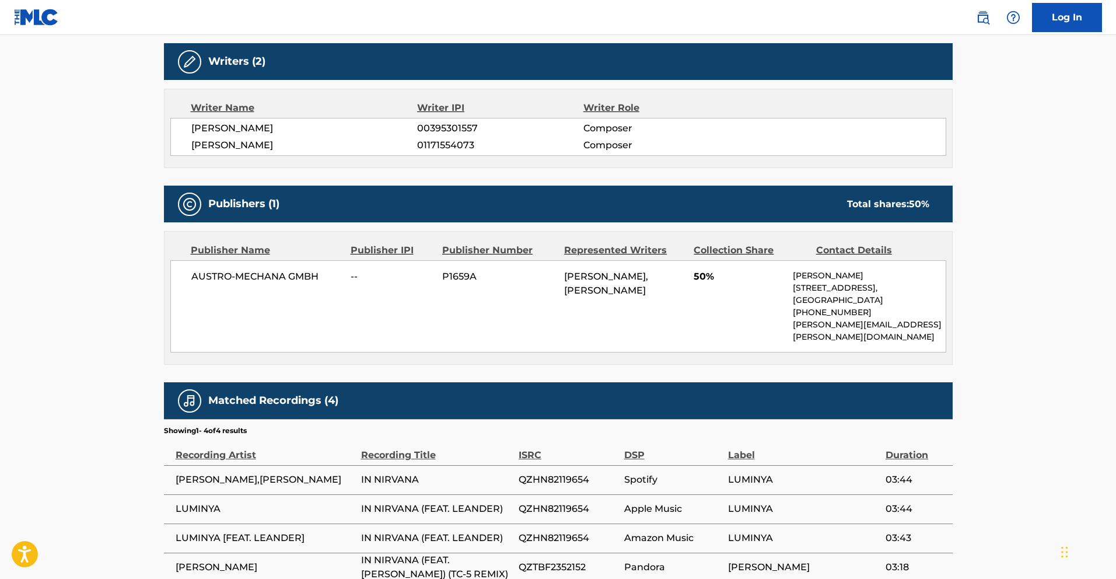
scroll to position [432, 0]
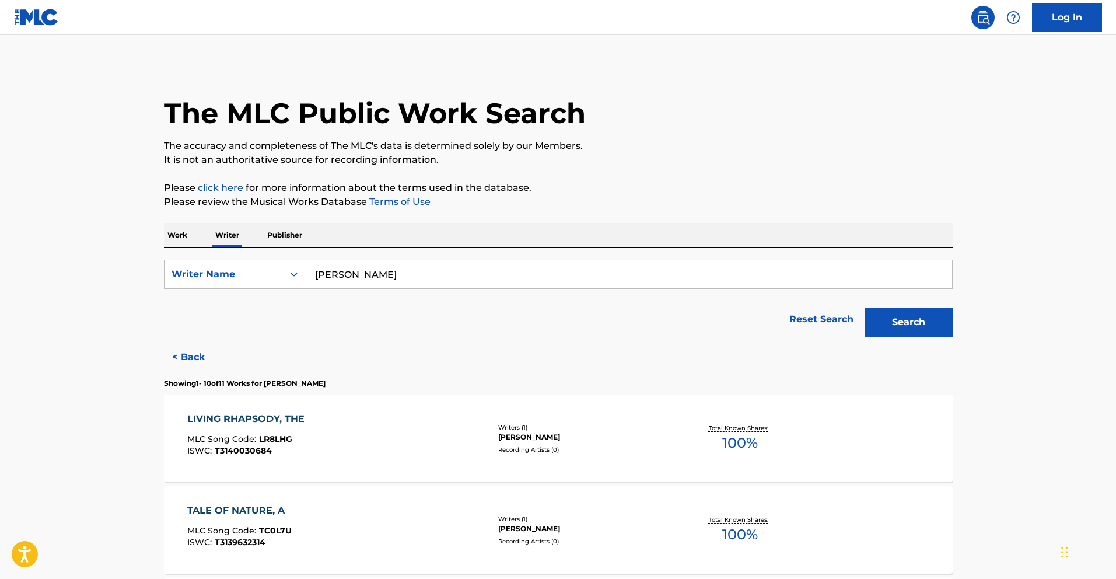
click at [362, 432] on div "LIVING RHAPSODY, THE MLC Song Code : LR8LHG ISWC : T3140030684" at bounding box center [337, 438] width 300 height 53
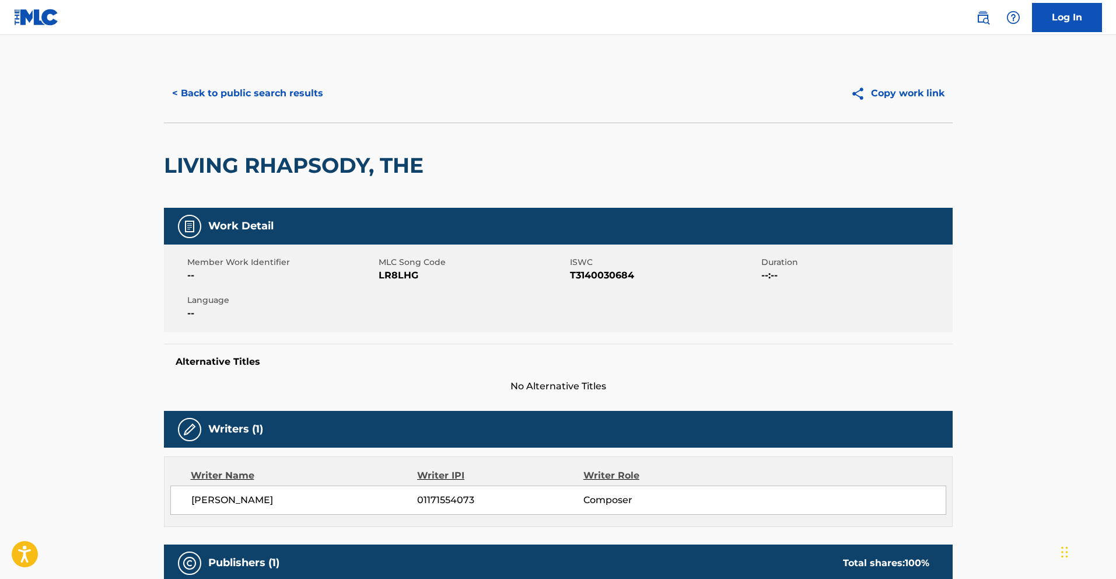
scroll to position [298, 0]
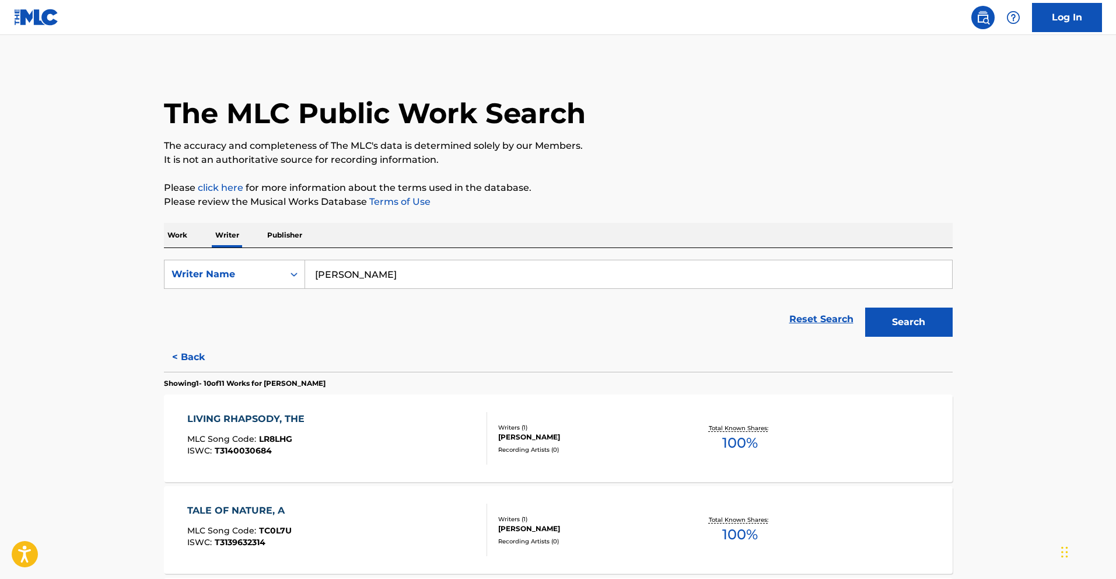
scroll to position [135, 0]
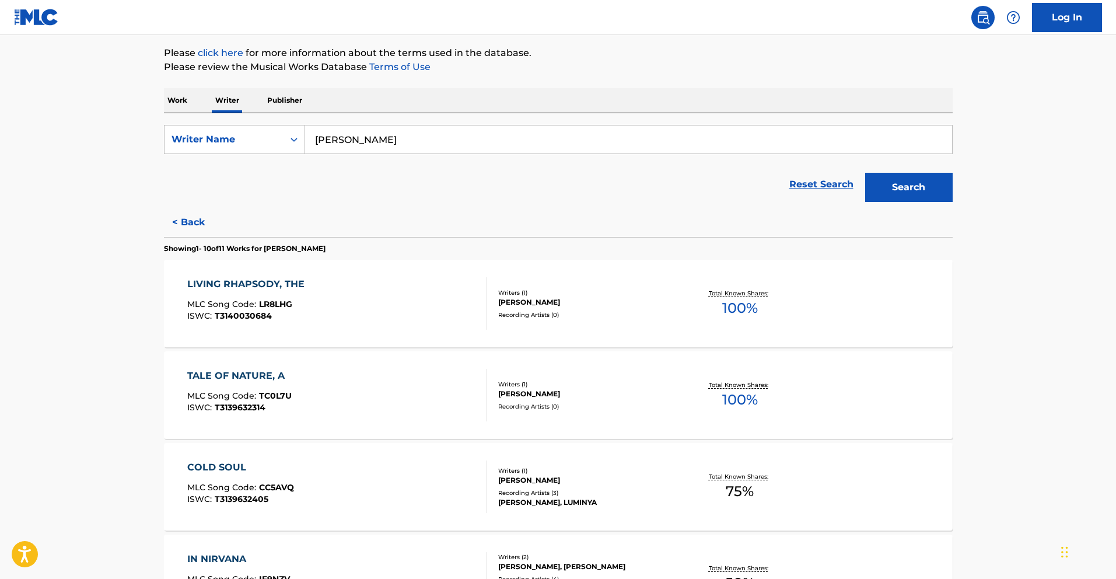
click at [361, 397] on div "TALE OF NATURE, A MLC Song Code : TC0L7U ISWC : T3139632314" at bounding box center [337, 395] width 300 height 53
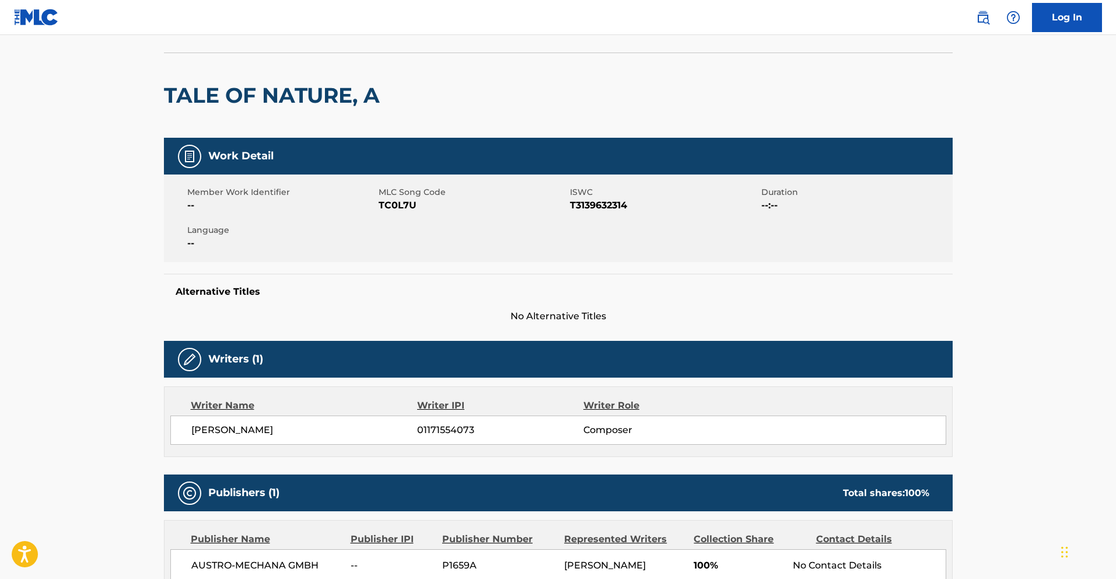
scroll to position [264, 0]
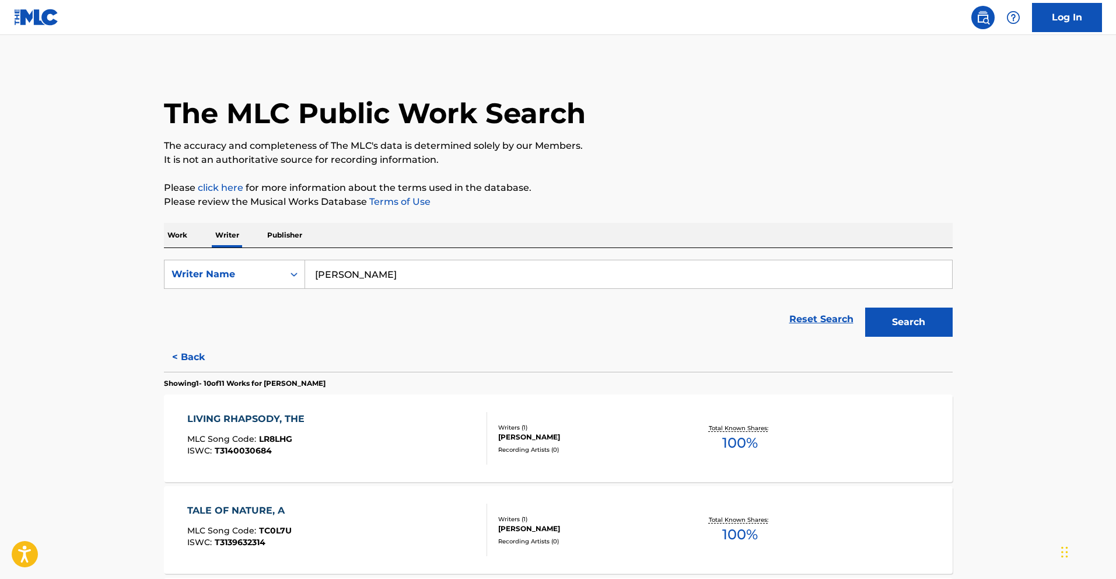
scroll to position [202, 0]
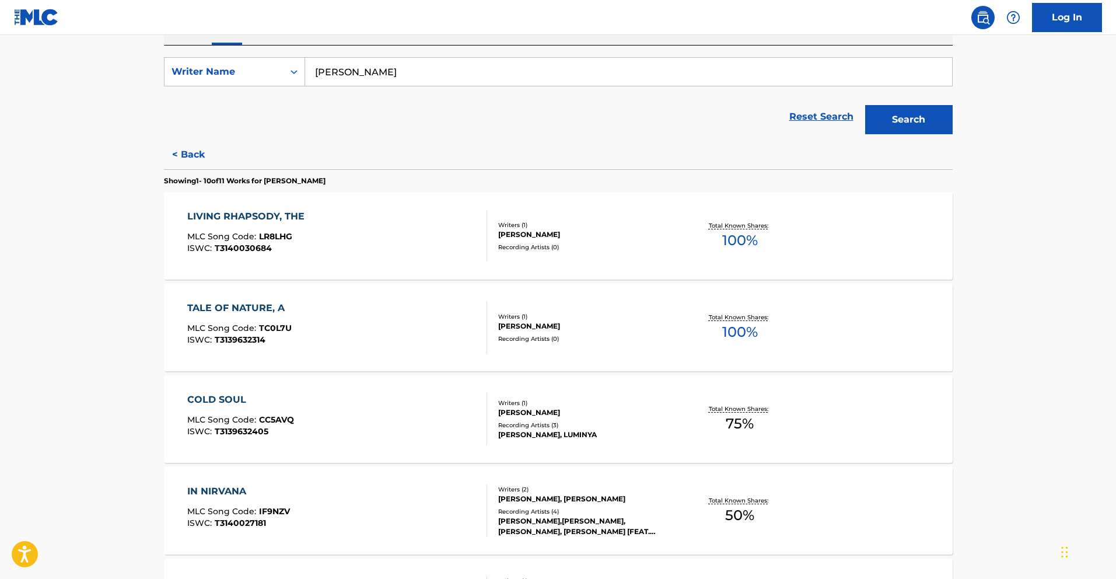
click at [356, 255] on div "LIVING RHAPSODY, THE MLC Song Code : LR8LHG ISWC : T3140030684" at bounding box center [337, 235] width 300 height 53
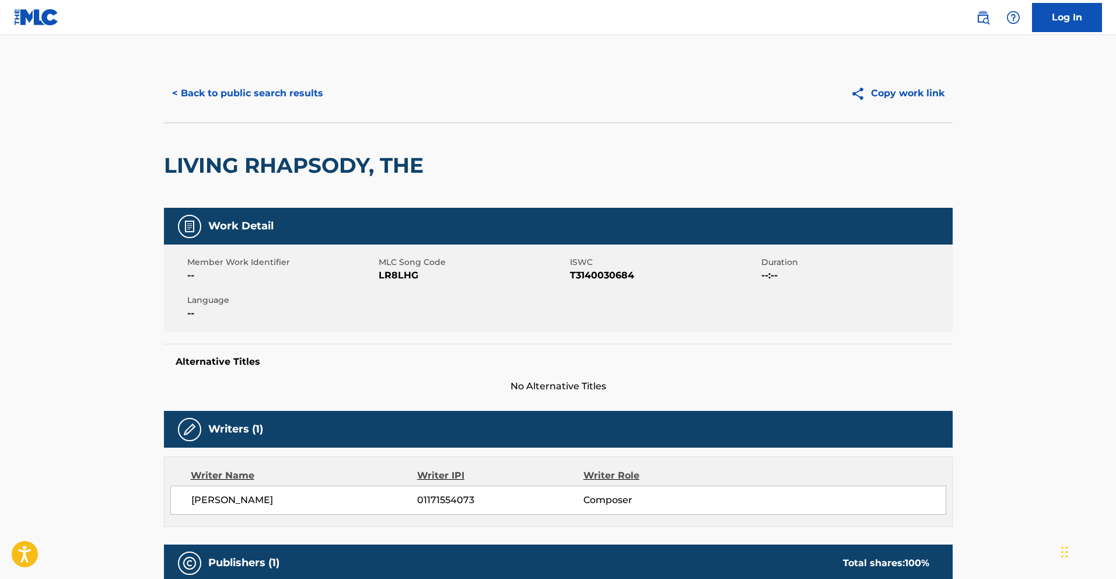
scroll to position [264, 0]
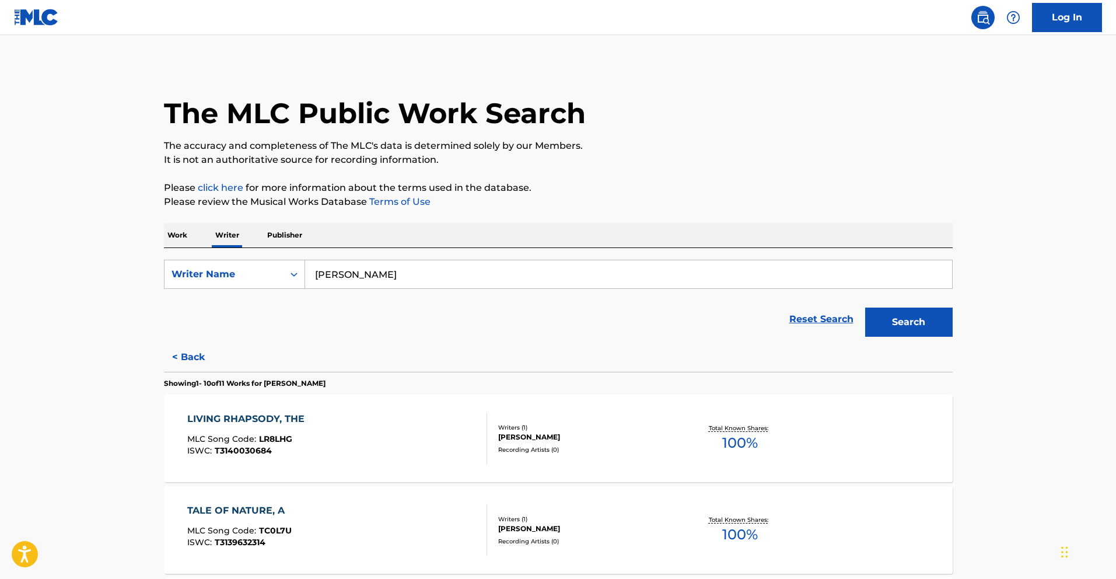
scroll to position [202, 0]
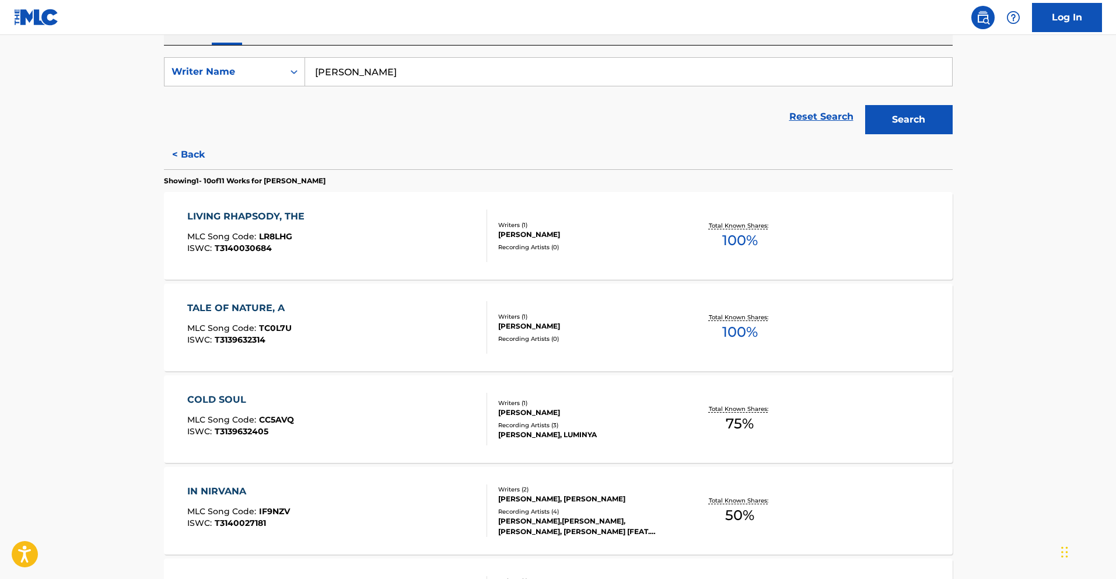
click at [392, 424] on div "COLD SOUL MLC Song Code : CC5AVQ ISWC : T3139632405" at bounding box center [337, 419] width 300 height 53
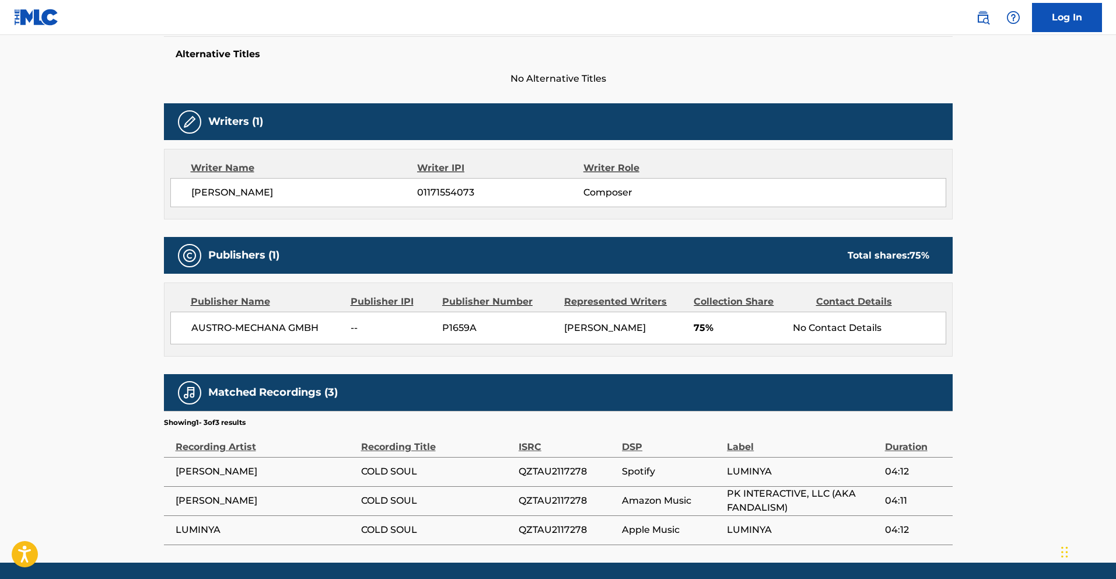
scroll to position [361, 0]
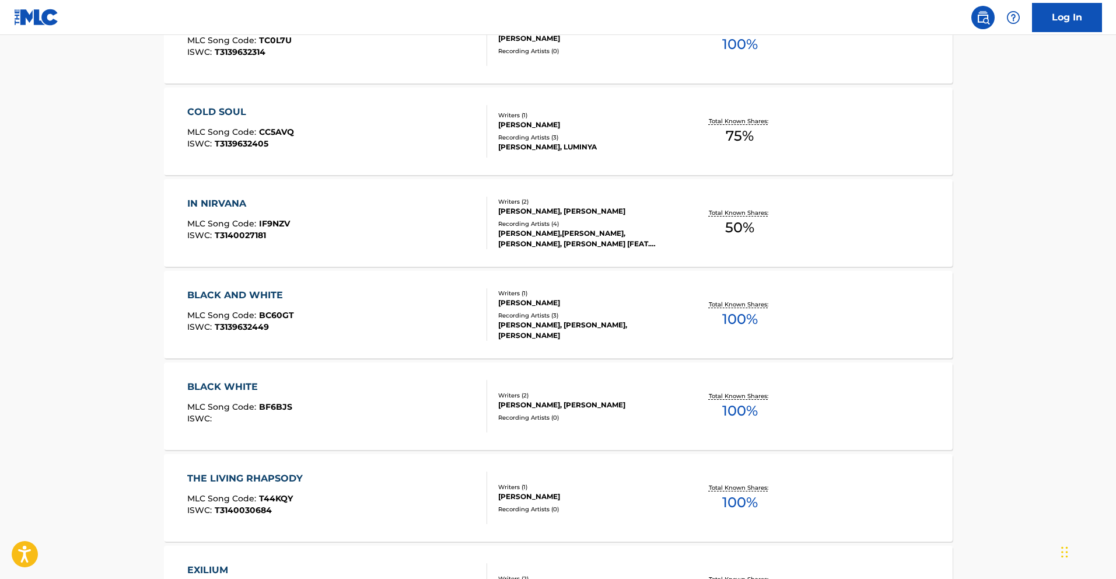
scroll to position [550, 0]
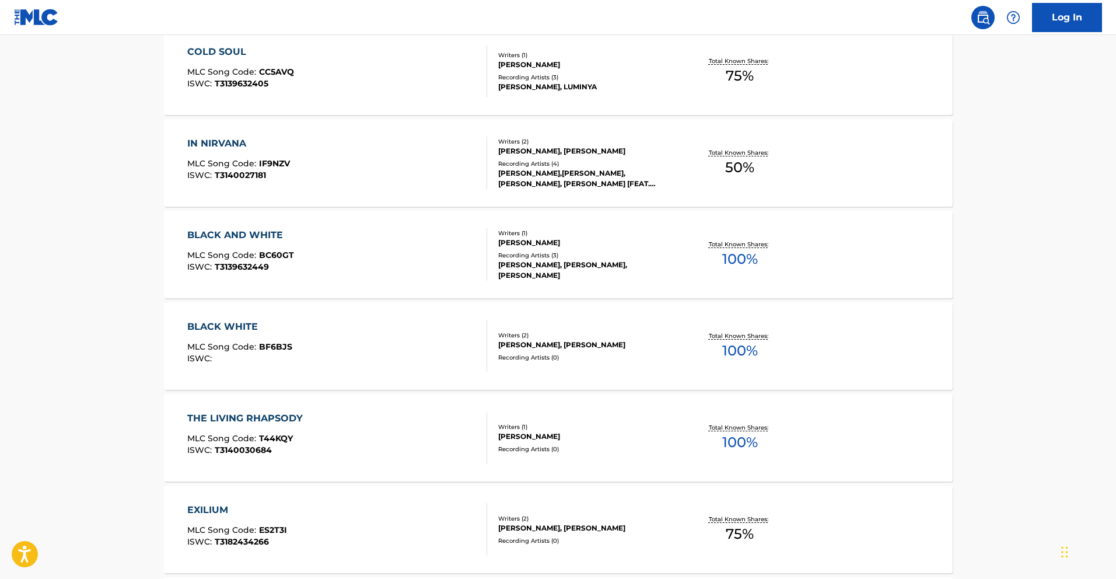
click at [403, 275] on div "BLACK AND WHITE MLC Song Code : BC60GT ISWC : T3139632449" at bounding box center [337, 254] width 300 height 53
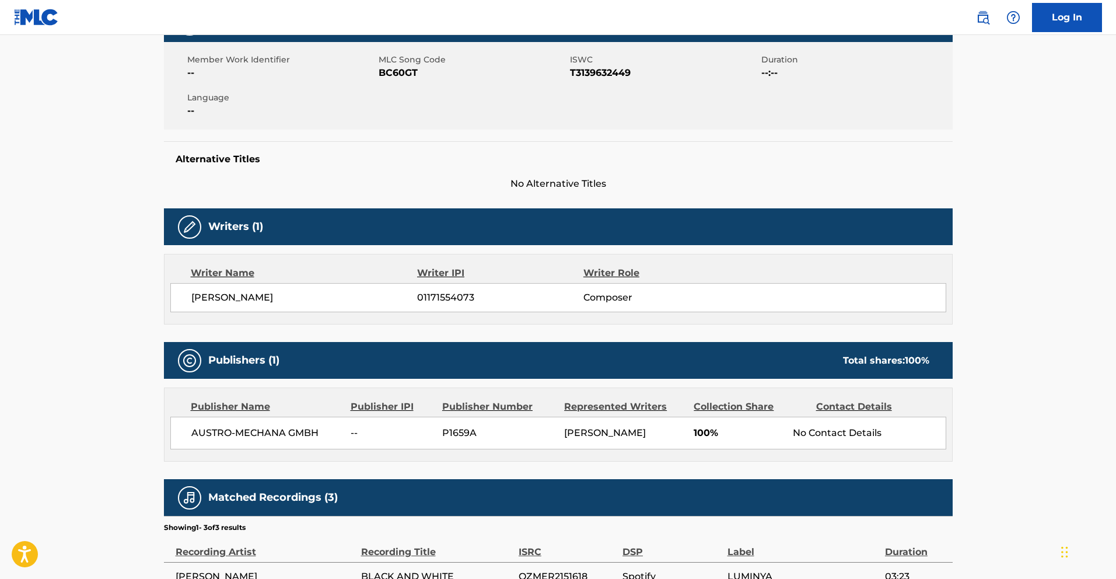
scroll to position [361, 0]
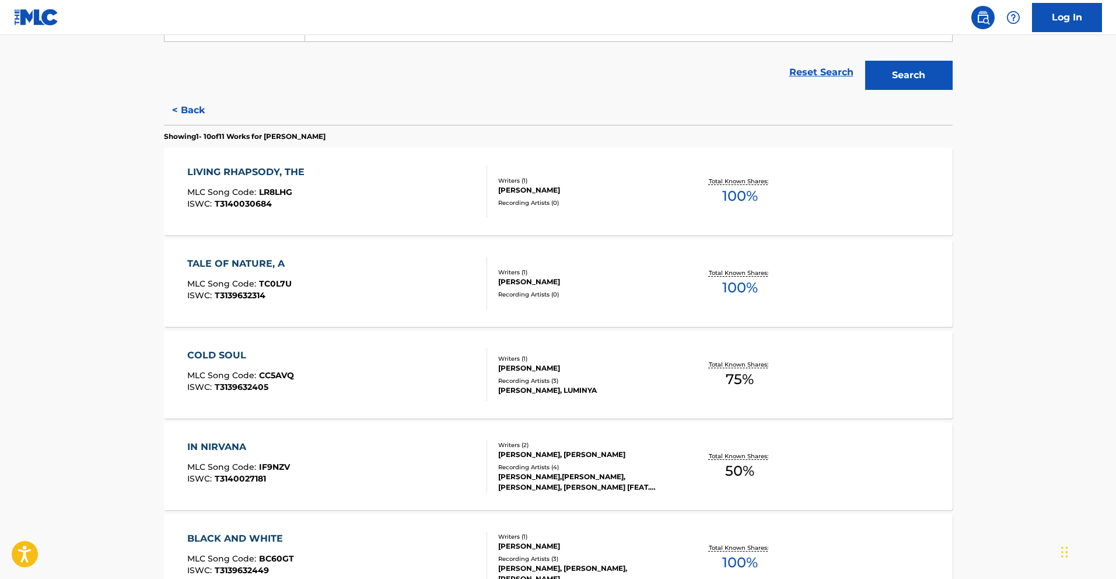
scroll to position [511, 0]
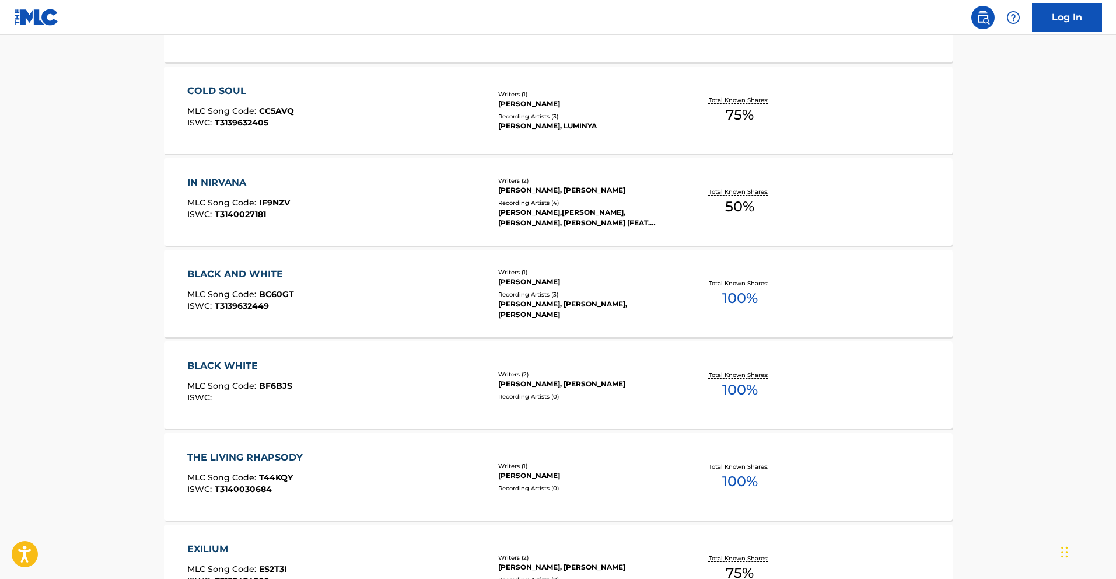
click at [389, 274] on div "BLACK AND WHITE MLC Song Code : BC60GT ISWC : T3139632449" at bounding box center [337, 293] width 300 height 53
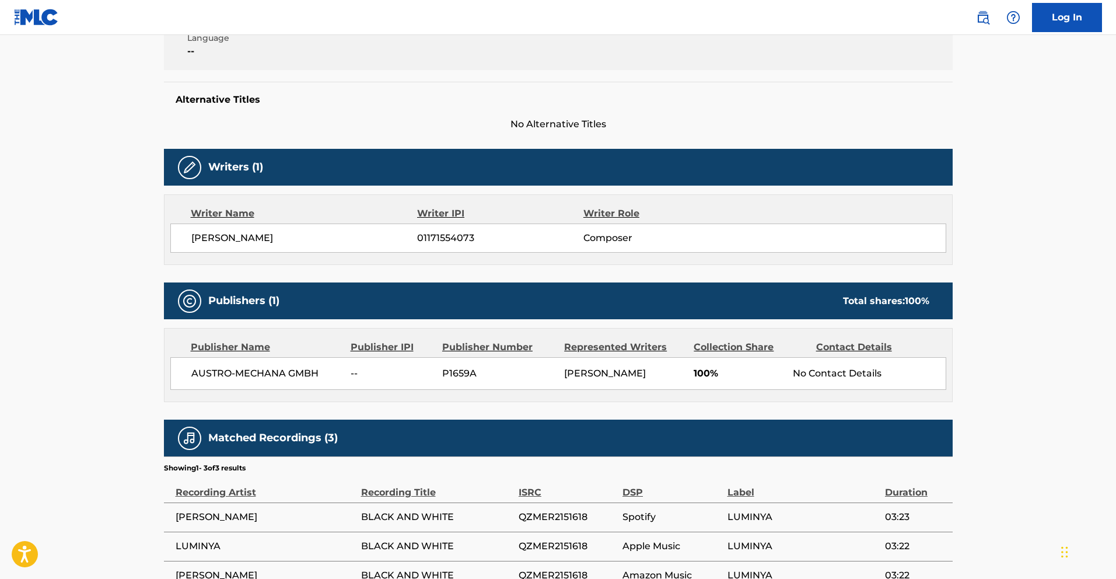
scroll to position [322, 0]
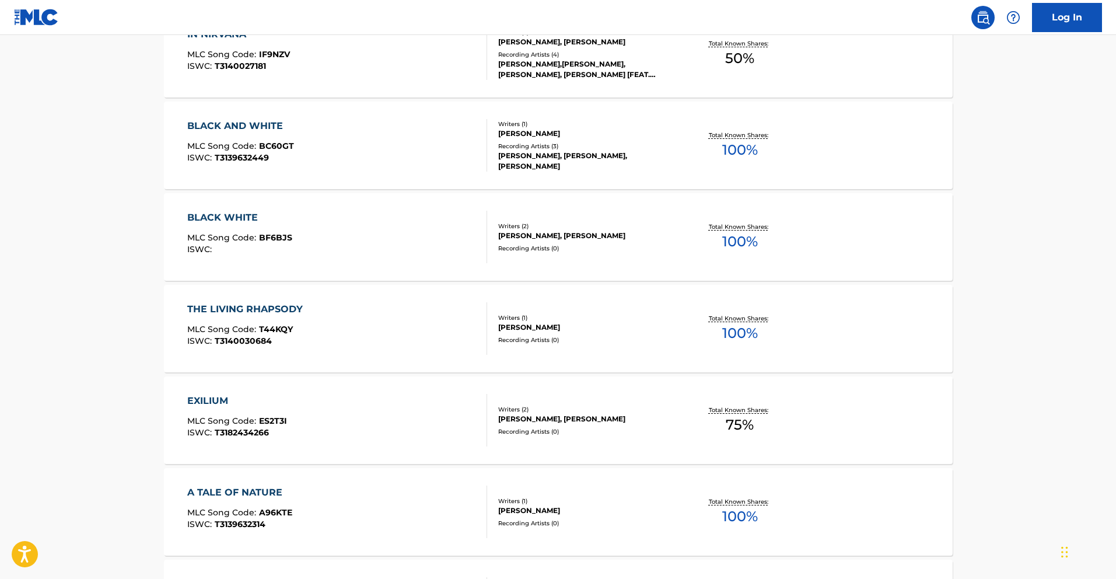
click at [346, 251] on div "BLACK WHITE MLC Song Code : BF6BJS ISWC :" at bounding box center [337, 237] width 300 height 53
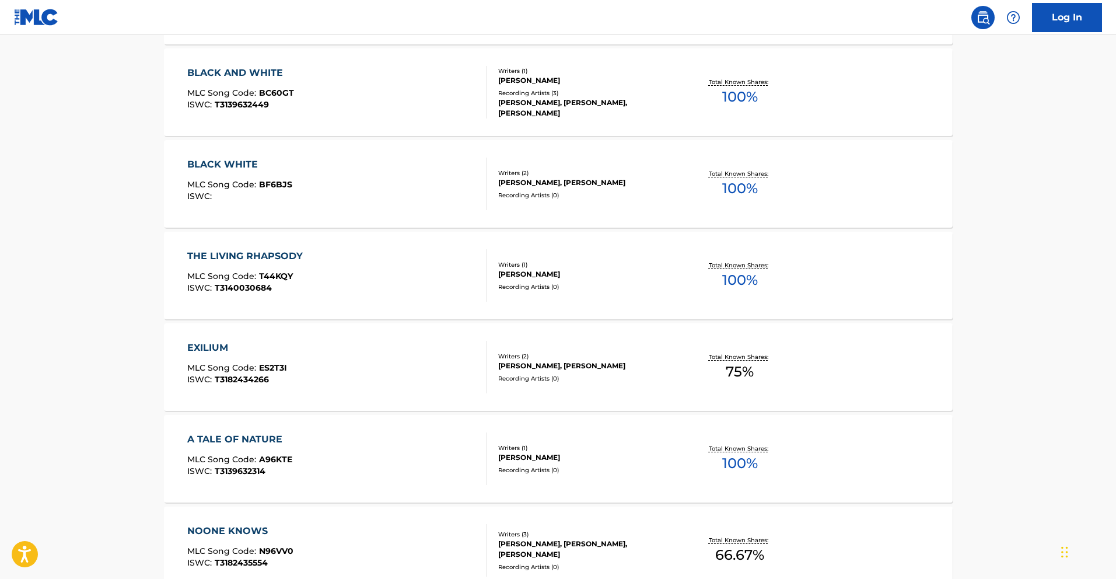
click at [373, 359] on div "EXILIUM MLC Song Code : ES2T3I ISWC : T3182434266" at bounding box center [337, 367] width 300 height 53
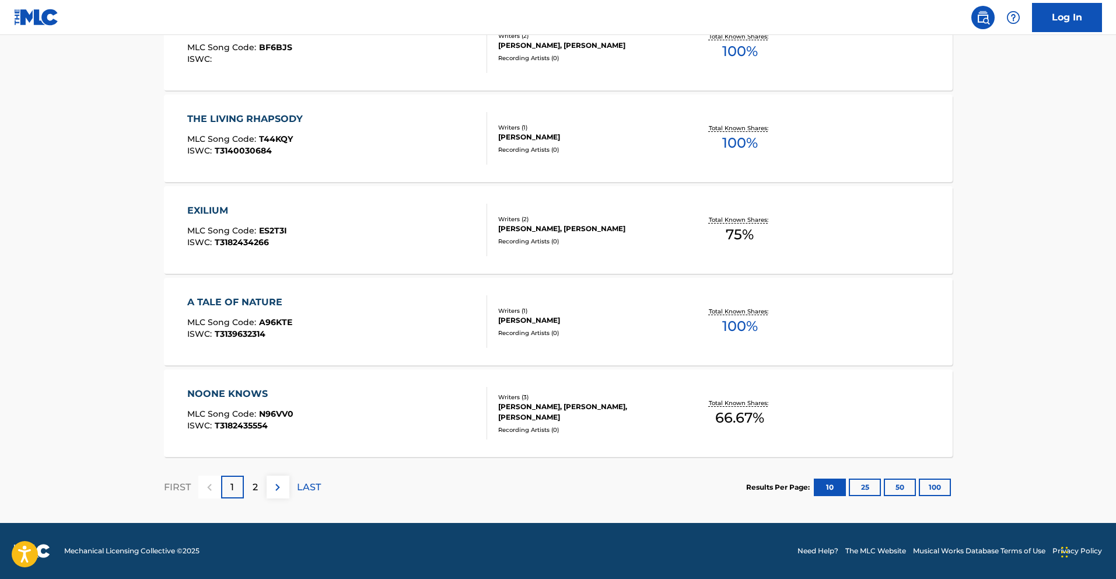
click at [352, 410] on div "NOONE KNOWS MLC Song Code : N96VV0 ISWC : T3182435554" at bounding box center [337, 413] width 300 height 53
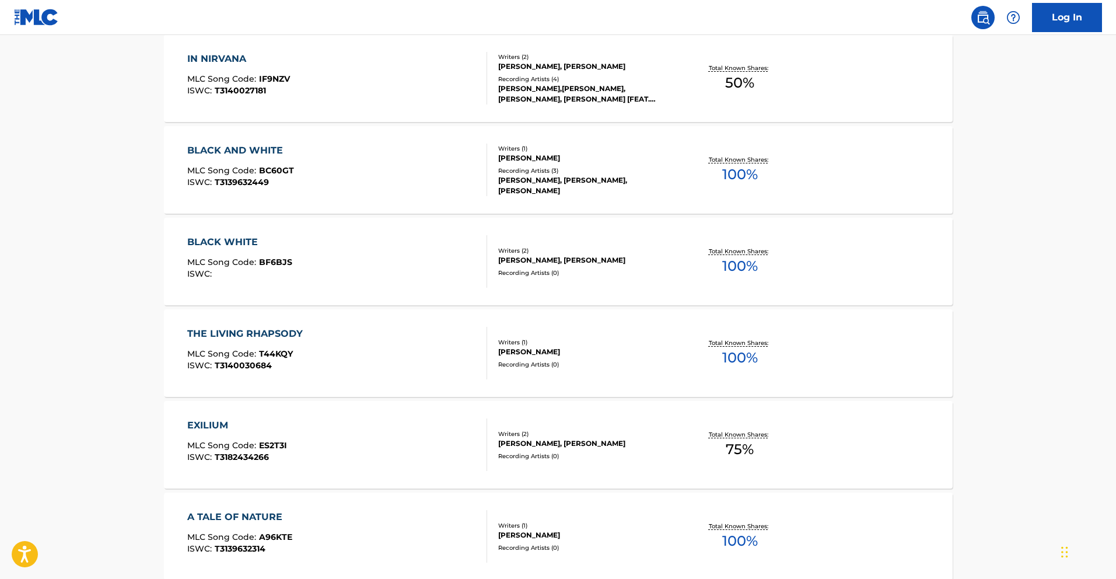
scroll to position [849, 0]
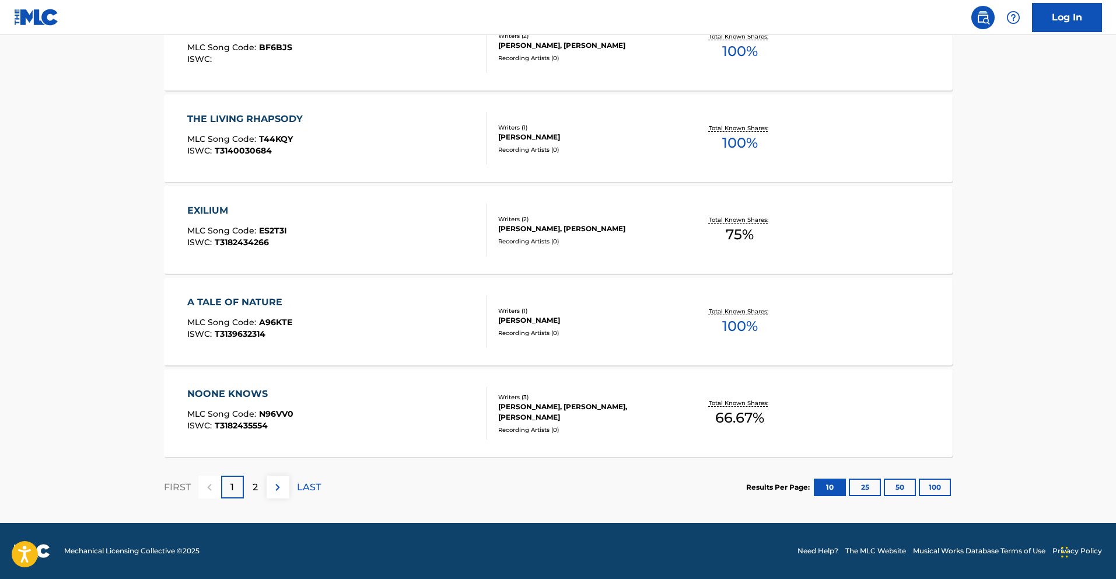
click at [862, 486] on button "25" at bounding box center [865, 487] width 32 height 18
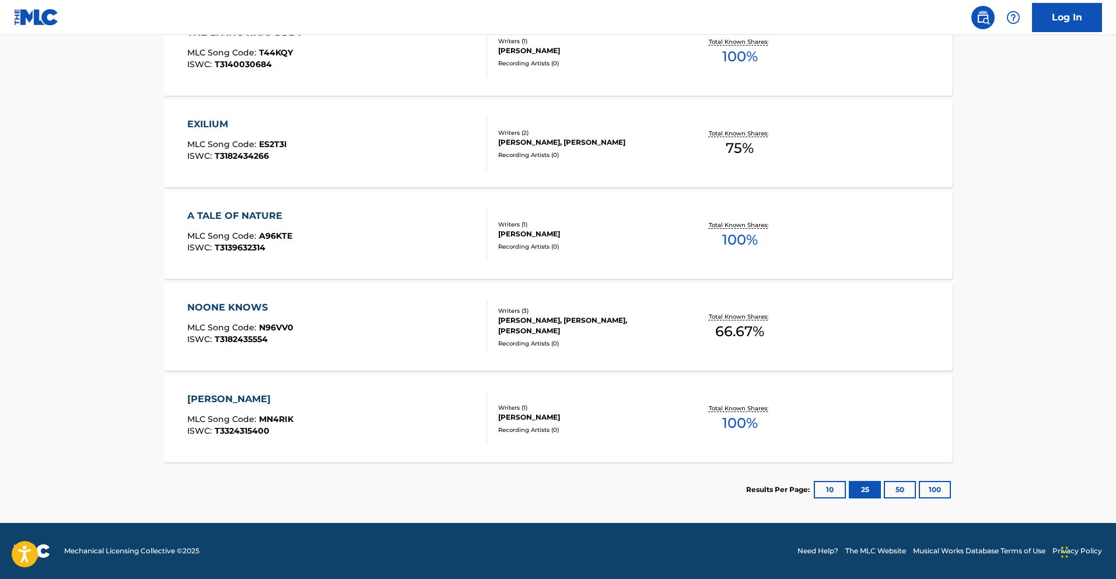
scroll to position [921, 0]
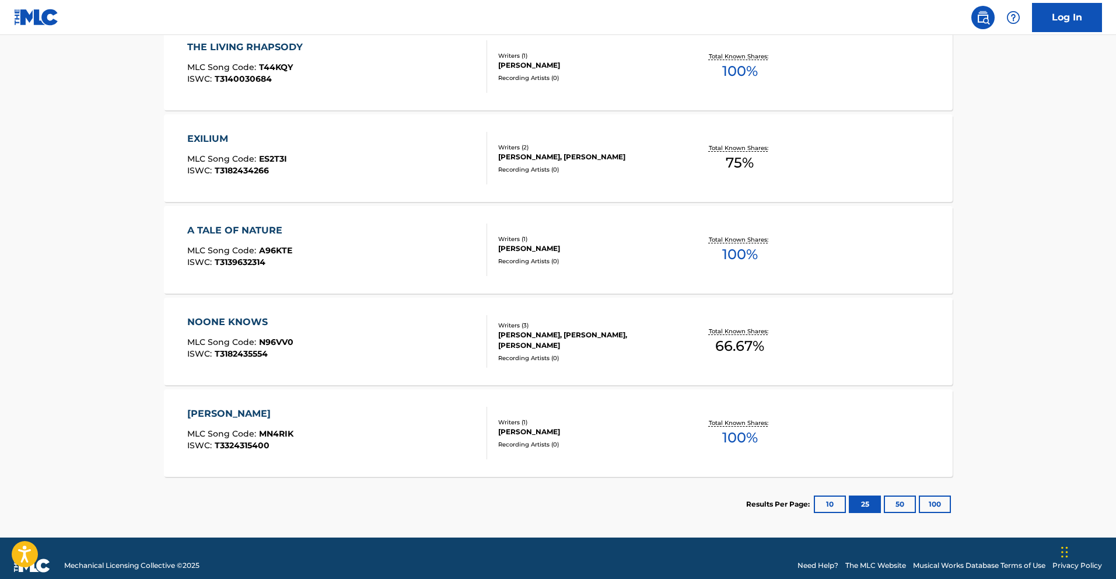
click at [394, 177] on div "EXILIUM MLC Song Code : ES2T3I ISWC : T3182434266" at bounding box center [337, 158] width 300 height 53
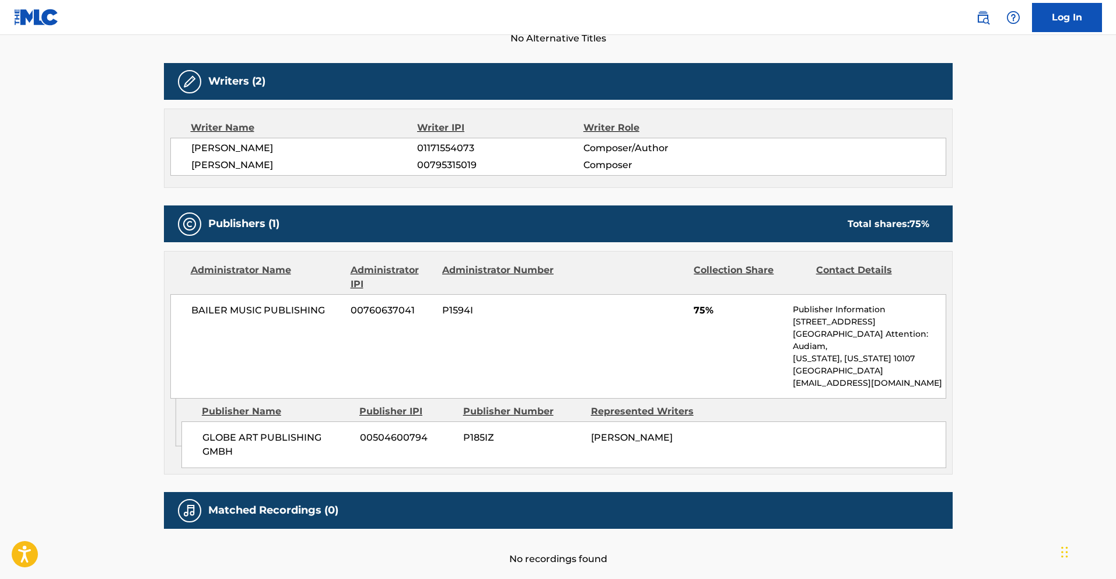
scroll to position [396, 0]
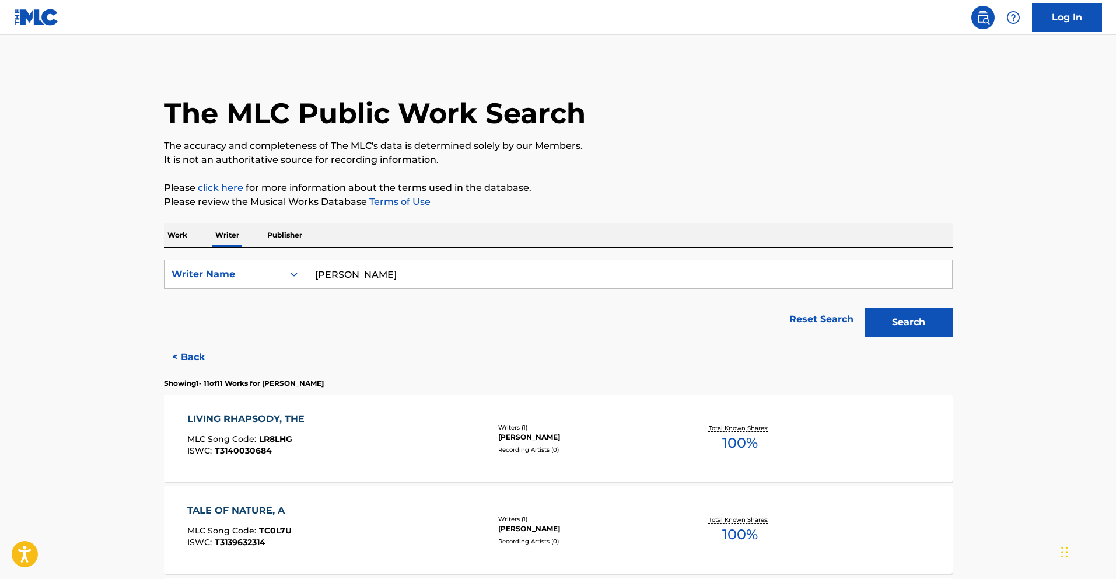
click at [183, 229] on p "Work" at bounding box center [177, 235] width 27 height 25
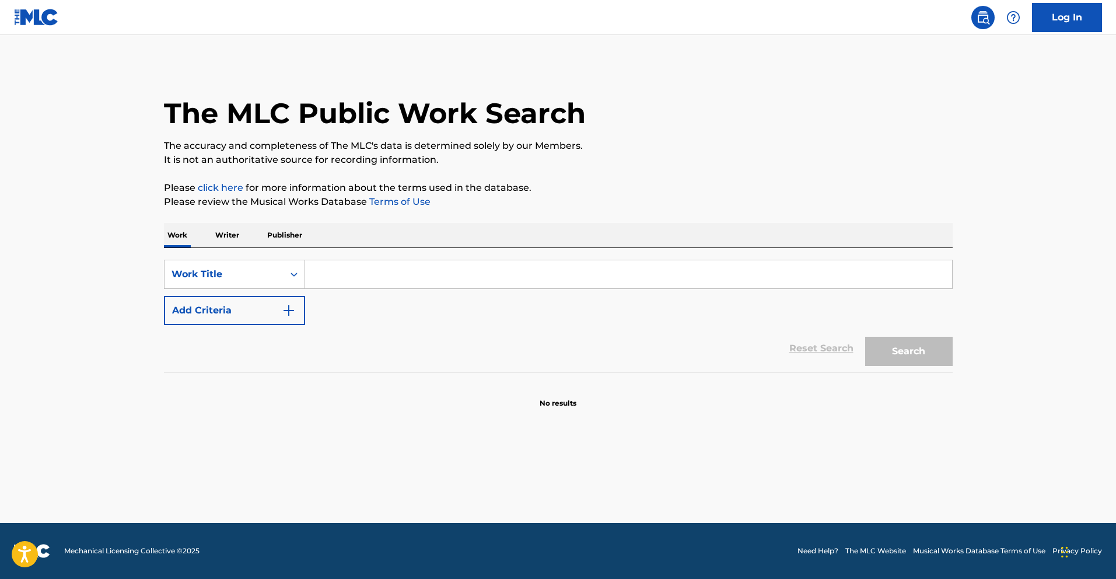
click at [335, 271] on input "Search Form" at bounding box center [628, 274] width 647 height 28
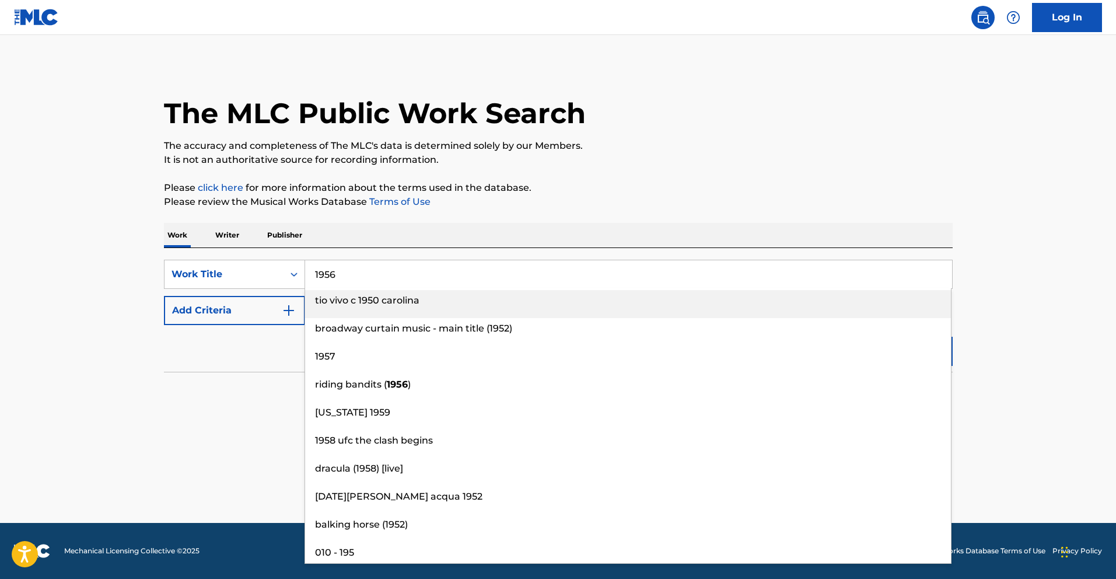
type input "1956"
click at [259, 308] on button "Add Criteria" at bounding box center [234, 310] width 141 height 29
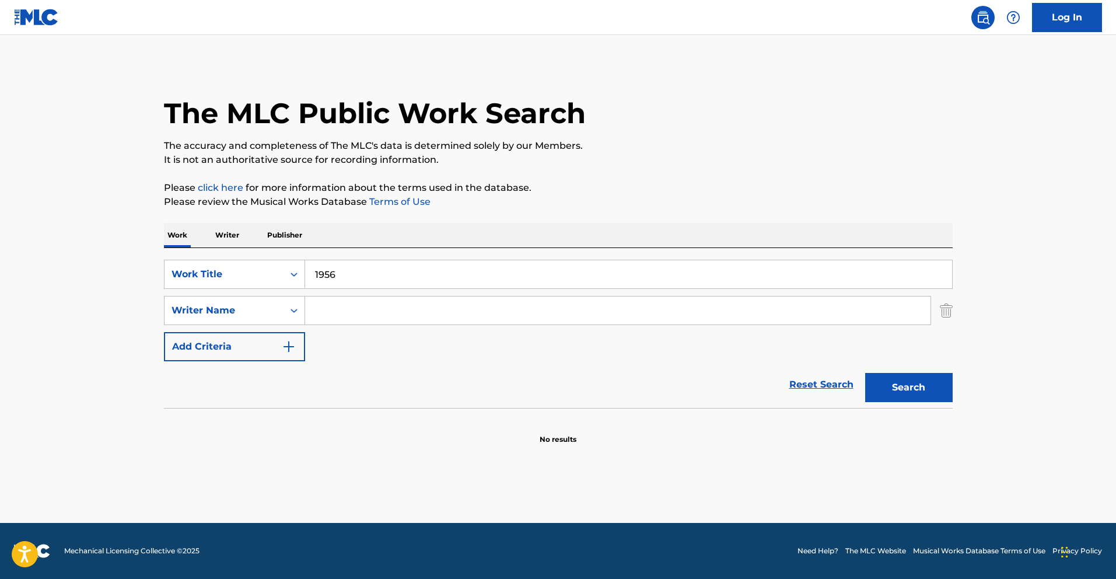
click at [358, 313] on input "Search Form" at bounding box center [617, 310] width 625 height 28
type input "[PERSON_NAME]"
click at [865, 373] on button "Search" at bounding box center [909, 387] width 88 height 29
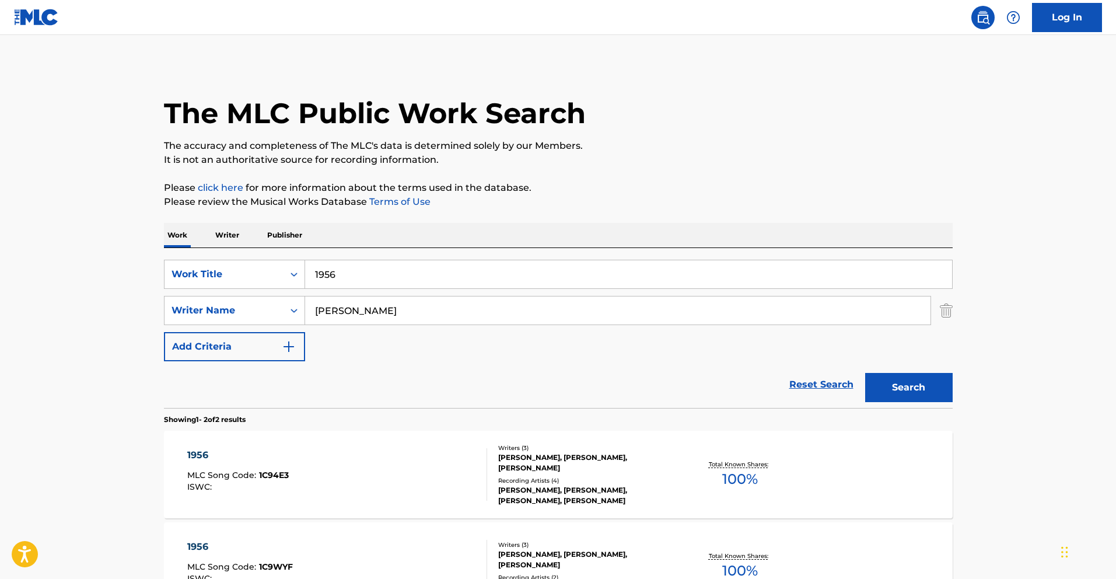
scroll to position [148, 0]
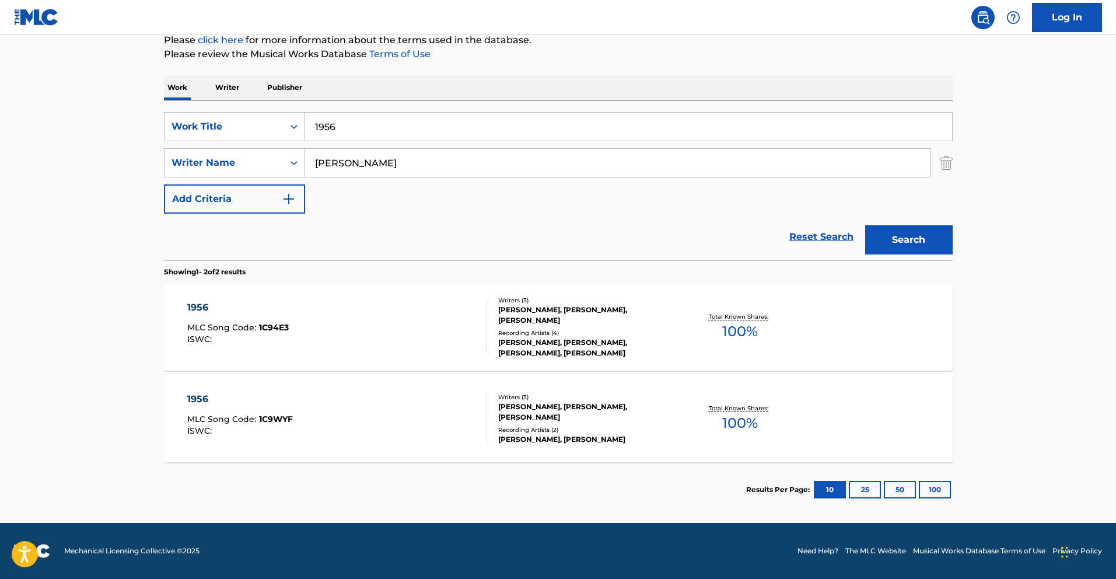
click at [393, 340] on div "1956 MLC Song Code : 1C94E3 ISWC :" at bounding box center [337, 326] width 300 height 53
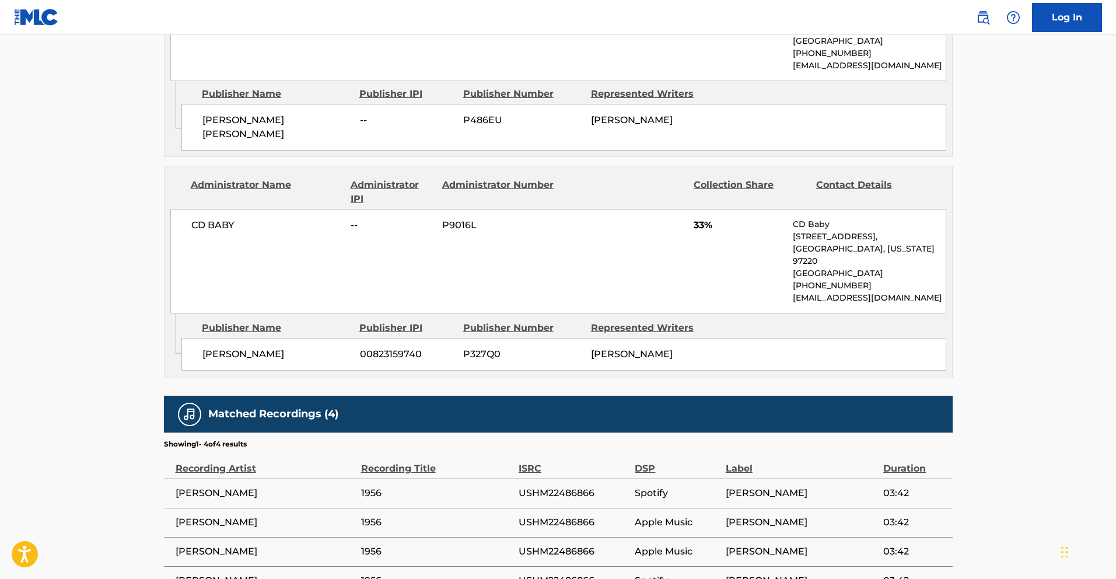
scroll to position [963, 0]
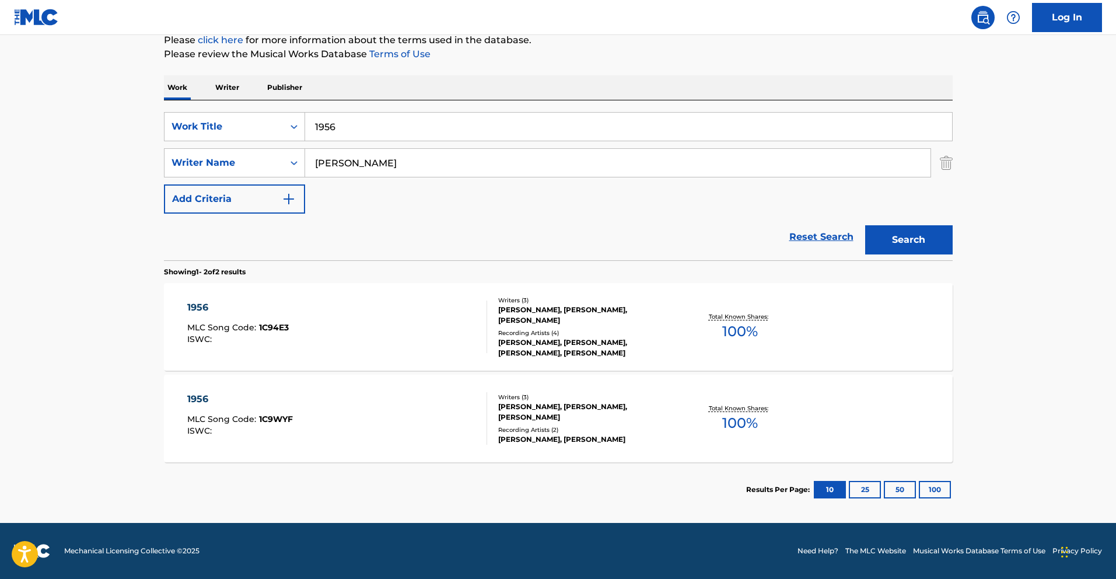
scroll to position [81, 0]
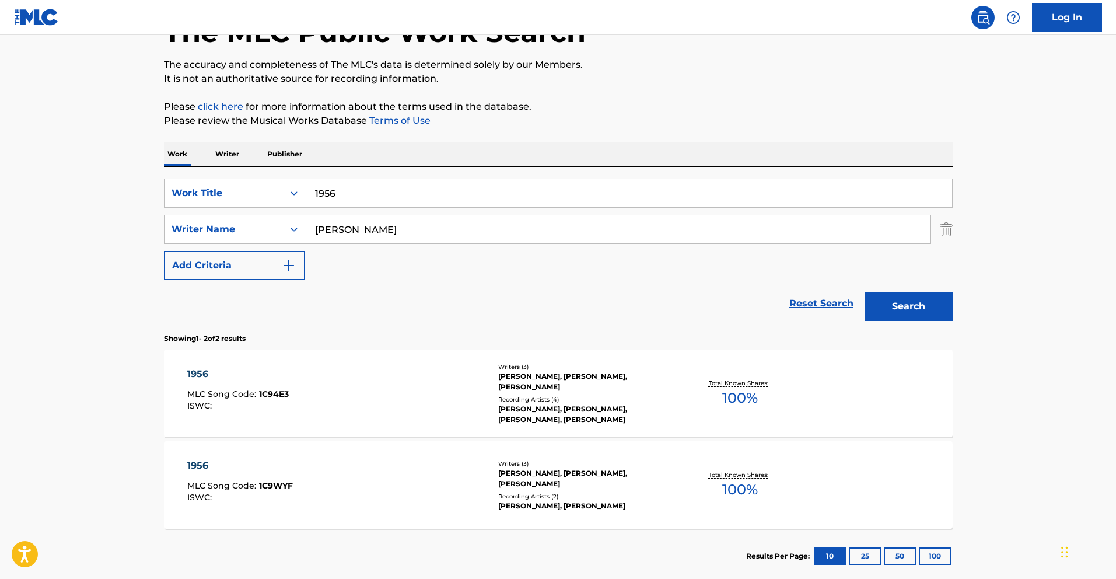
click at [340, 465] on div "1956 MLC Song Code : 1C9WYF ISWC :" at bounding box center [337, 485] width 300 height 53
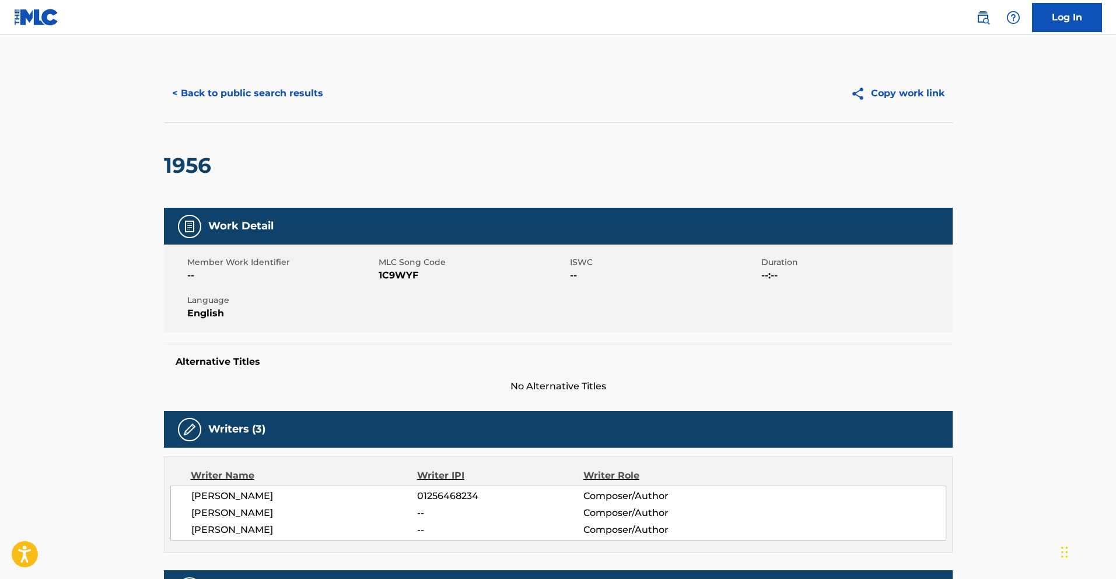
click at [251, 91] on button "< Back to public search results" at bounding box center [247, 93] width 167 height 29
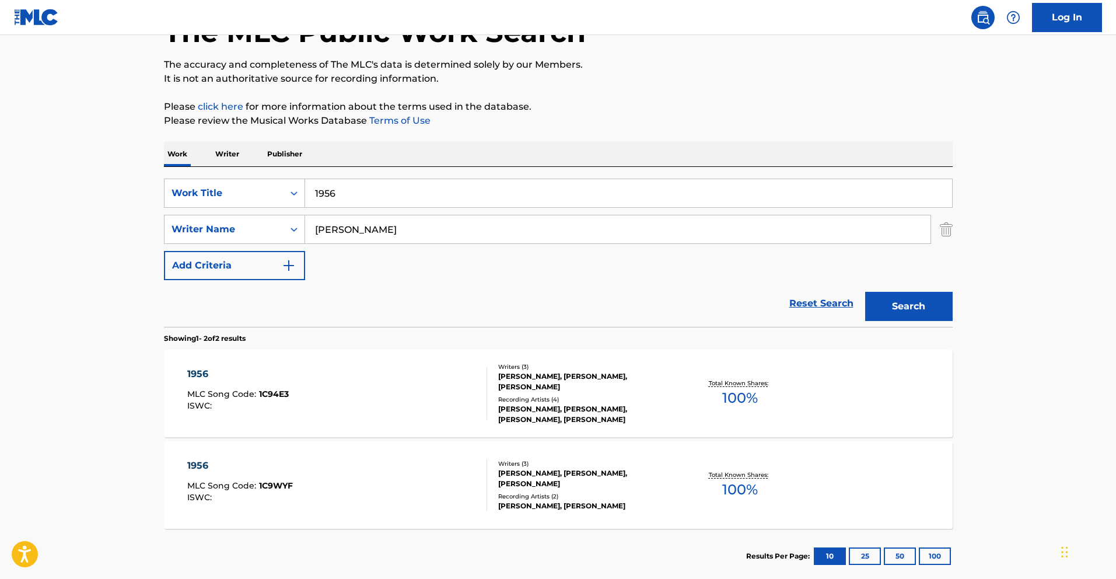
click at [229, 154] on p "Writer" at bounding box center [227, 154] width 31 height 25
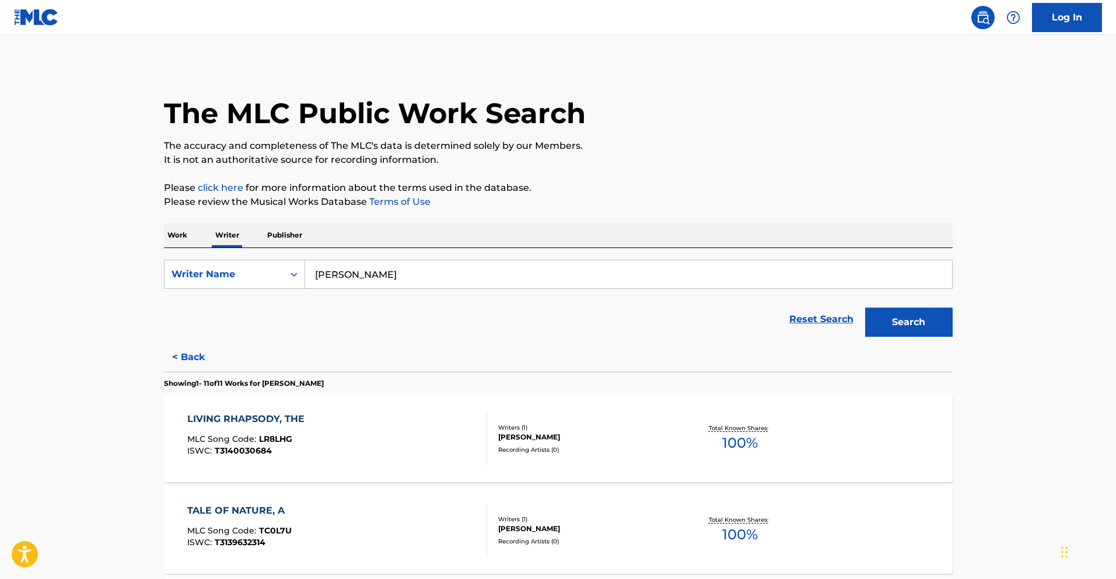
drag, startPoint x: 406, startPoint y: 276, endPoint x: 306, endPoint y: 263, distance: 101.2
click at [312, 271] on input "[PERSON_NAME]" at bounding box center [628, 274] width 647 height 28
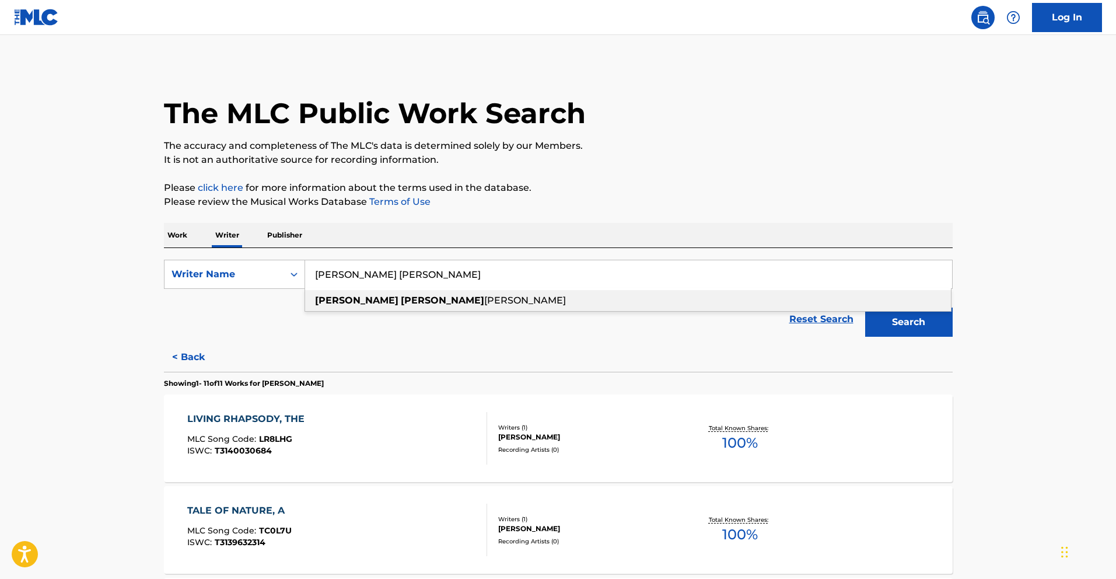
click at [347, 300] on strong "[PERSON_NAME]" at bounding box center [356, 300] width 83 height 11
type input "[PERSON_NAME] [PERSON_NAME]"
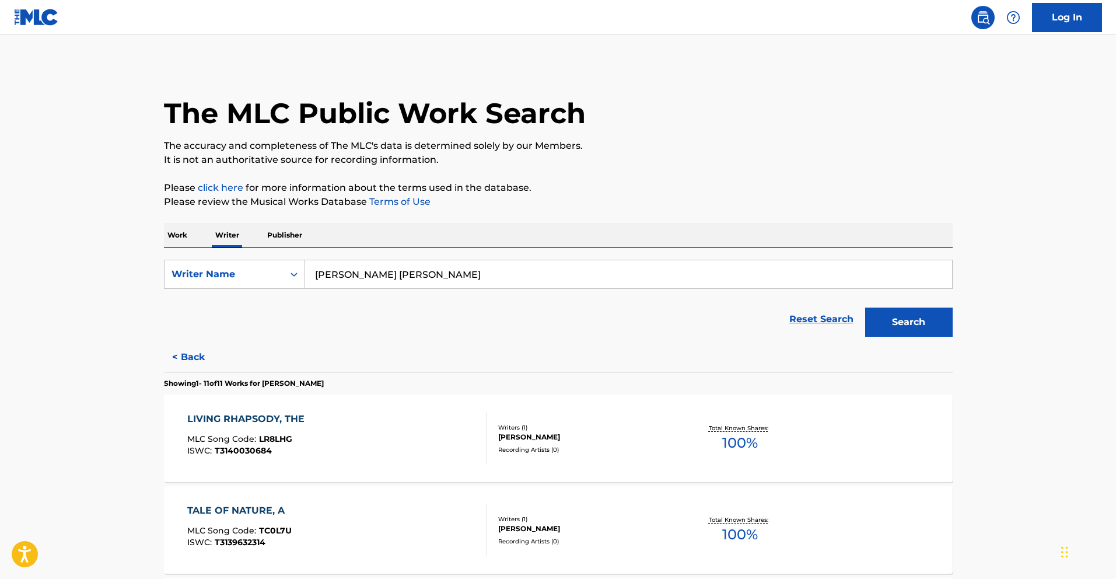
click at [900, 319] on button "Search" at bounding box center [909, 321] width 88 height 29
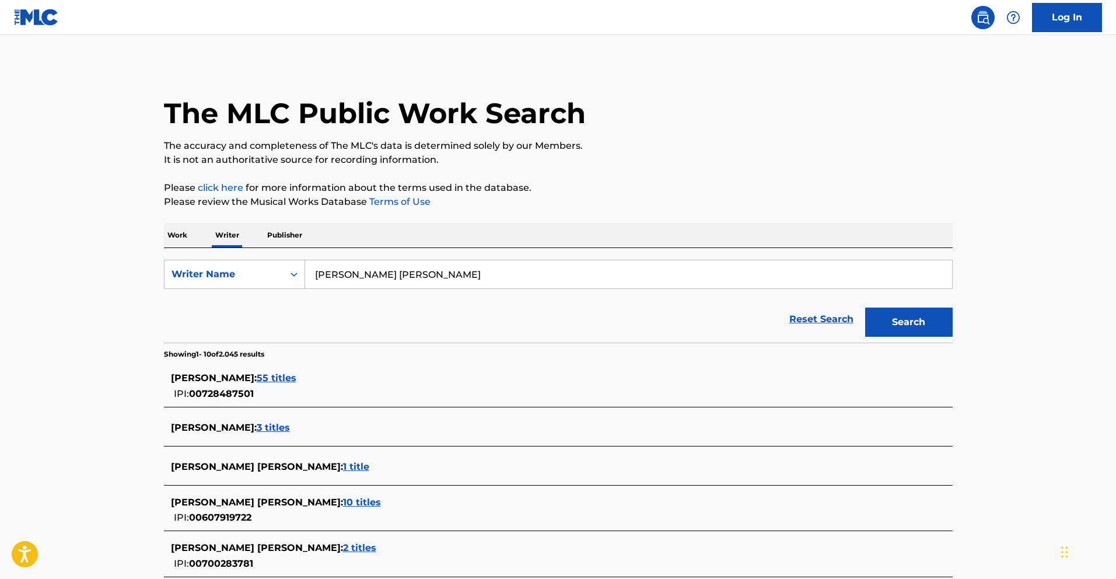
click at [280, 375] on span "55 titles" at bounding box center [277, 377] width 40 height 11
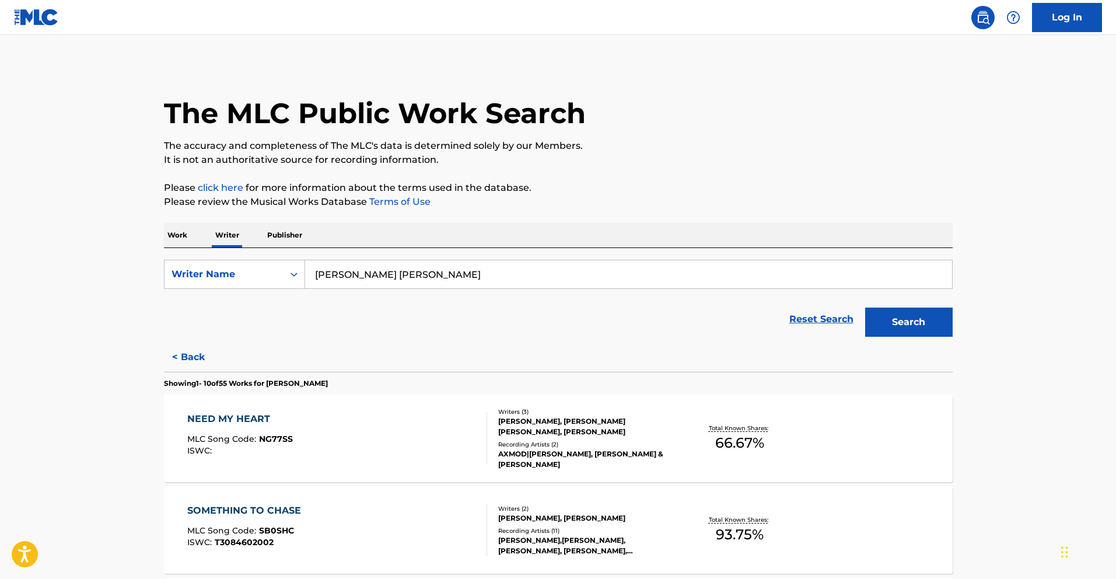
click at [426, 460] on div "NEED MY HEART MLC Song Code : NG77SS ISWC :" at bounding box center [337, 438] width 300 height 53
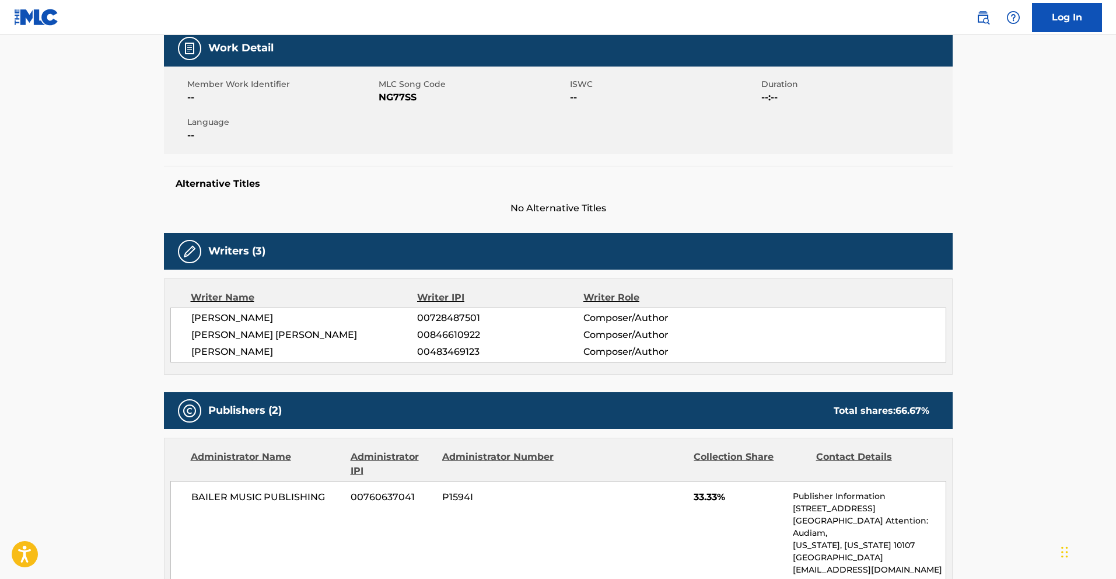
scroll to position [401, 0]
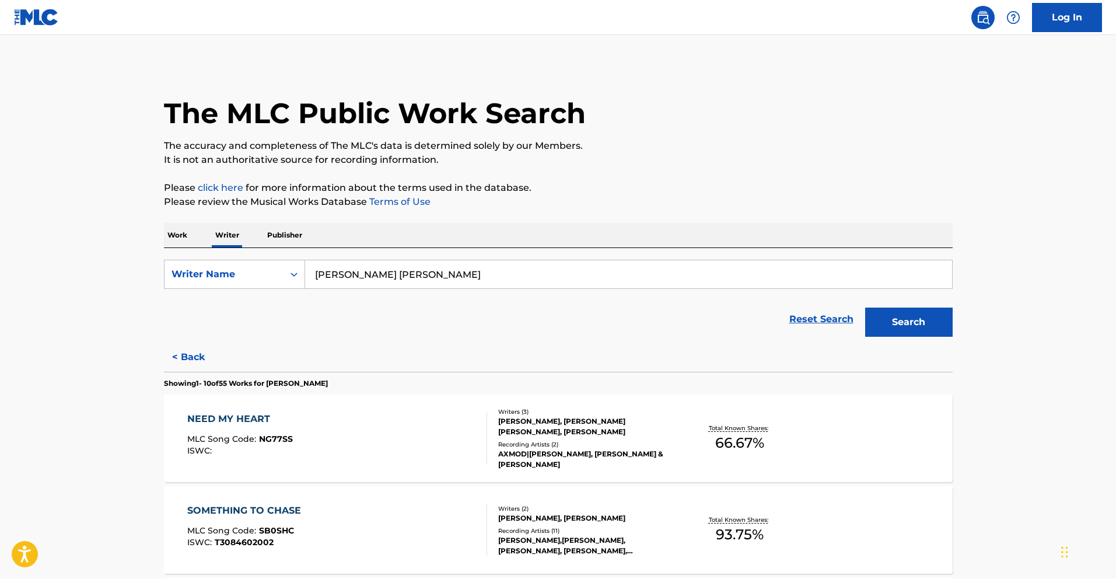
scroll to position [263, 0]
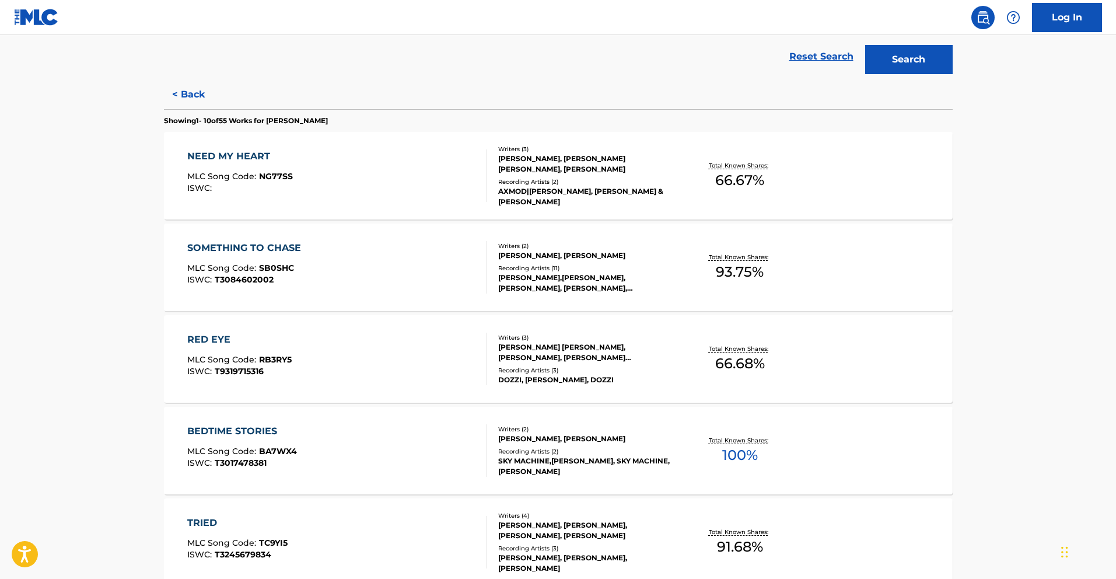
click at [367, 261] on div "SOMETHING TO CHASE MLC Song Code : SB0SHC ISWC : T3084602002" at bounding box center [337, 267] width 300 height 53
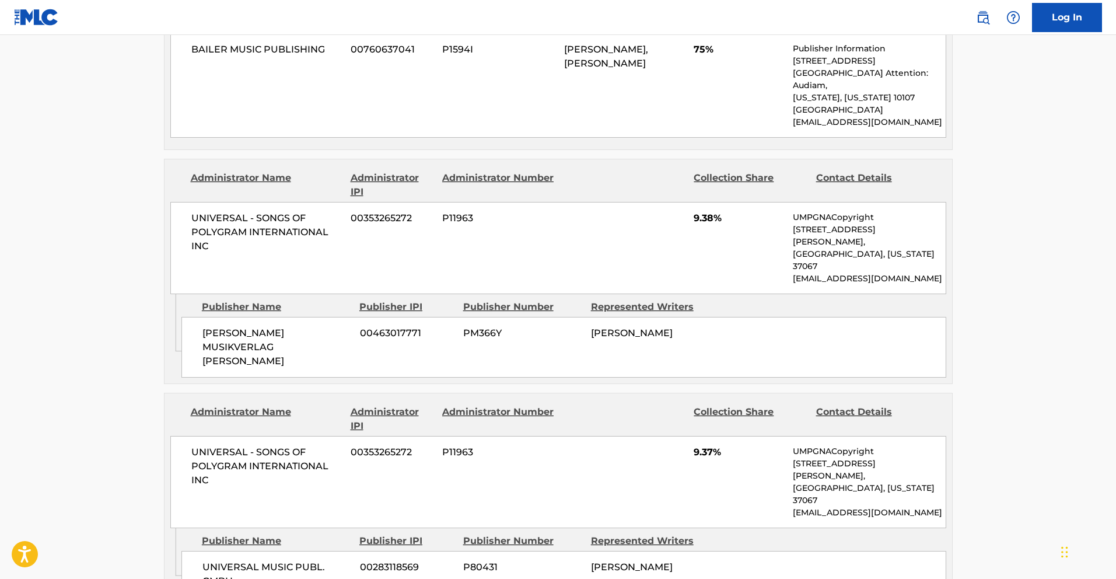
scroll to position [393, 0]
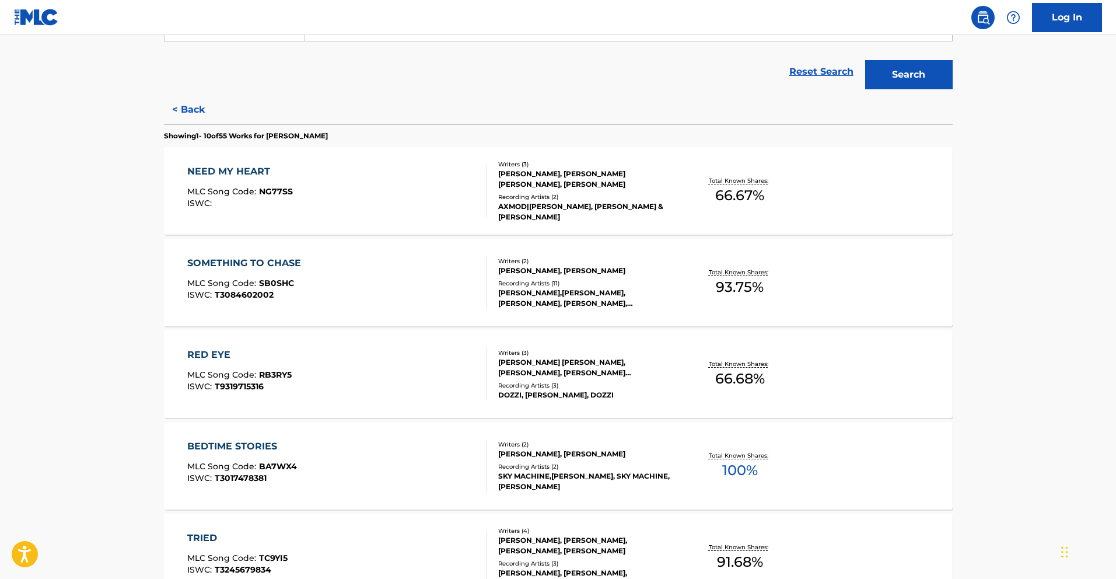
scroll to position [307, 0]
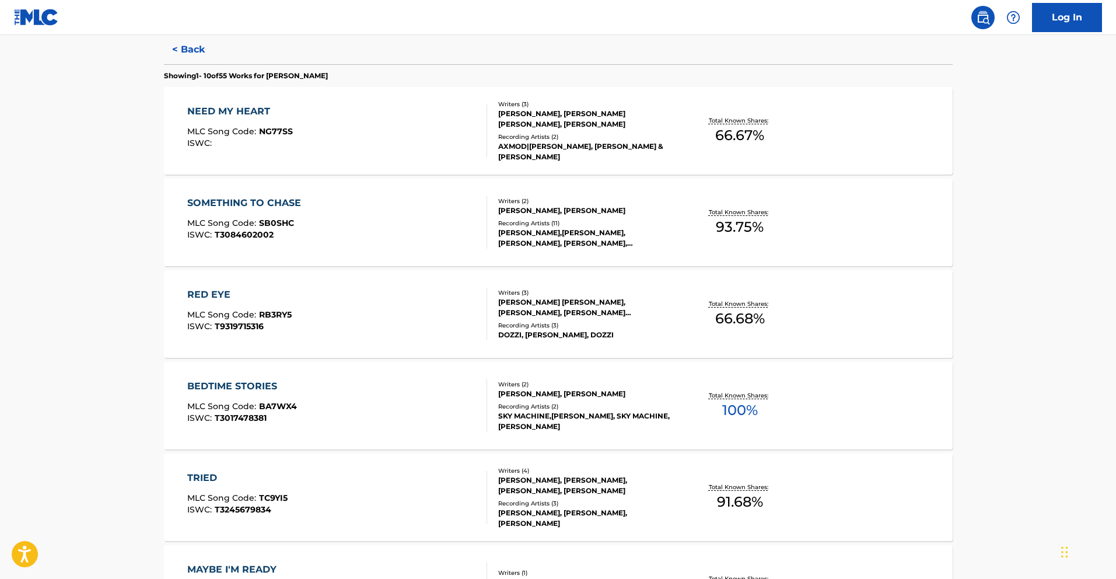
click at [345, 293] on div "RED EYE MLC Song Code : RB3RY5 ISWC : T9319715316" at bounding box center [337, 314] width 300 height 53
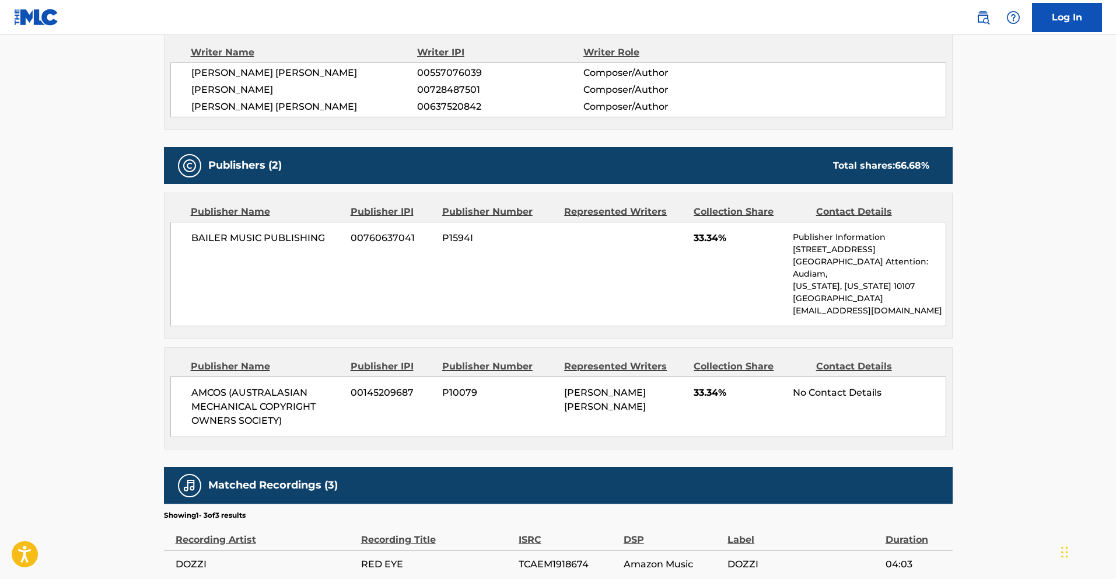
scroll to position [543, 0]
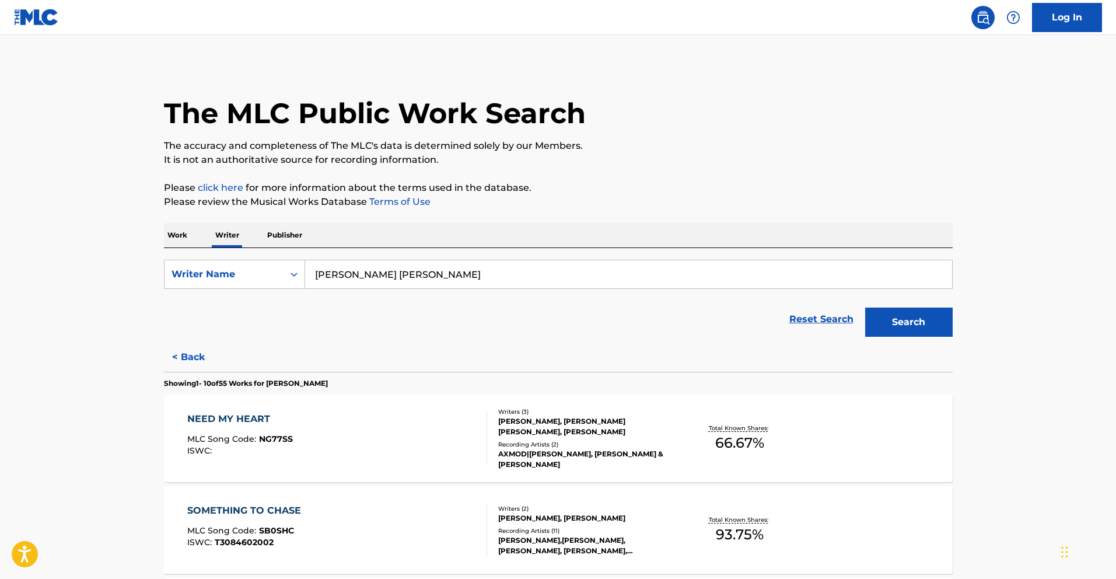
scroll to position [368, 0]
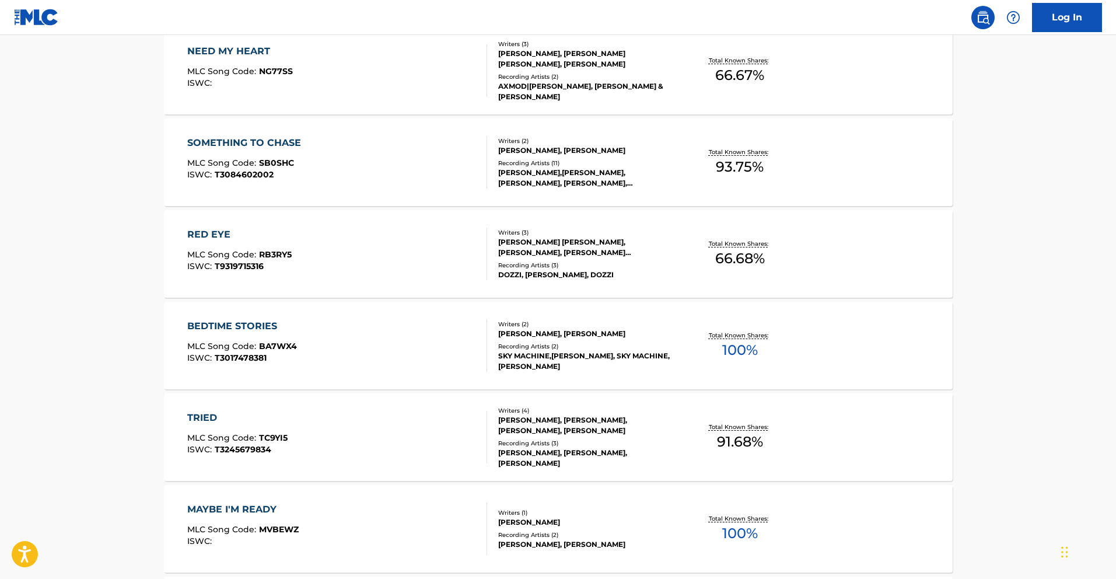
click at [375, 338] on div "BEDTIME STORIES MLC Song Code : BA7WX4 ISWC : T3017478381" at bounding box center [337, 345] width 300 height 53
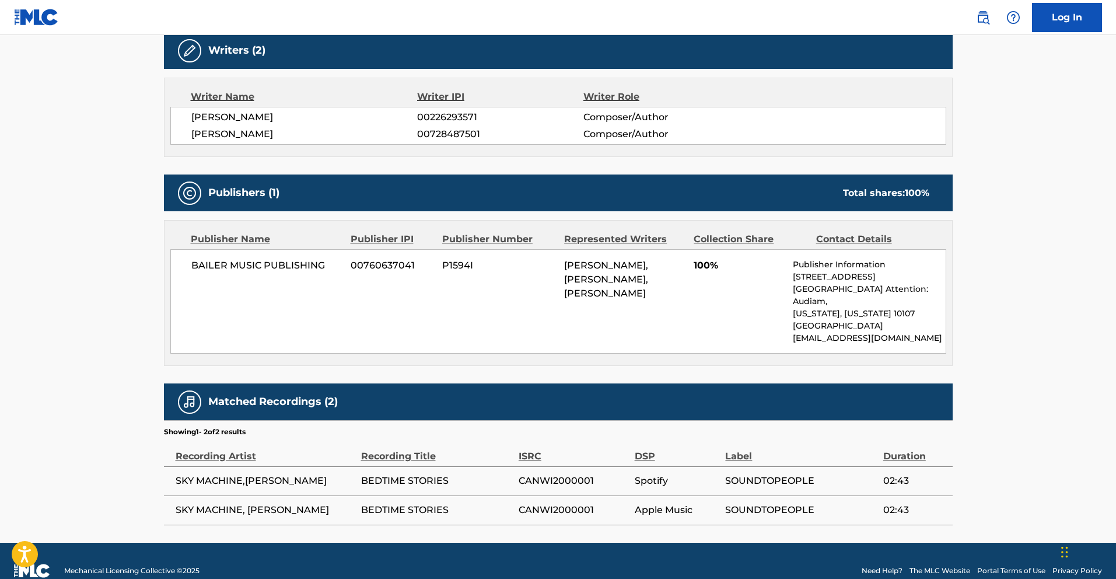
scroll to position [386, 0]
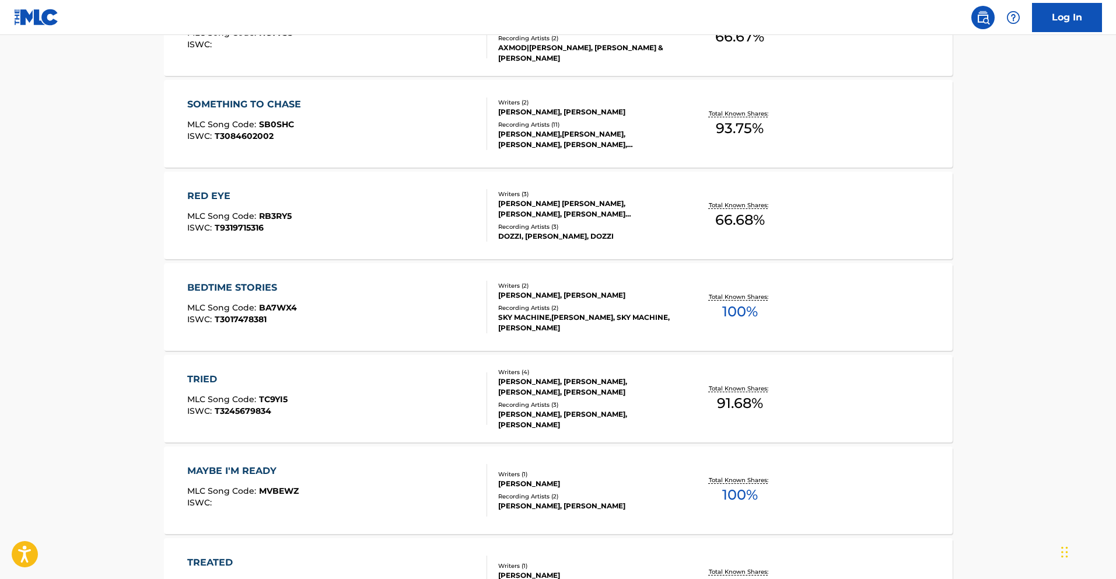
scroll to position [414, 0]
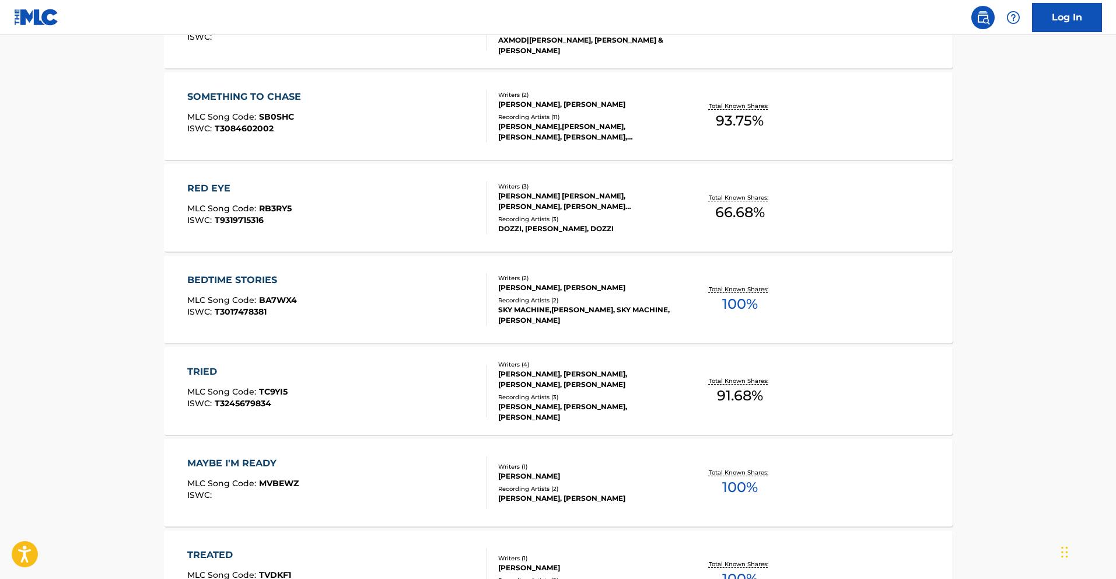
click at [422, 402] on div "TRIED MLC Song Code : TC9YI5 ISWC : T3245679834" at bounding box center [337, 391] width 300 height 53
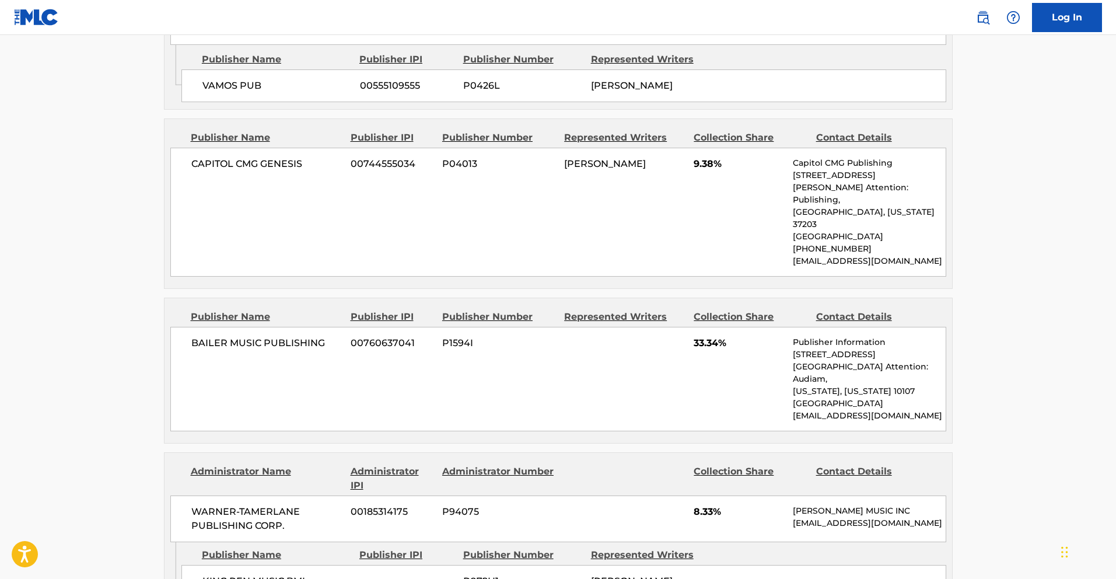
scroll to position [1031, 0]
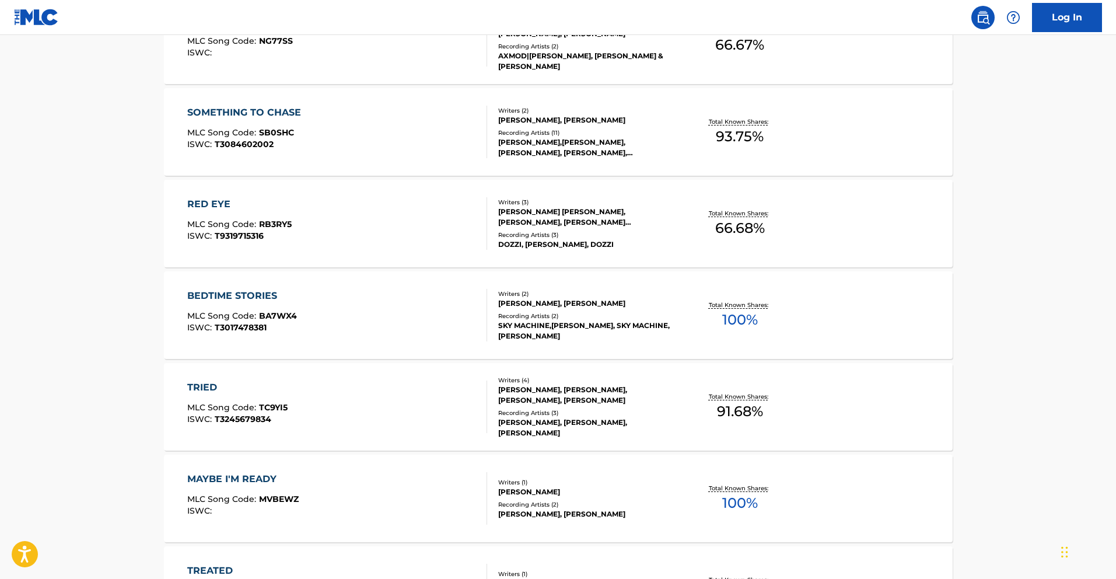
scroll to position [645, 0]
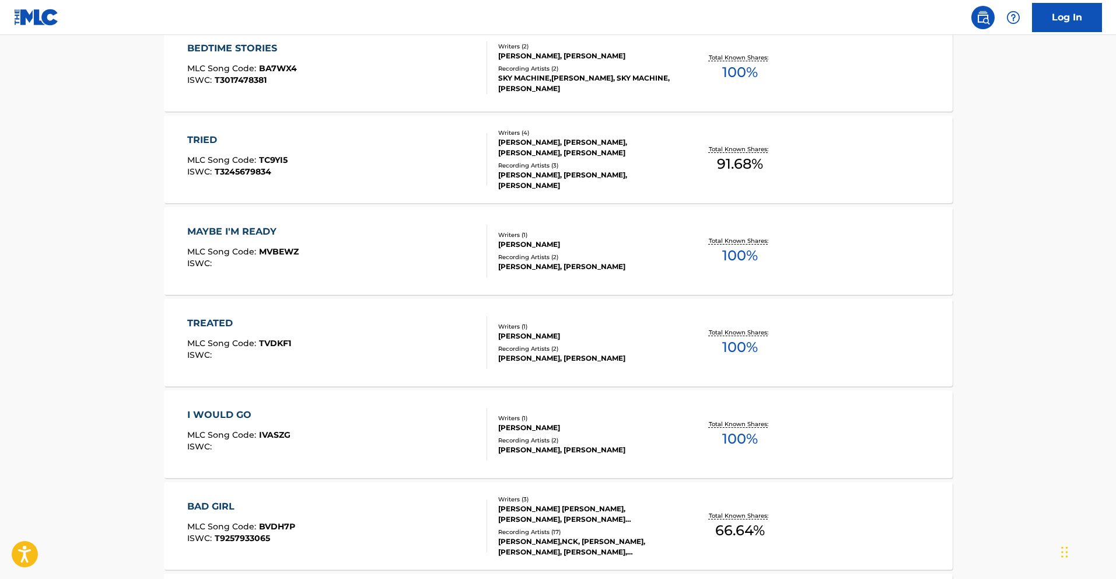
click at [401, 512] on div "BAD GIRL MLC Song Code : BVDH7P ISWC : T9257933065" at bounding box center [337, 525] width 300 height 53
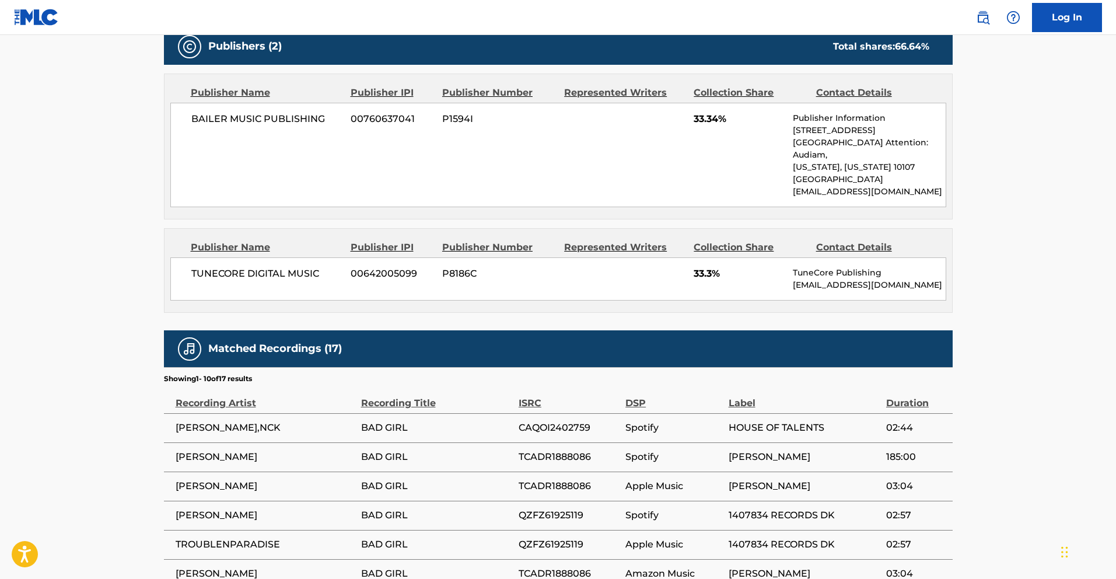
scroll to position [438, 0]
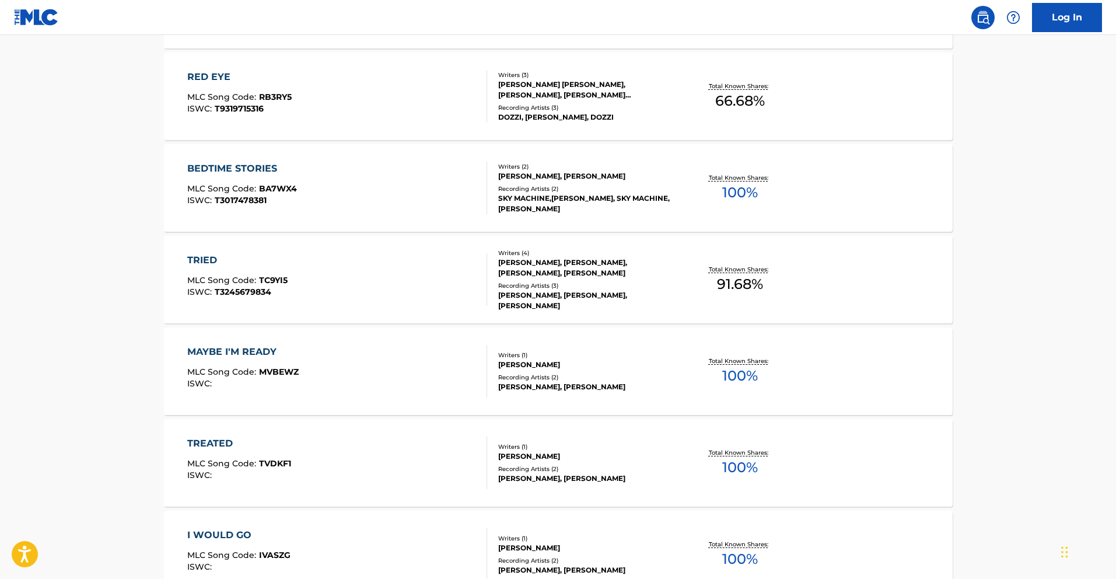
scroll to position [673, 0]
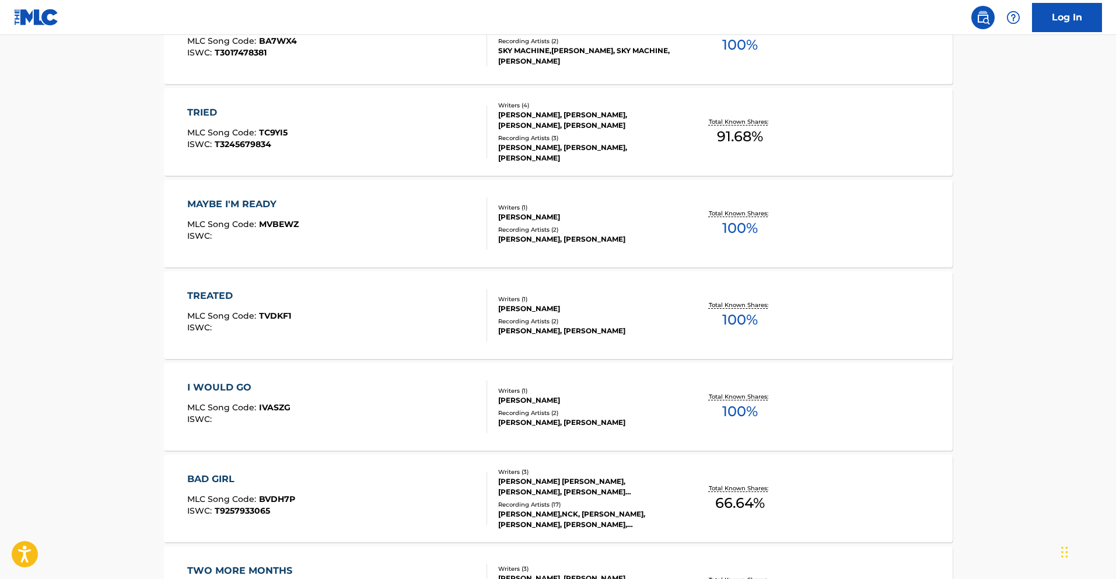
click at [348, 407] on div "I WOULD GO MLC Song Code : IVASZG ISWC :" at bounding box center [337, 406] width 300 height 53
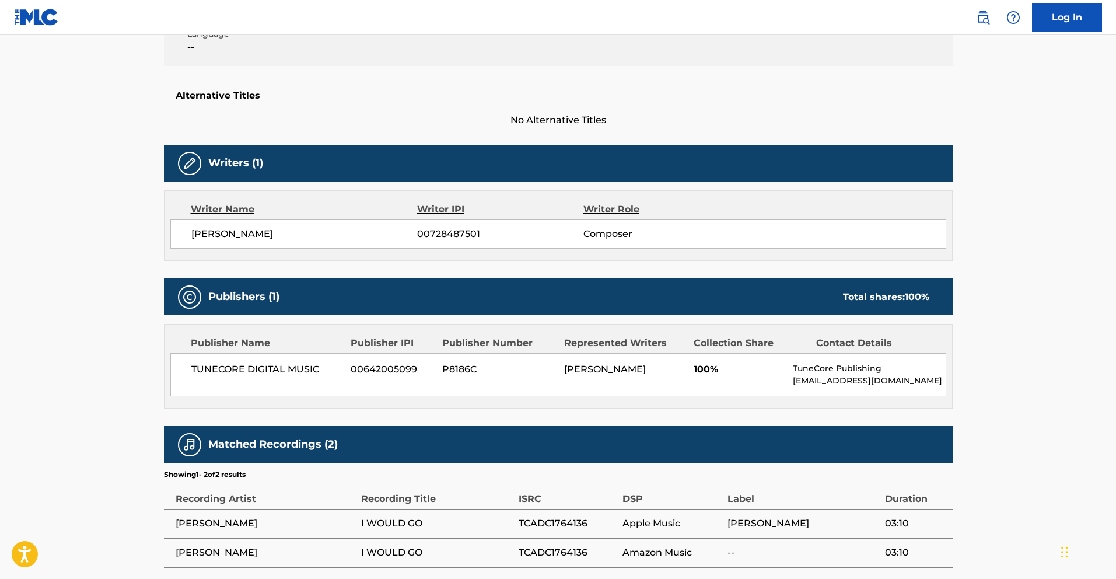
scroll to position [326, 0]
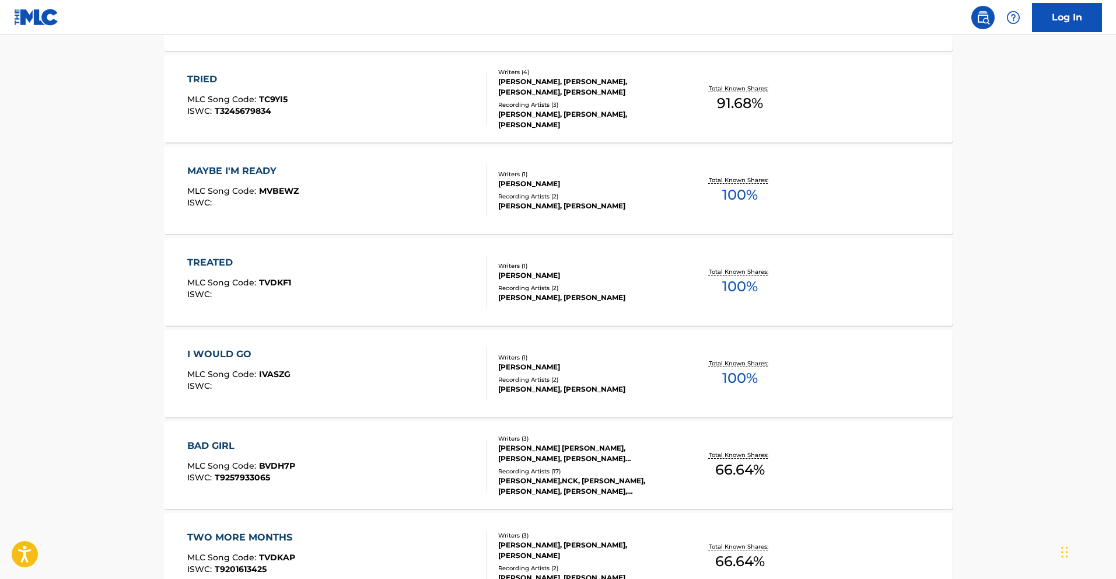
scroll to position [849, 0]
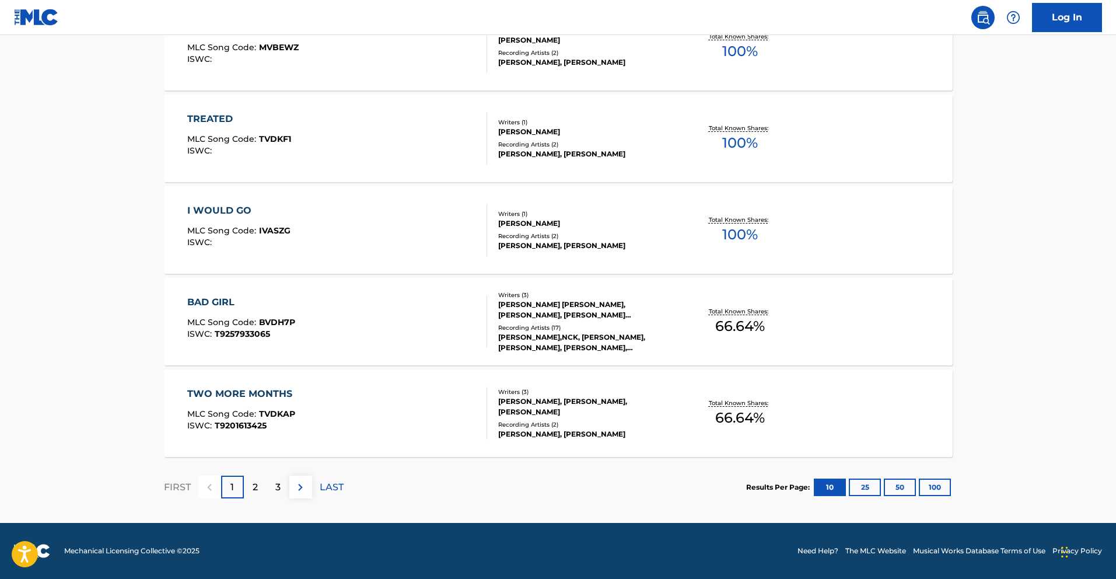
click at [250, 411] on span "MLC Song Code :" at bounding box center [223, 413] width 72 height 11
click at [250, 486] on div "2" at bounding box center [255, 486] width 23 height 23
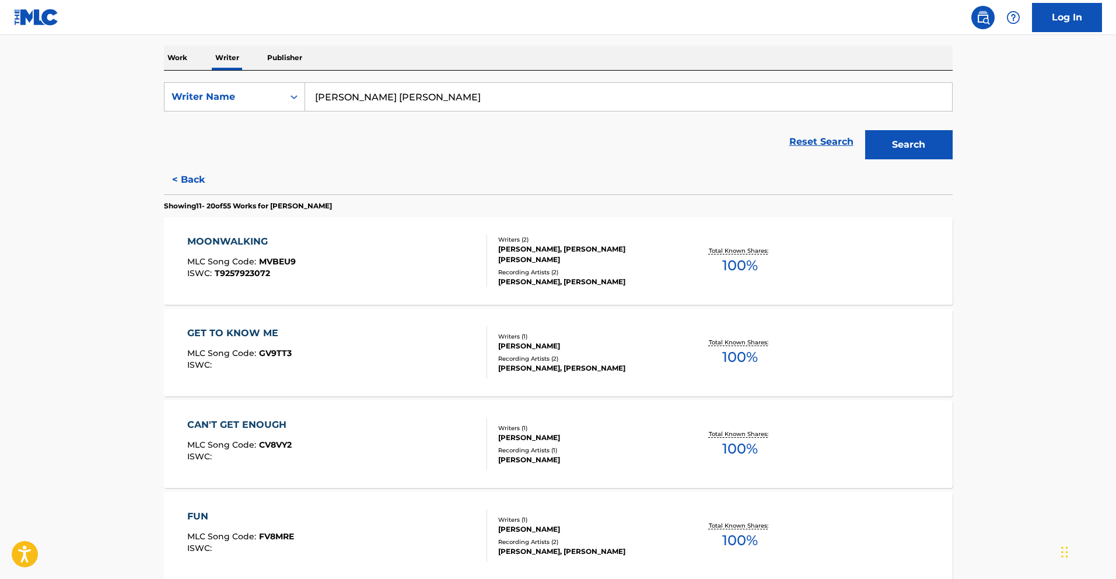
click at [395, 265] on div "MOONWALKING MLC Song Code : MVBEU9 ISWC : T9257923072" at bounding box center [337, 261] width 300 height 53
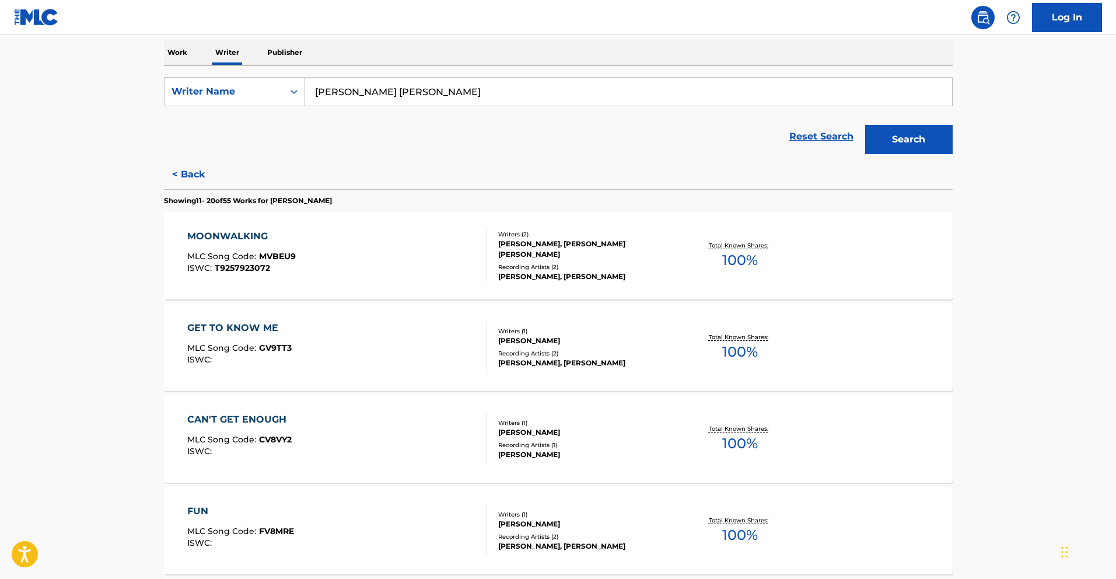
click at [369, 351] on div "GET TO KNOW ME MLC Song Code : GV9TT3 ISWC :" at bounding box center [337, 347] width 300 height 53
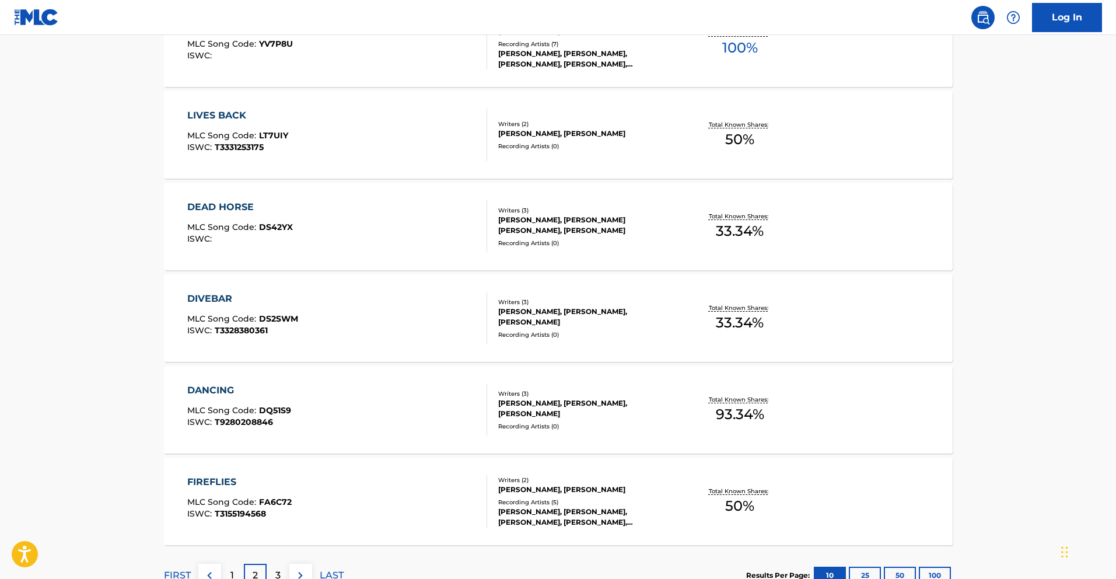
scroll to position [849, 0]
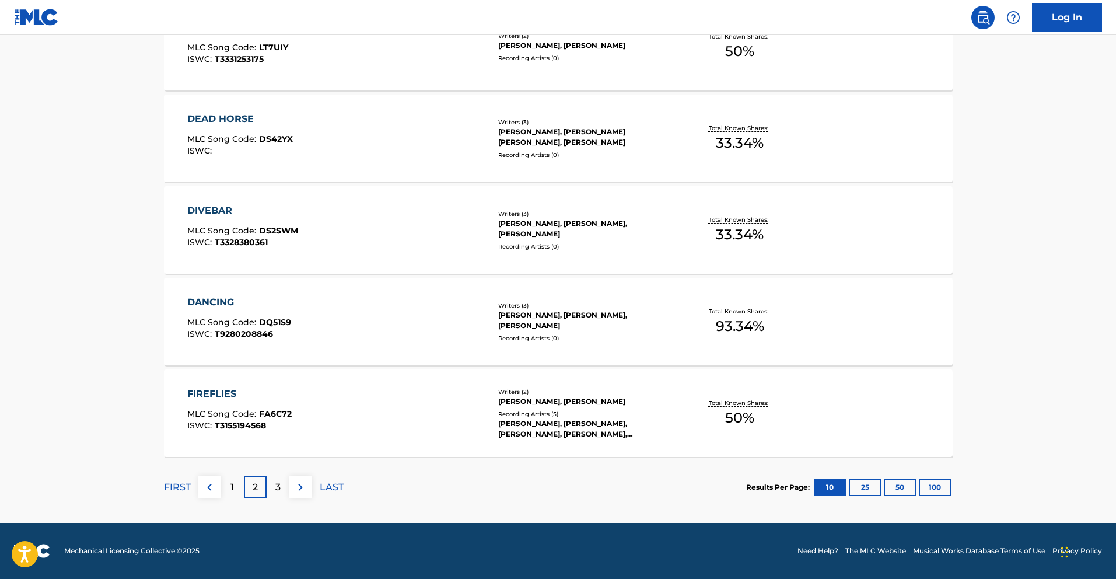
click at [236, 479] on div "1" at bounding box center [232, 486] width 23 height 23
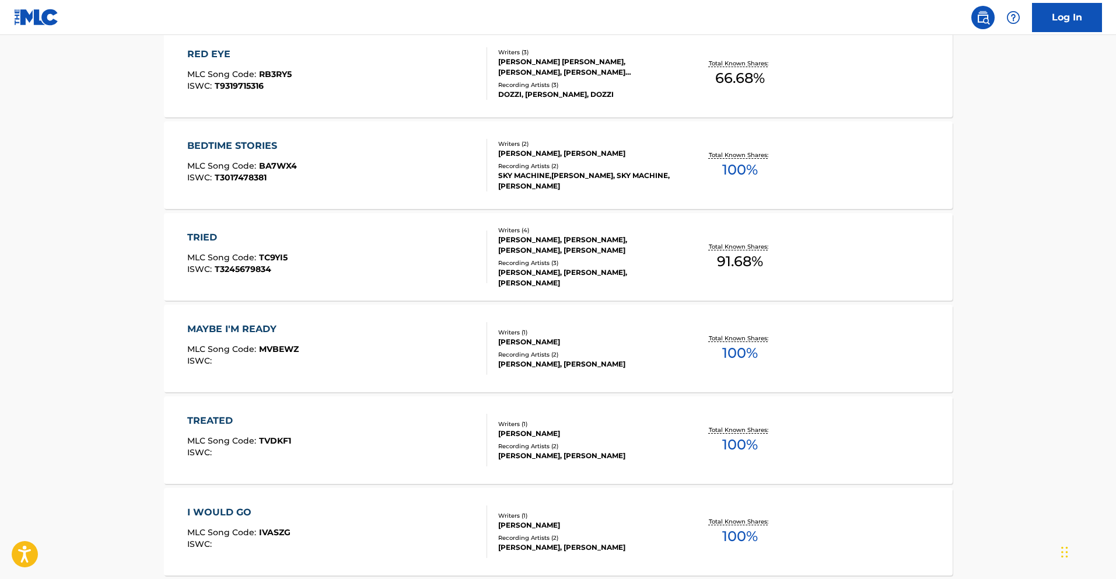
scroll to position [688, 0]
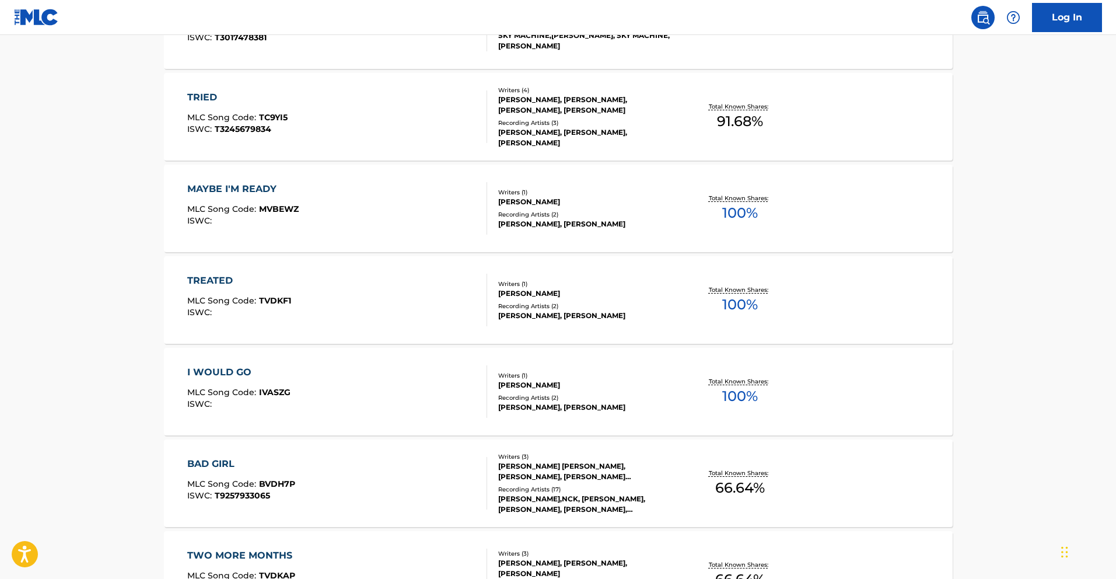
click at [337, 390] on div "I WOULD GO MLC Song Code : IVASZG ISWC :" at bounding box center [337, 391] width 300 height 53
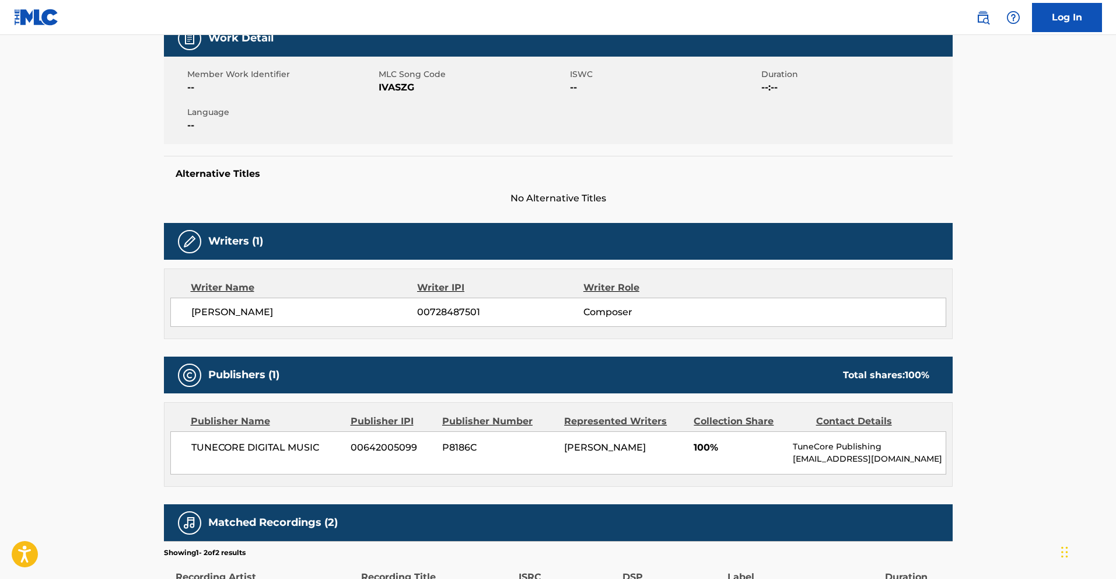
scroll to position [195, 0]
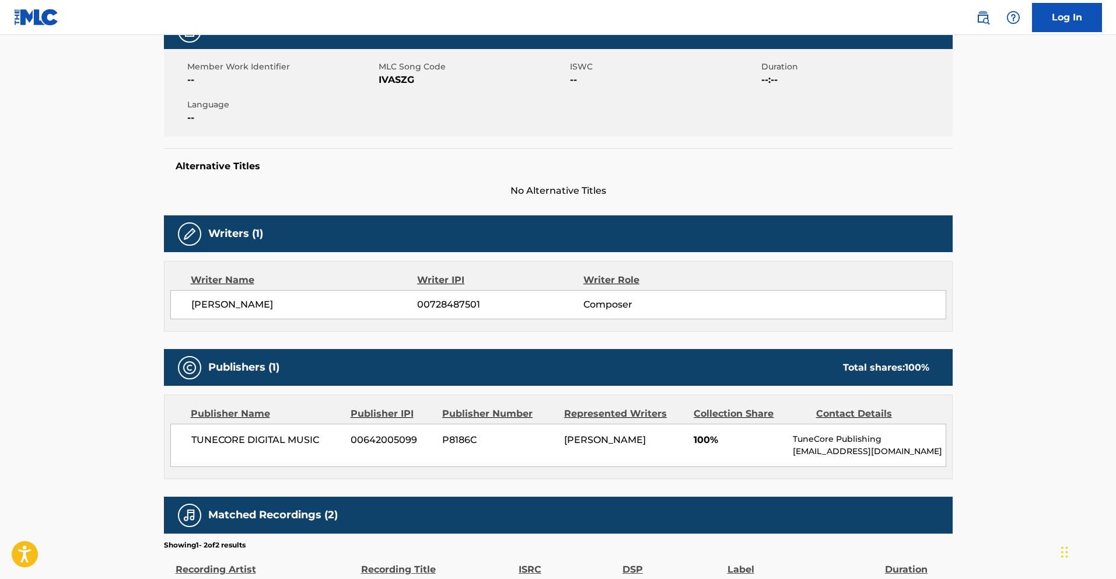
click at [407, 81] on span "IVASZG" at bounding box center [473, 80] width 188 height 14
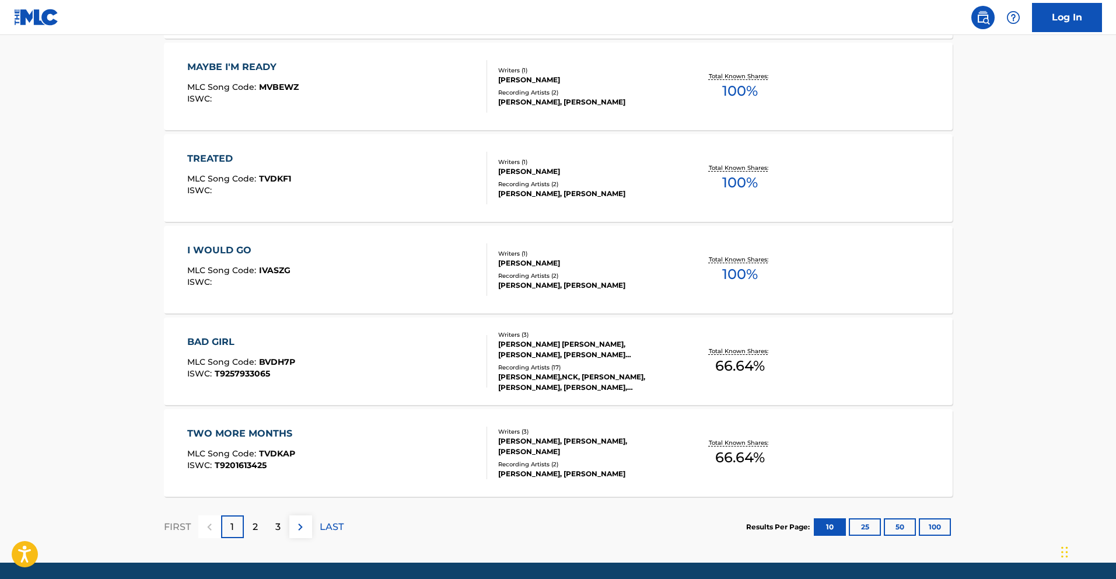
scroll to position [849, 0]
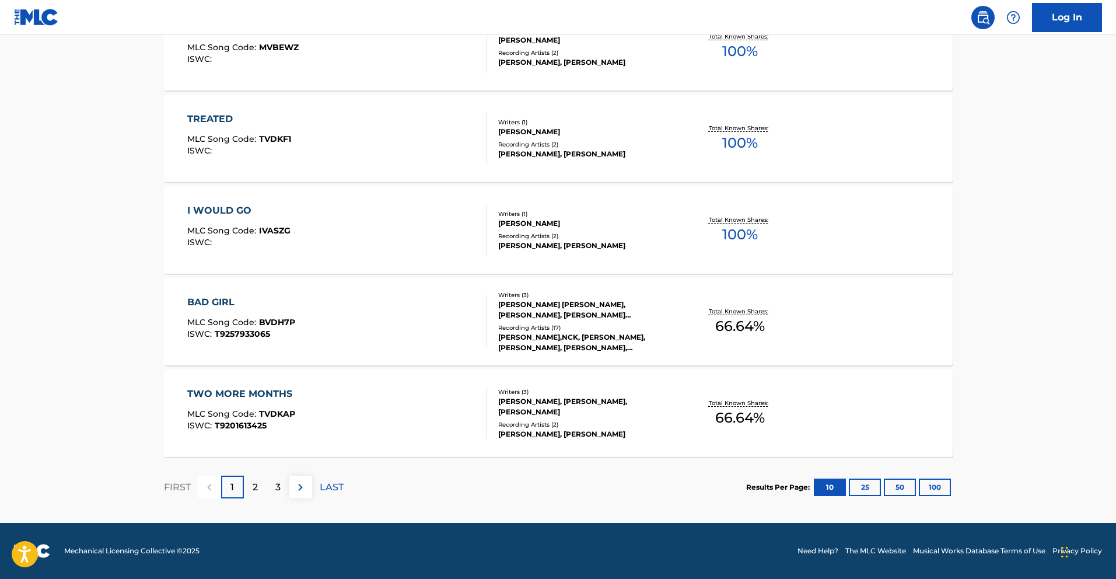
click at [253, 483] on p "2" at bounding box center [255, 487] width 5 height 14
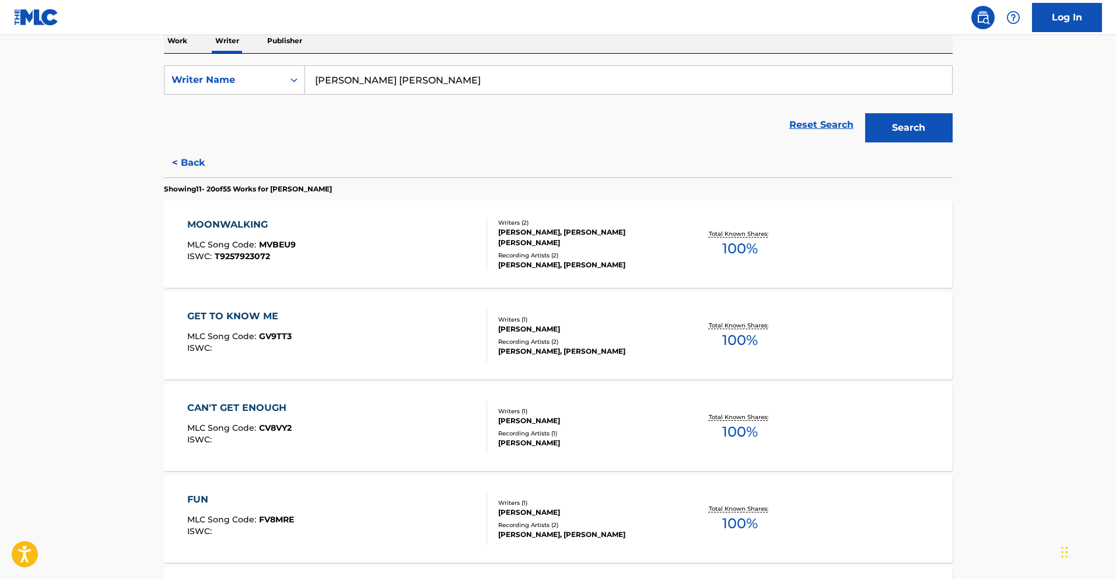
scroll to position [442, 0]
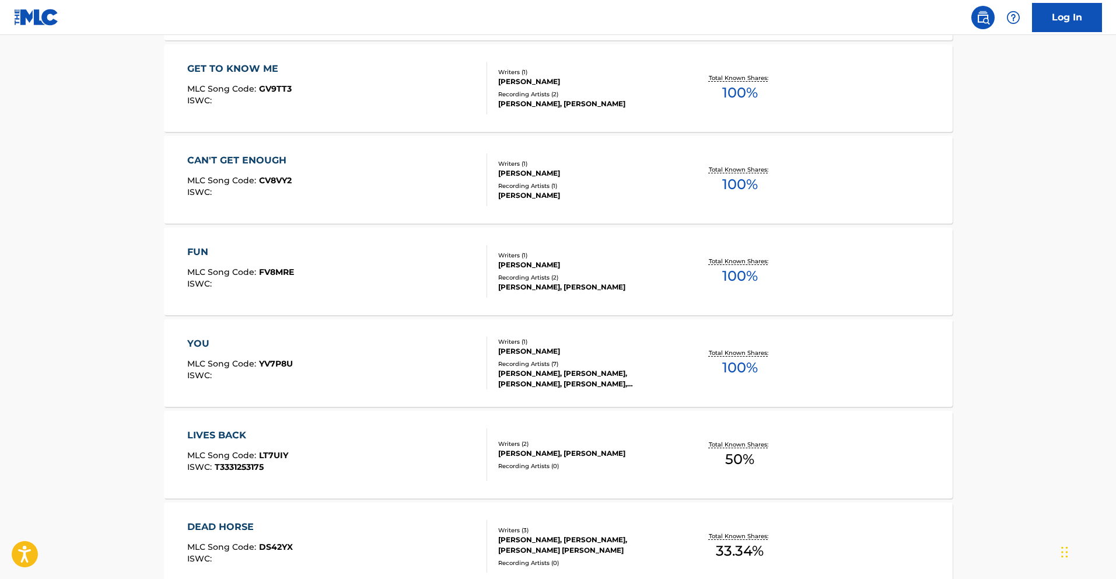
click at [329, 86] on div "GET TO KNOW ME MLC Song Code : GV9TT3 ISWC :" at bounding box center [337, 88] width 300 height 53
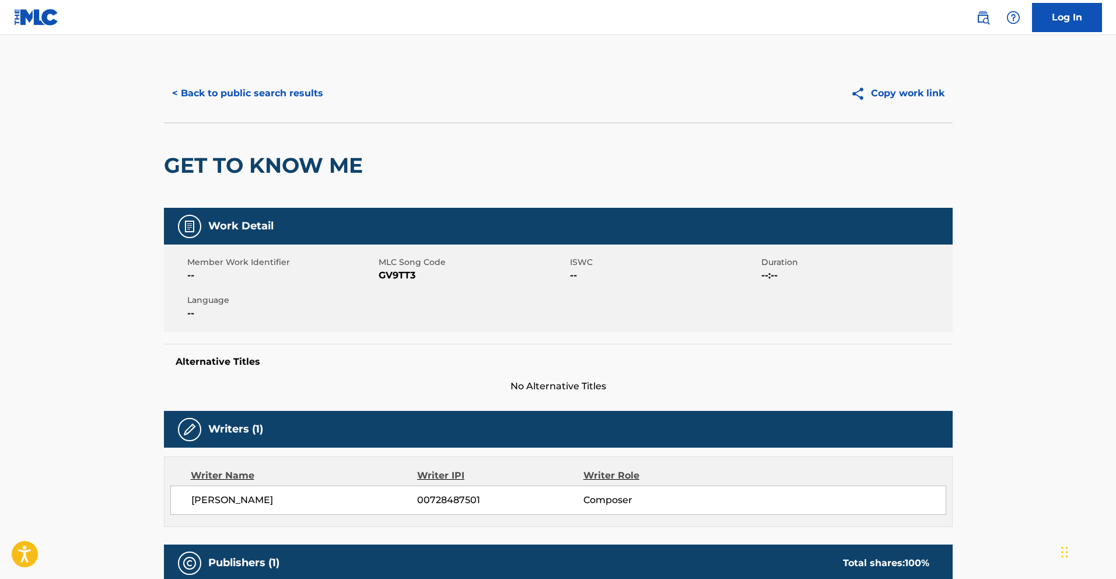
click at [397, 276] on span "GV9TT3" at bounding box center [473, 275] width 188 height 14
copy span "GV9TT3"
click at [268, 92] on button "< Back to public search results" at bounding box center [247, 93] width 167 height 29
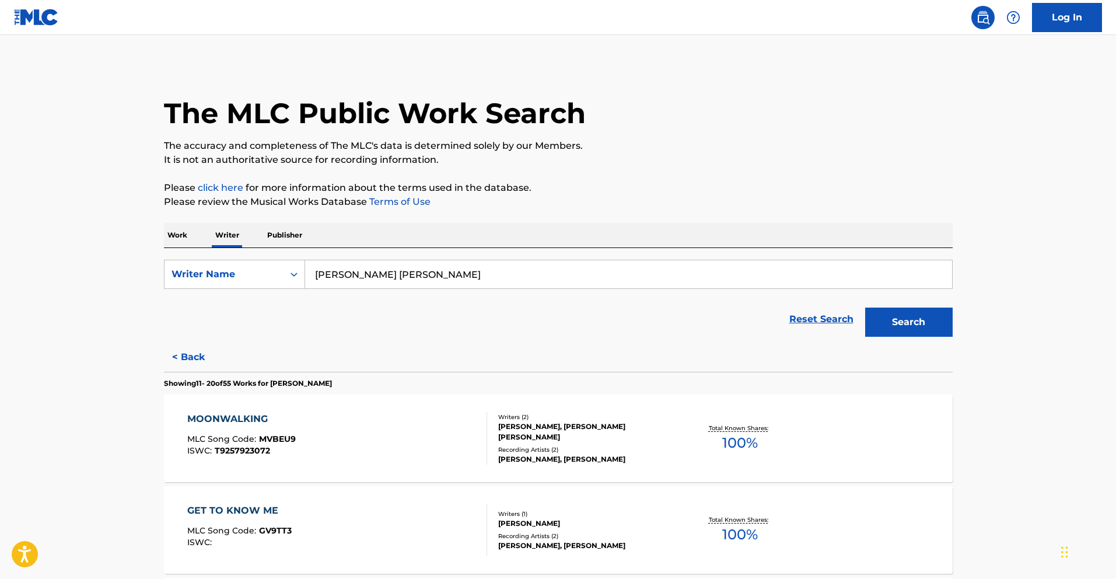
click at [179, 236] on p "Work" at bounding box center [177, 235] width 27 height 25
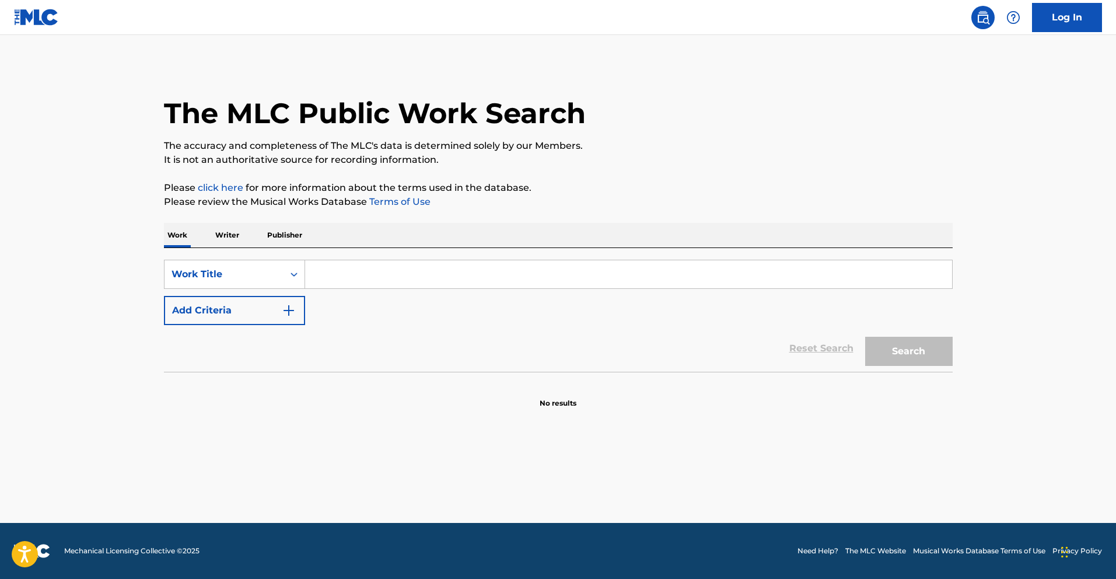
click at [390, 279] on input "Search Form" at bounding box center [628, 274] width 647 height 28
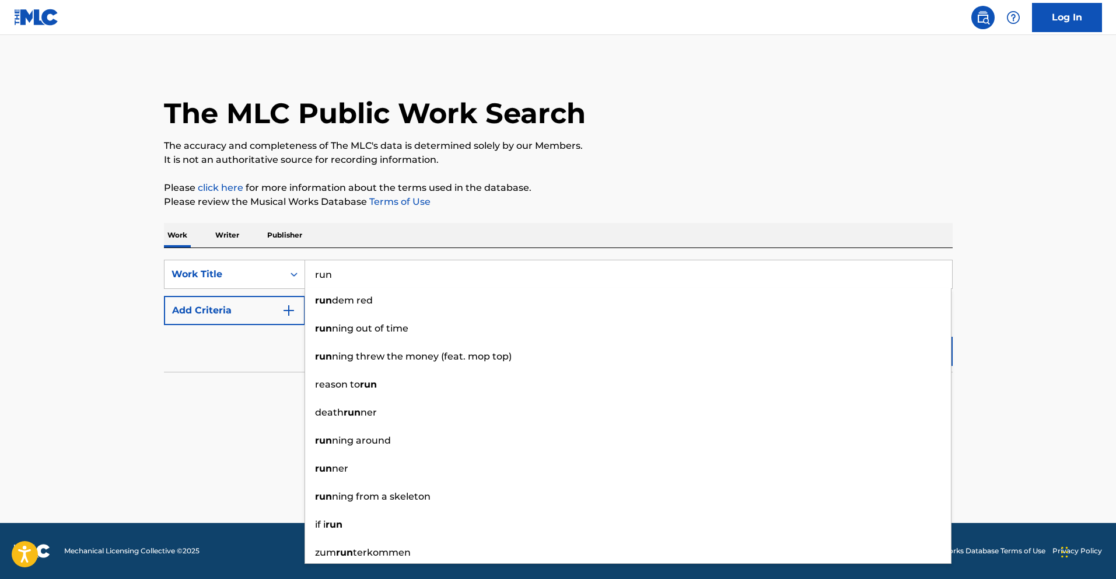
type input "run"
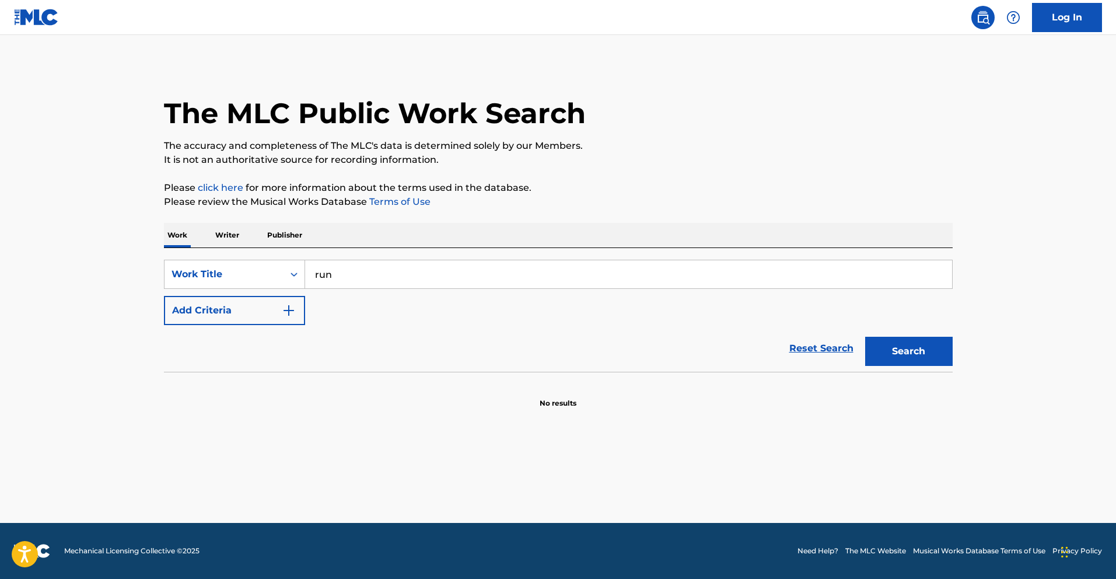
click at [218, 455] on main "The MLC Public Work Search The accuracy and completeness of The MLC's data is d…" at bounding box center [558, 279] width 1116 height 488
click at [215, 288] on div "Work Title" at bounding box center [234, 274] width 141 height 29
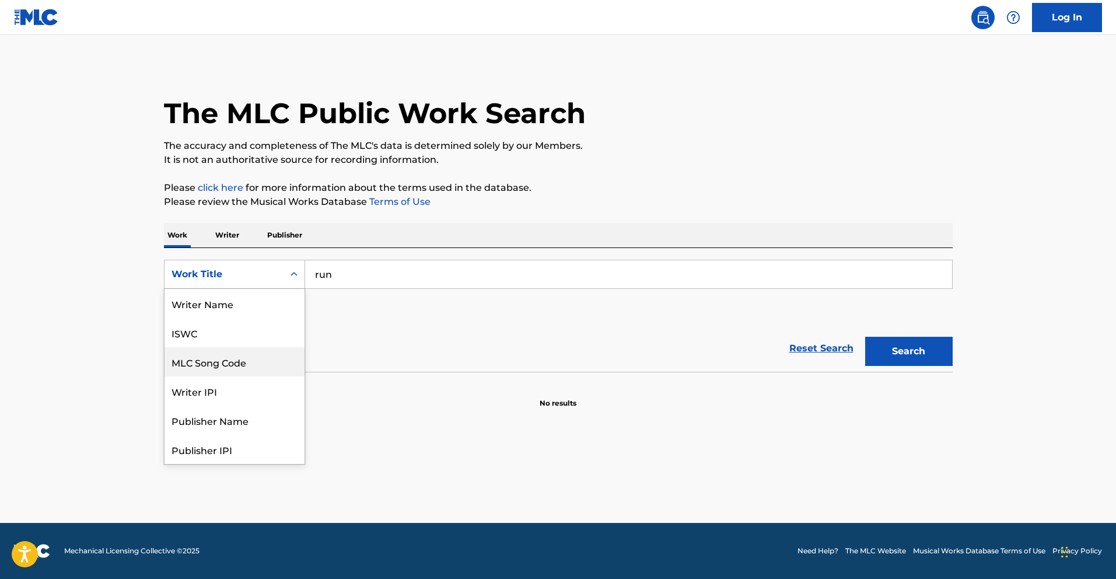
scroll to position [58, 0]
click at [352, 326] on div "Reset Search Search" at bounding box center [558, 348] width 789 height 47
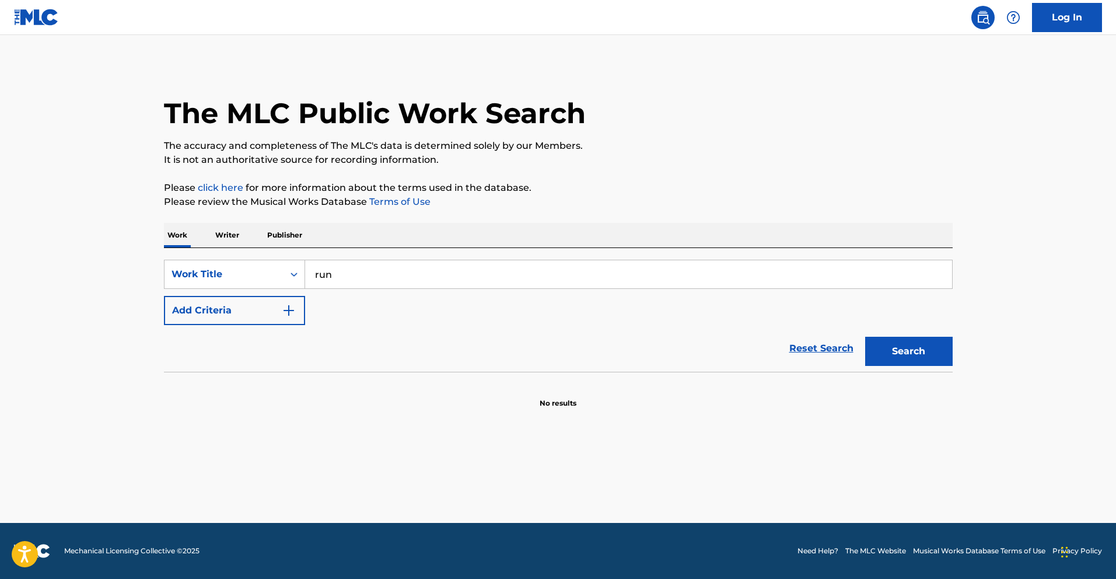
click at [239, 309] on button "Add Criteria" at bounding box center [234, 310] width 141 height 29
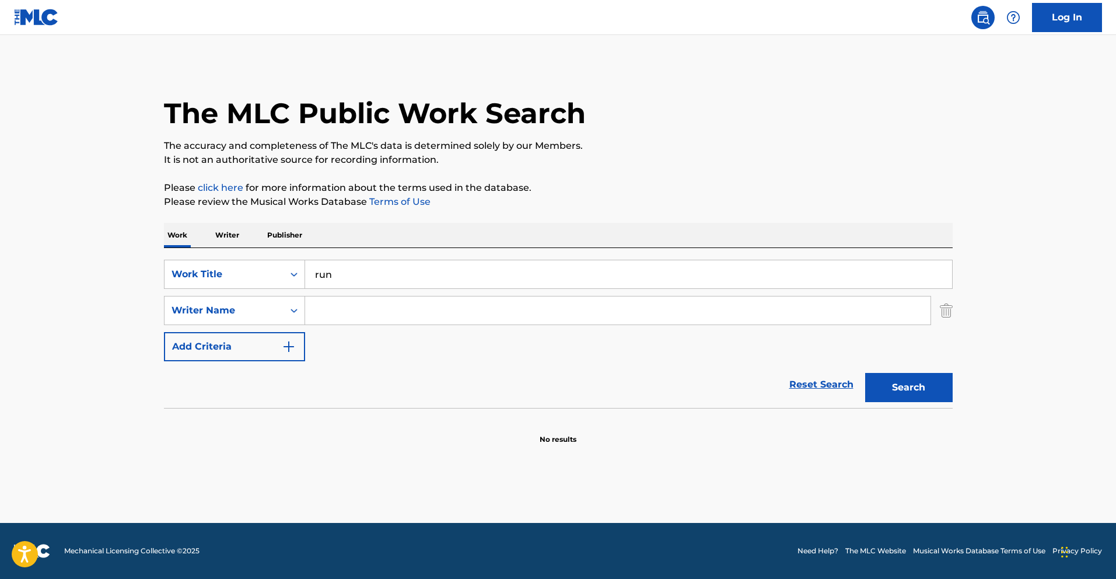
click at [359, 298] on input "Search Form" at bounding box center [617, 310] width 625 height 28
type input "[PERSON_NAME]"
click at [865, 373] on button "Search" at bounding box center [909, 387] width 88 height 29
click at [221, 235] on p "Writer" at bounding box center [227, 235] width 31 height 25
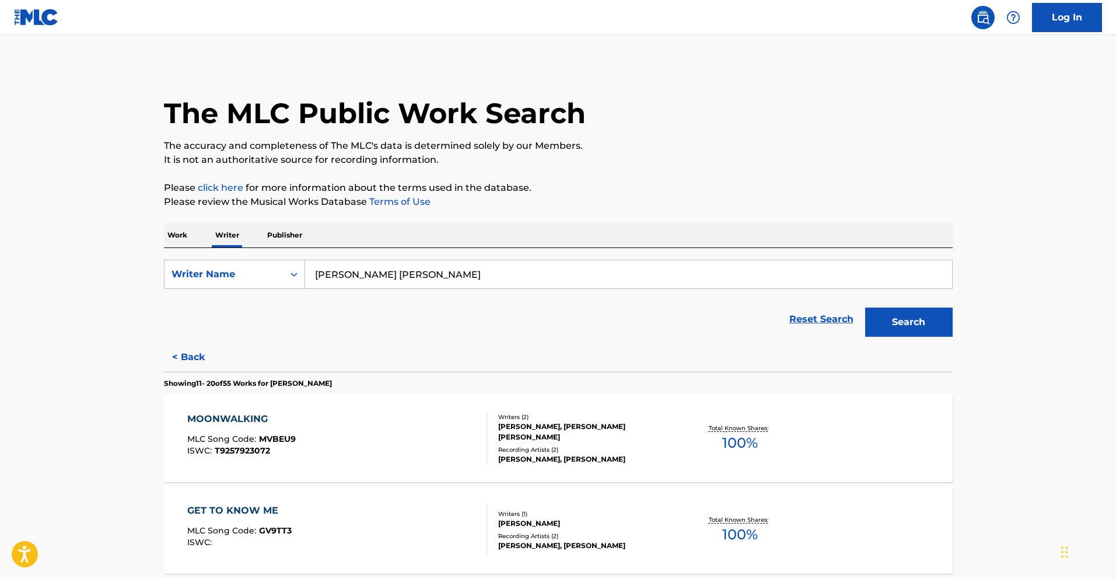
click at [401, 278] on input "[PERSON_NAME] [PERSON_NAME]" at bounding box center [628, 274] width 647 height 28
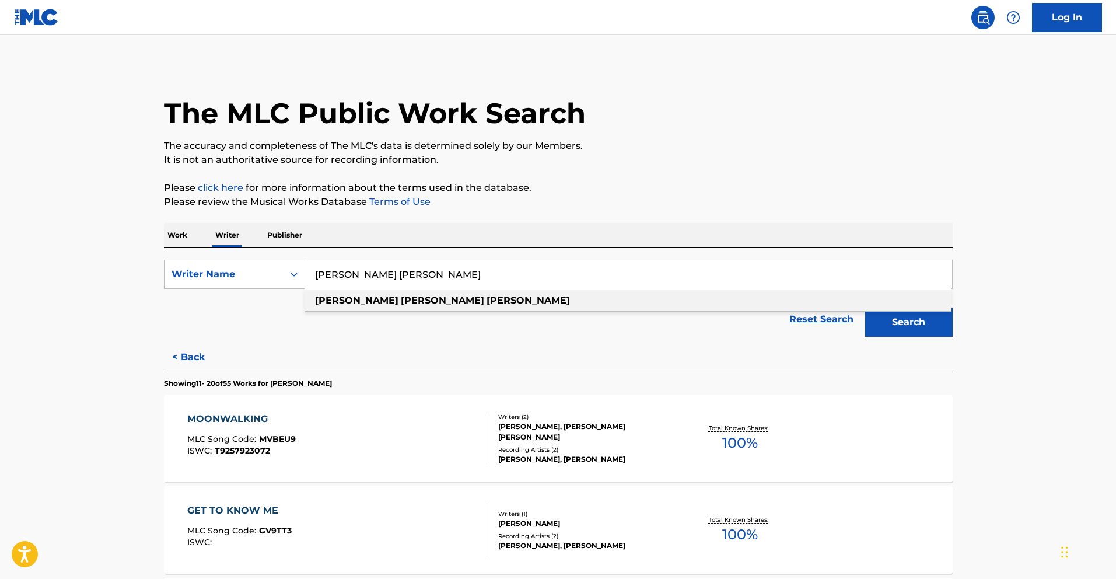
click at [303, 235] on p "Publisher" at bounding box center [285, 235] width 42 height 25
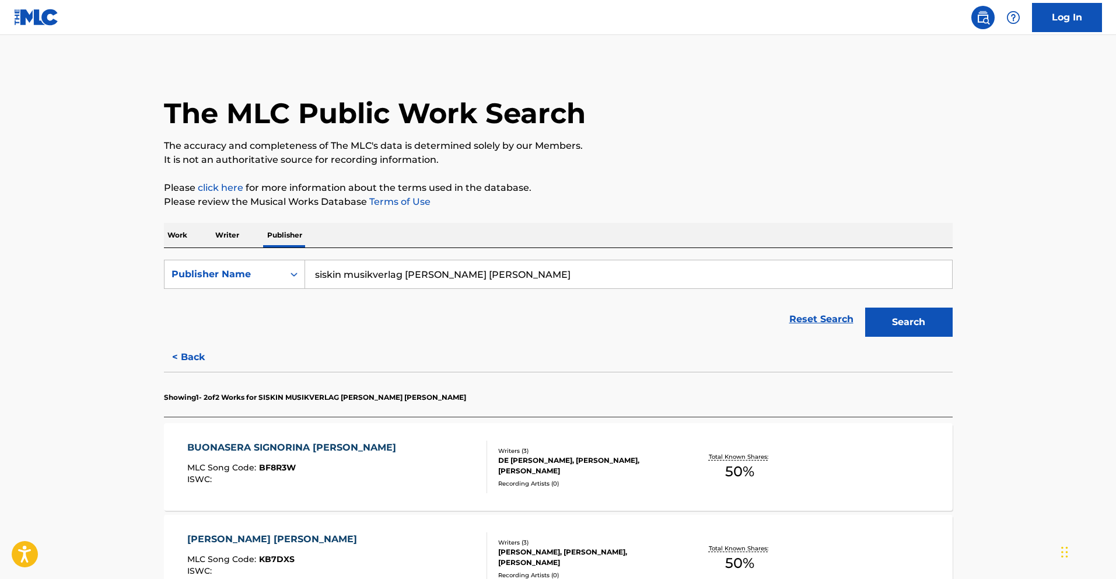
click at [409, 274] on input "siskin musikverlag [PERSON_NAME] [PERSON_NAME]" at bounding box center [628, 274] width 647 height 28
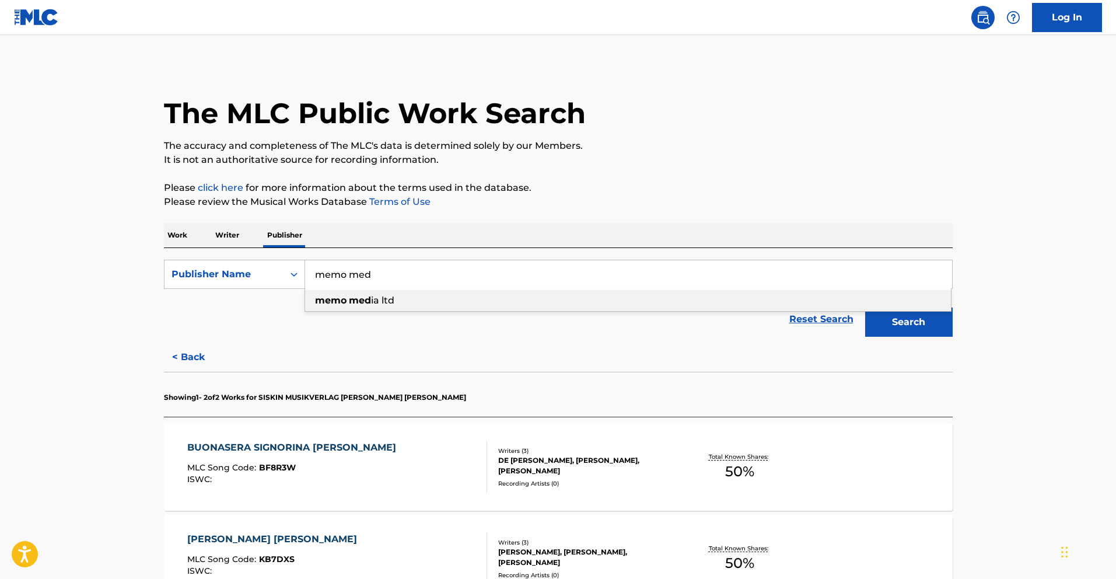
click at [414, 292] on div "memo med ia ltd" at bounding box center [628, 300] width 646 height 21
type input "memo media ltd"
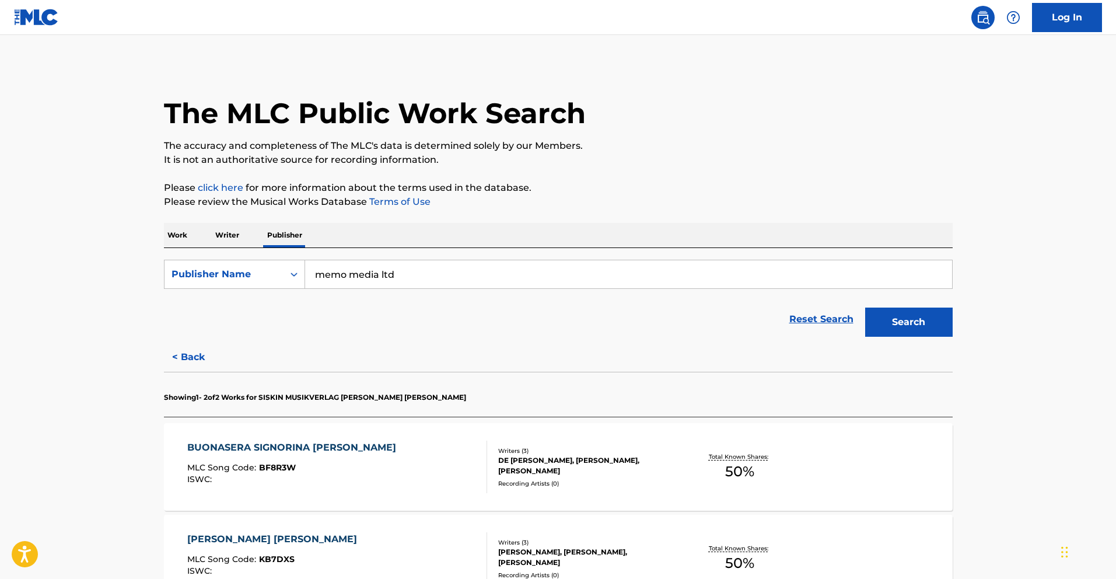
click at [908, 323] on button "Search" at bounding box center [909, 321] width 88 height 29
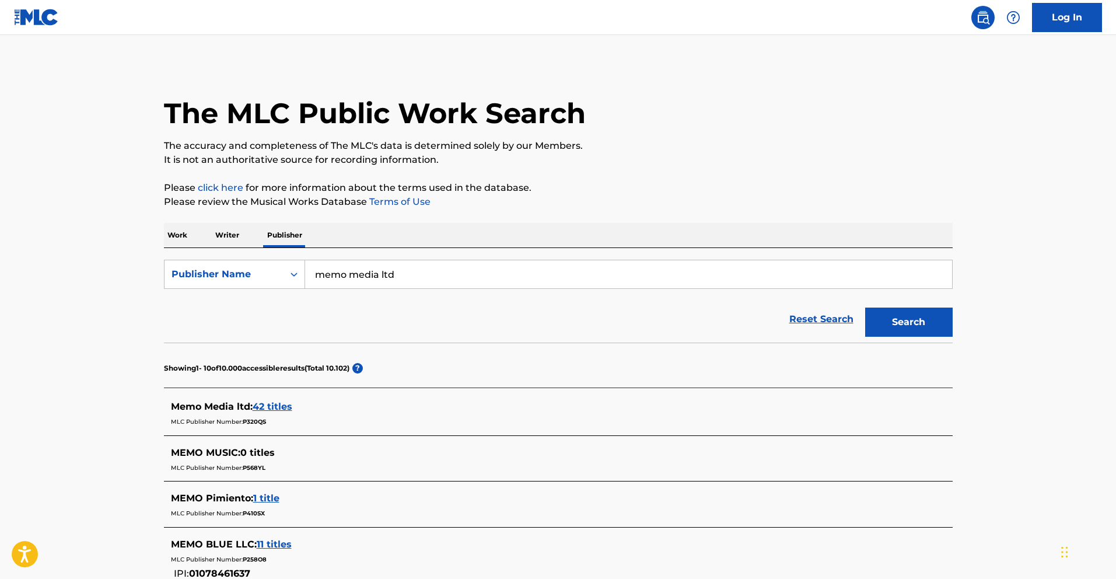
scroll to position [23, 0]
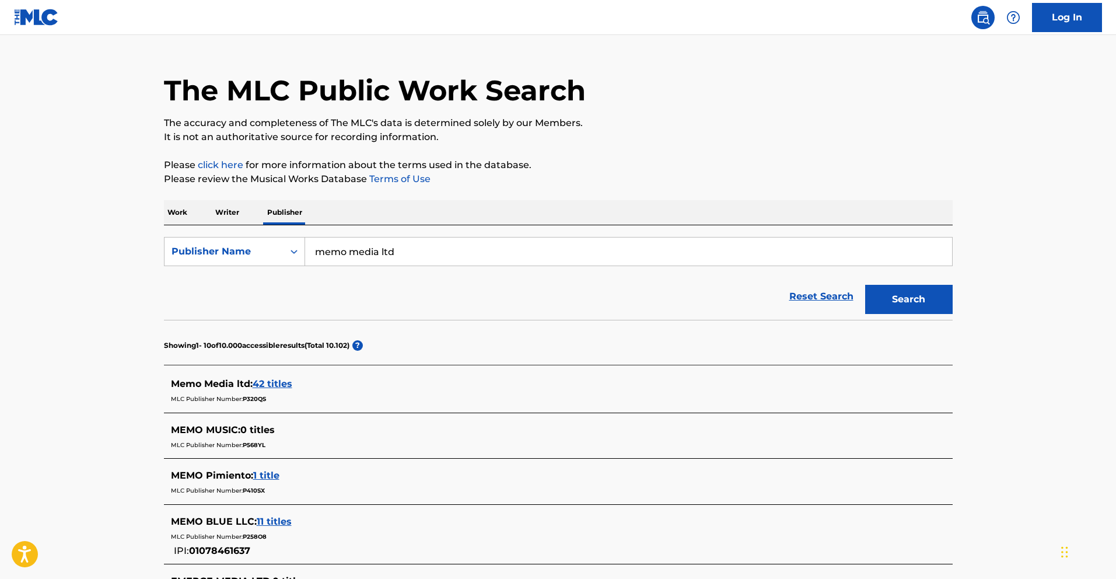
click at [269, 381] on span "42 titles" at bounding box center [273, 383] width 40 height 11
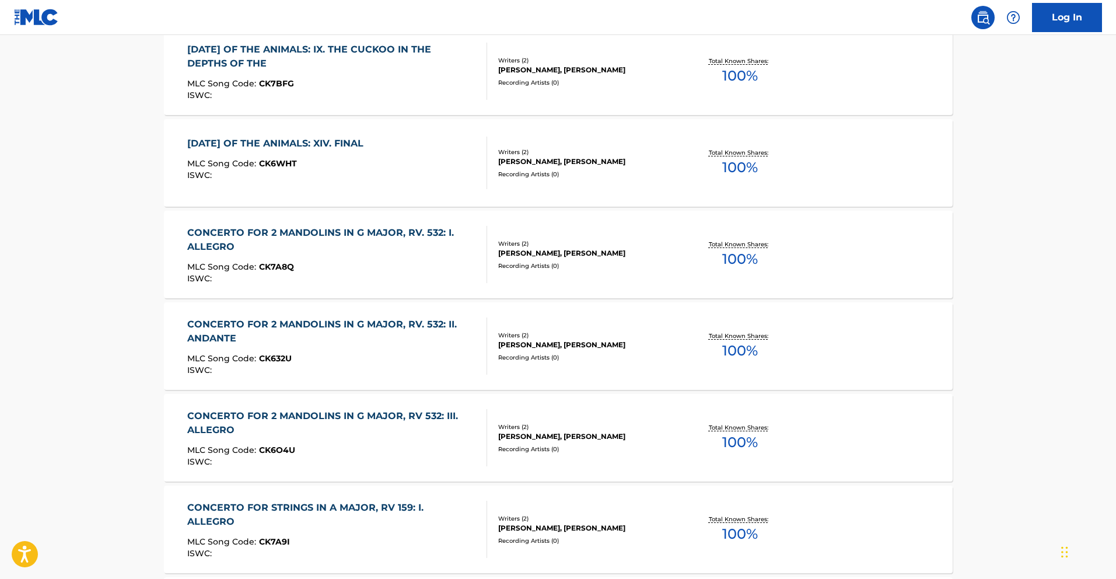
scroll to position [897, 0]
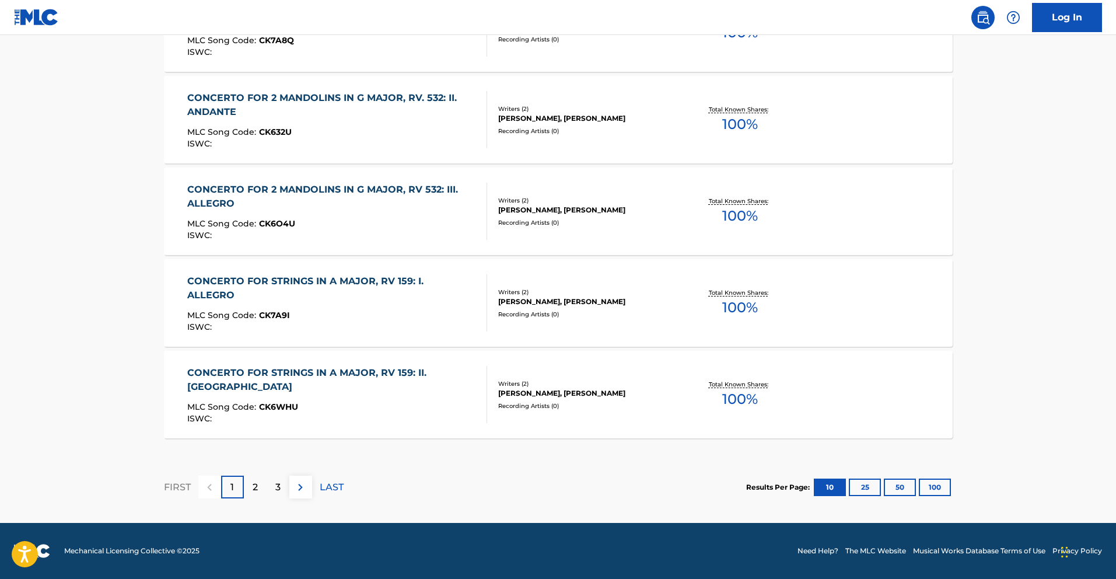
click at [900, 484] on button "50" at bounding box center [900, 487] width 32 height 18
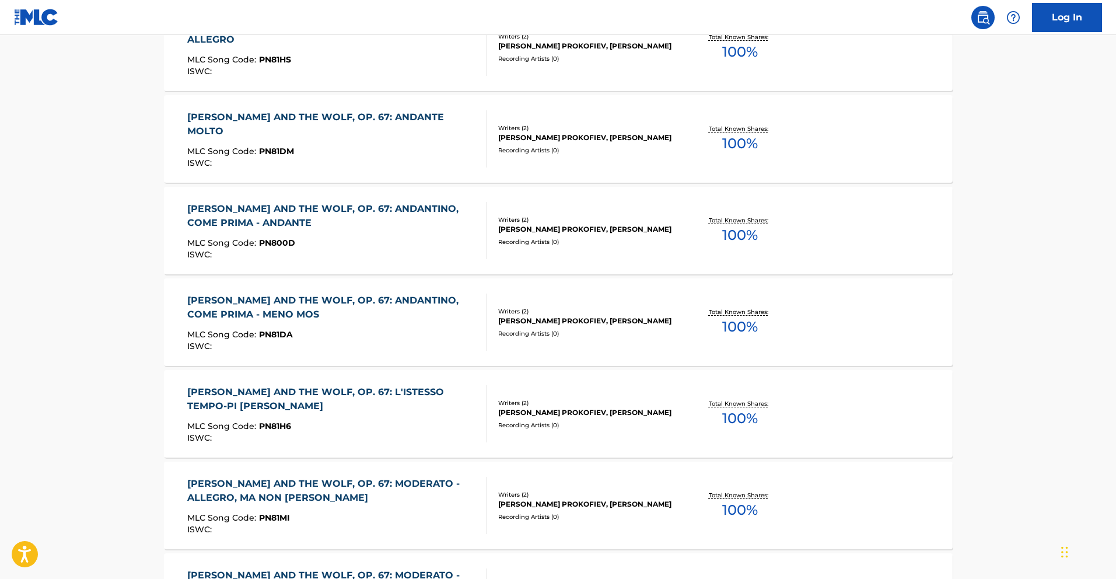
scroll to position [2742, 0]
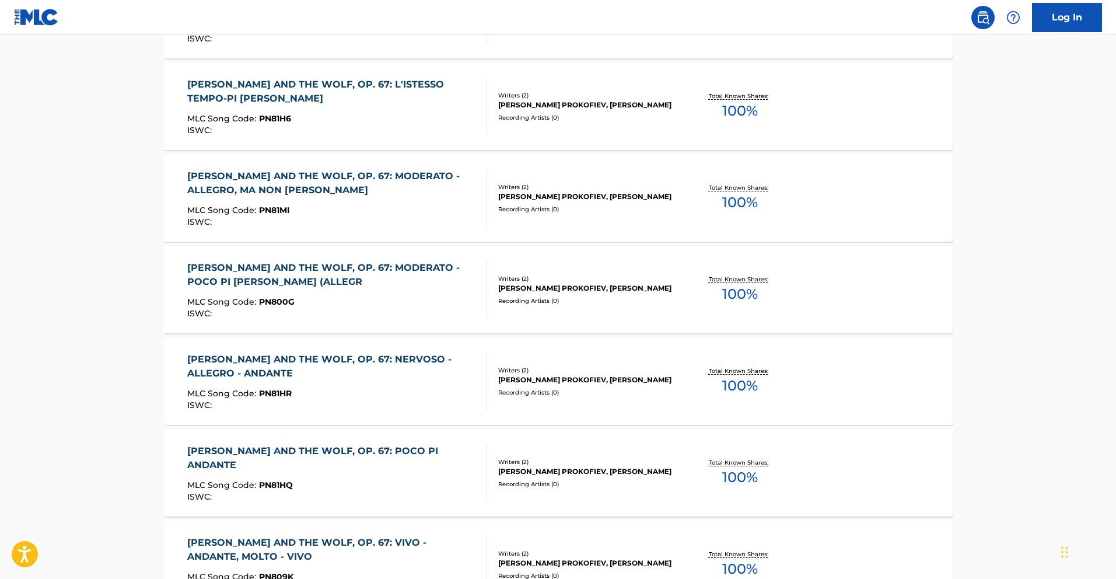
click at [687, 480] on div "Total Known Shares: 100 %" at bounding box center [739, 473] width 131 height 36
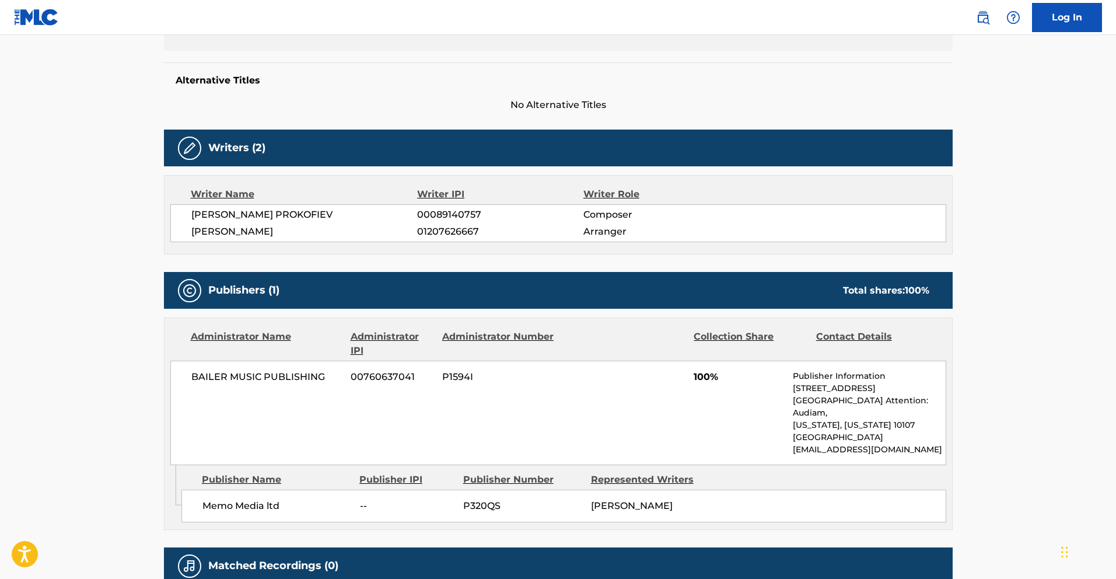
scroll to position [379, 0]
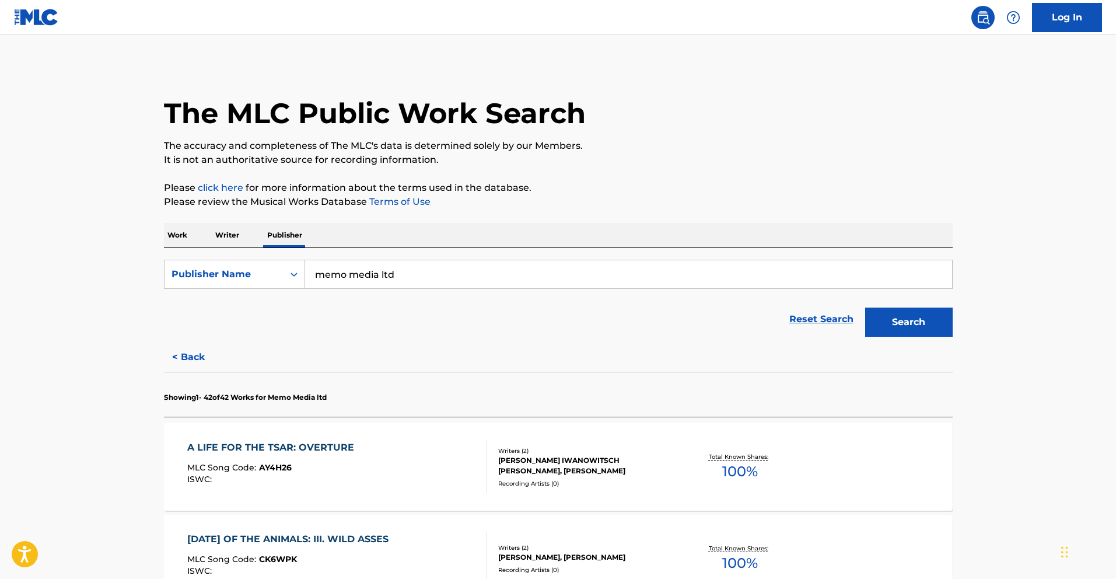
click at [366, 268] on input "memo media ltd" at bounding box center [628, 274] width 647 height 28
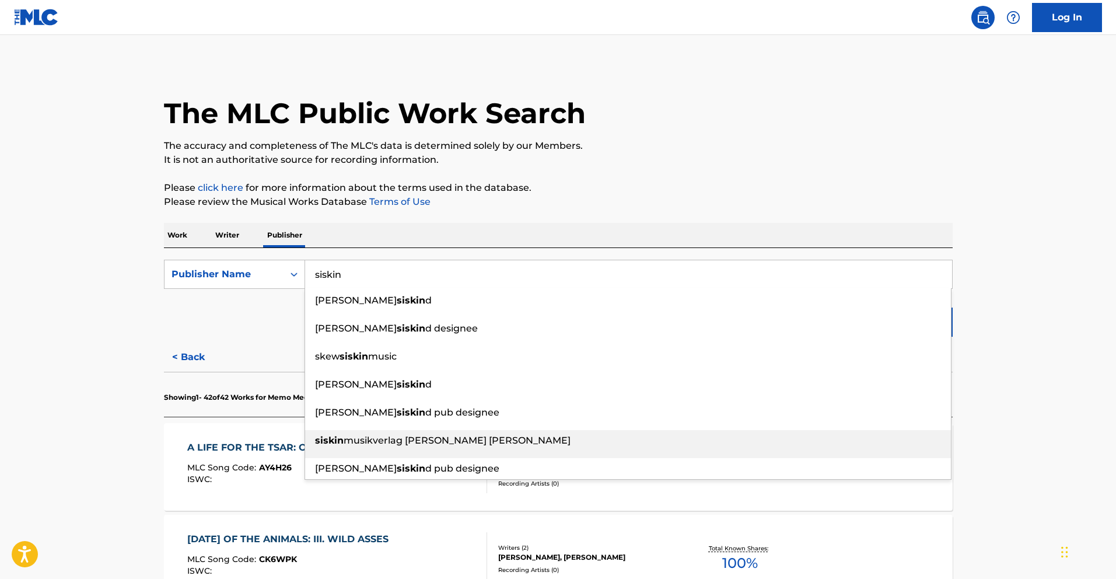
drag, startPoint x: 398, startPoint y: 438, endPoint x: 394, endPoint y: 424, distance: 14.6
click at [398, 438] on span "musikverlag [PERSON_NAME] [PERSON_NAME]" at bounding box center [457, 440] width 227 height 11
type input "siskin musikverlag [PERSON_NAME] [PERSON_NAME]"
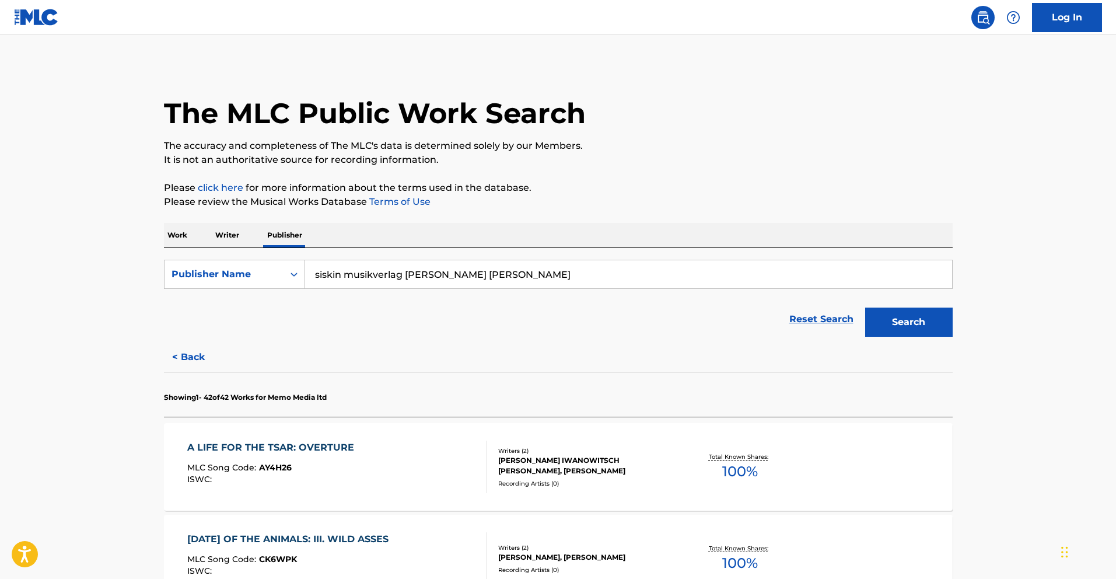
click at [919, 322] on button "Search" at bounding box center [909, 321] width 88 height 29
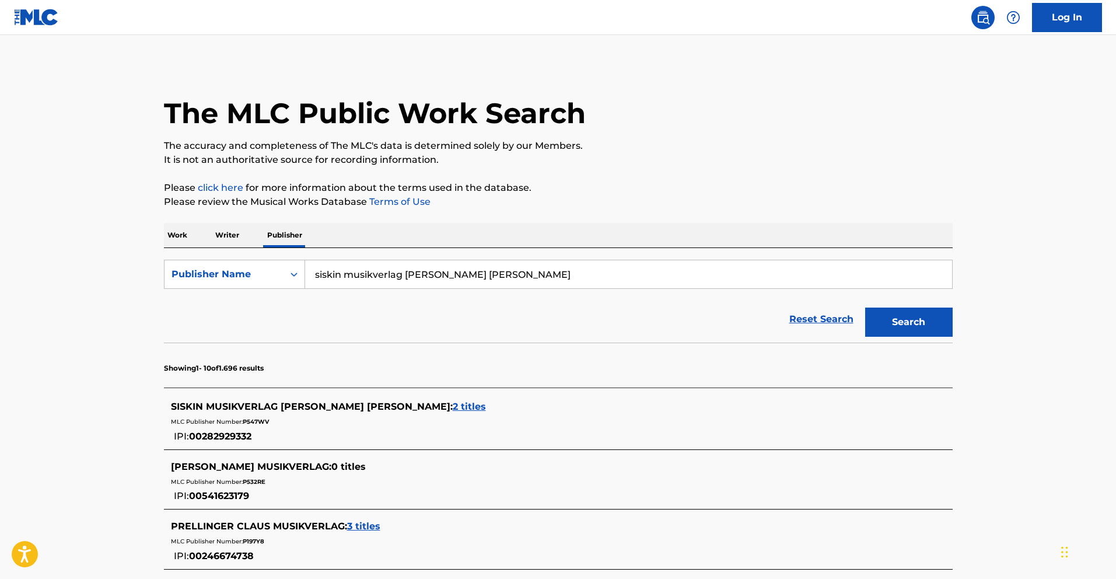
click at [475, 406] on span "2 titles" at bounding box center [469, 406] width 33 height 11
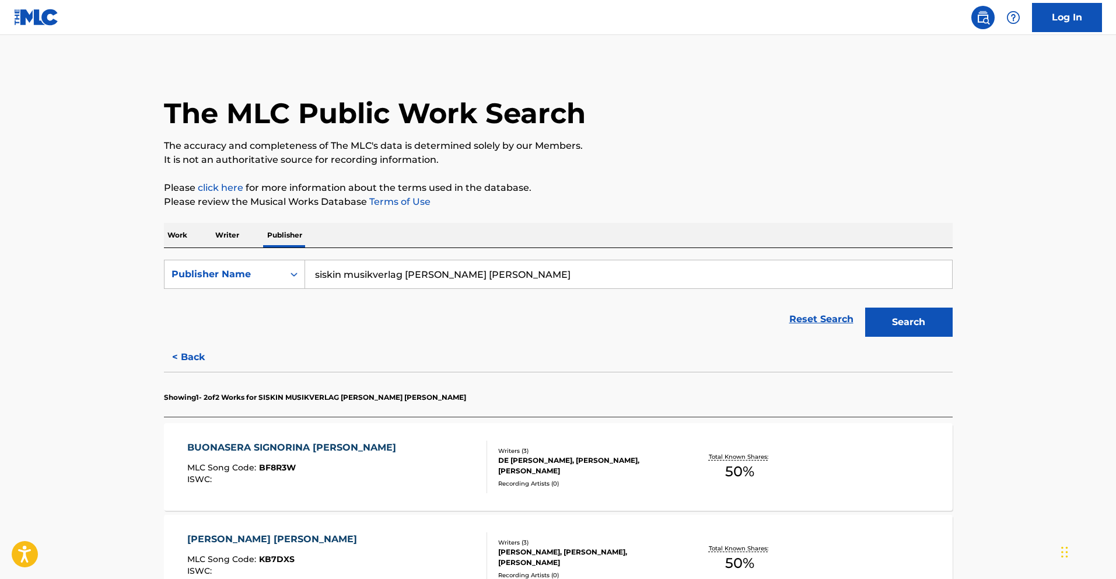
scroll to position [142, 0]
